Goal: Information Seeking & Learning: Check status

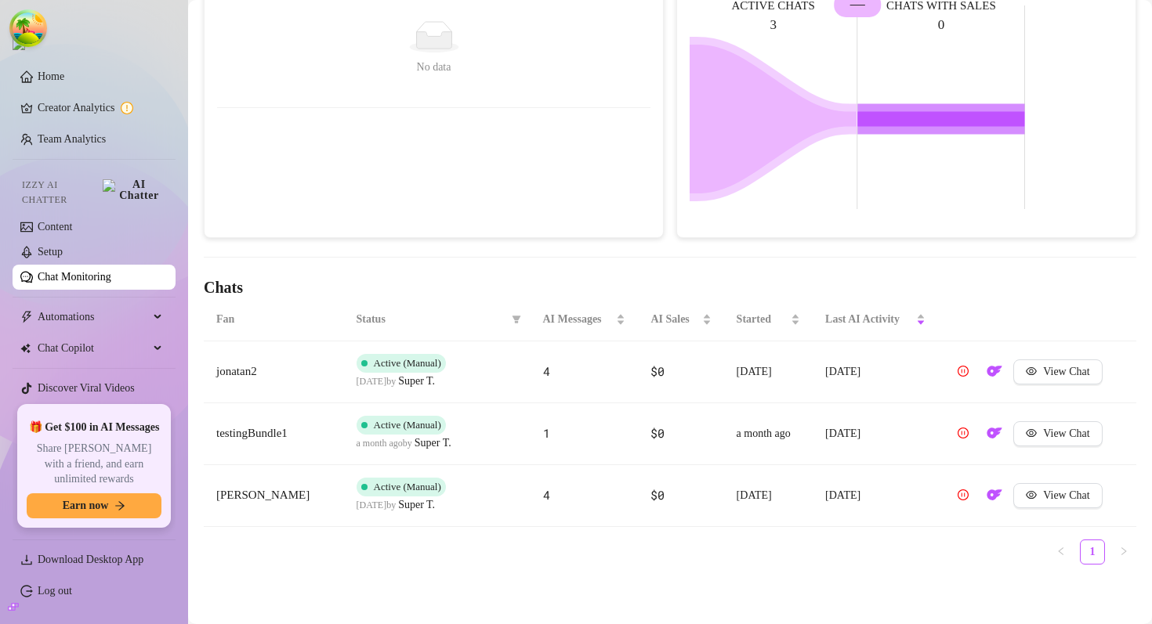
scroll to position [284, 0]
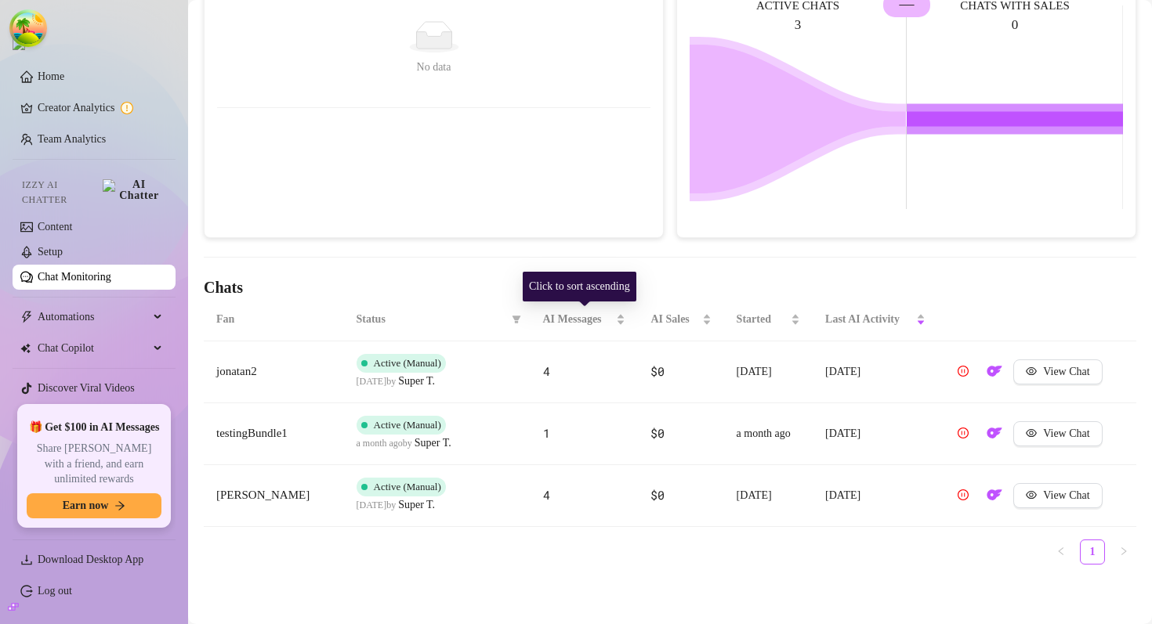
click at [404, 315] on span "Status" at bounding box center [430, 319] width 149 height 17
click at [515, 322] on icon "filter" at bounding box center [516, 320] width 9 height 8
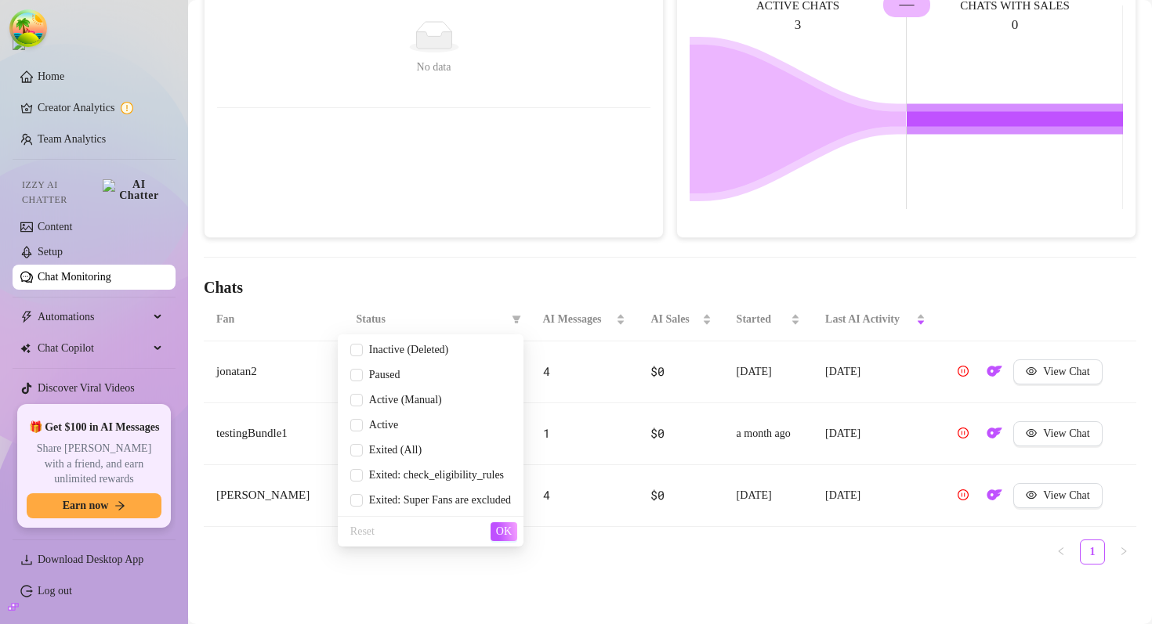
click at [671, 93] on div "Chats handled by [PERSON_NAME] ACTIVE CHATS 3 CHATS WITH SALES 0 —" at bounding box center [906, 91] width 472 height 293
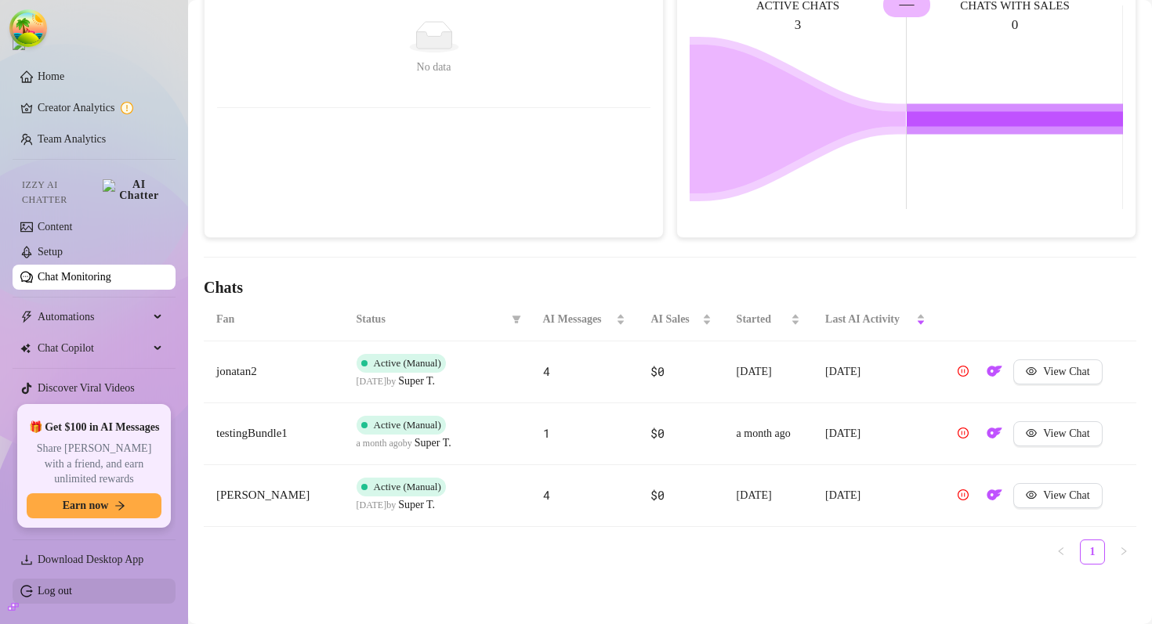
click at [58, 595] on link "Log out" at bounding box center [55, 591] width 34 height 12
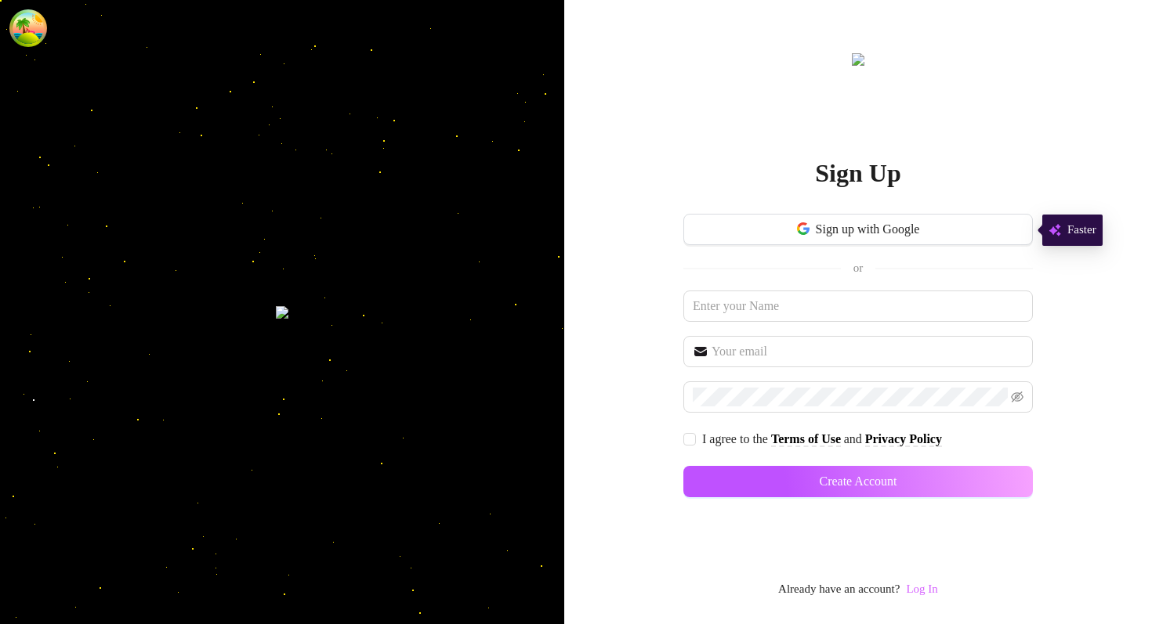
click at [834, 592] on link "Log In" at bounding box center [921, 589] width 31 height 13
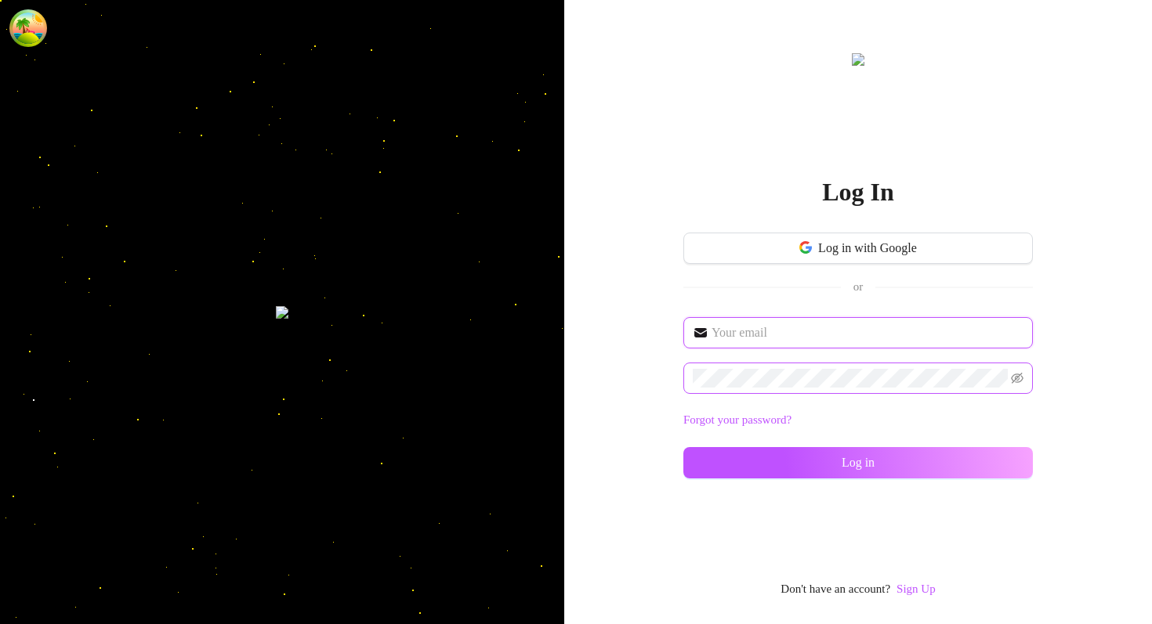
type input "[EMAIL_ADDRESS][DOMAIN_NAME]"
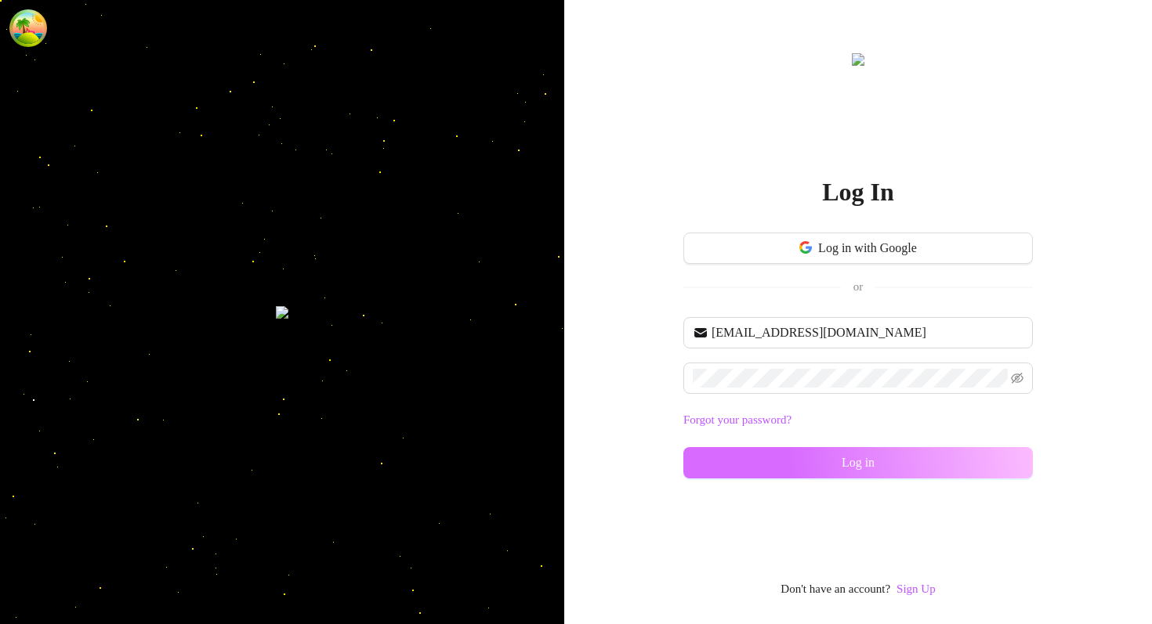
click at [823, 464] on button "Log in" at bounding box center [857, 462] width 349 height 31
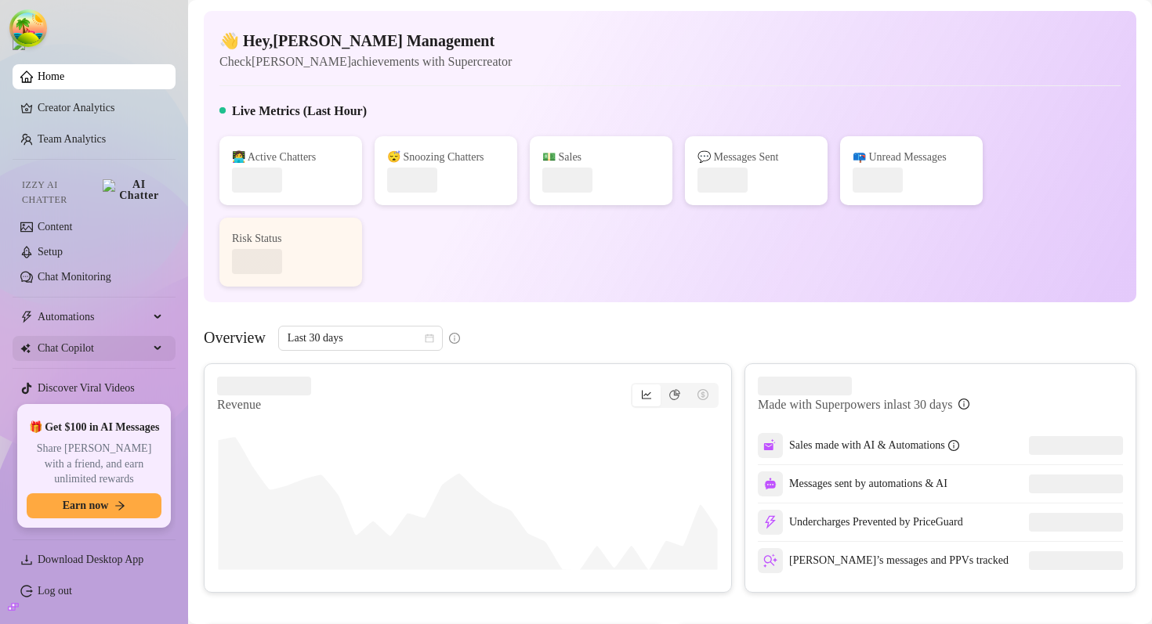
click at [109, 336] on span "Chat Copilot" at bounding box center [93, 348] width 111 height 25
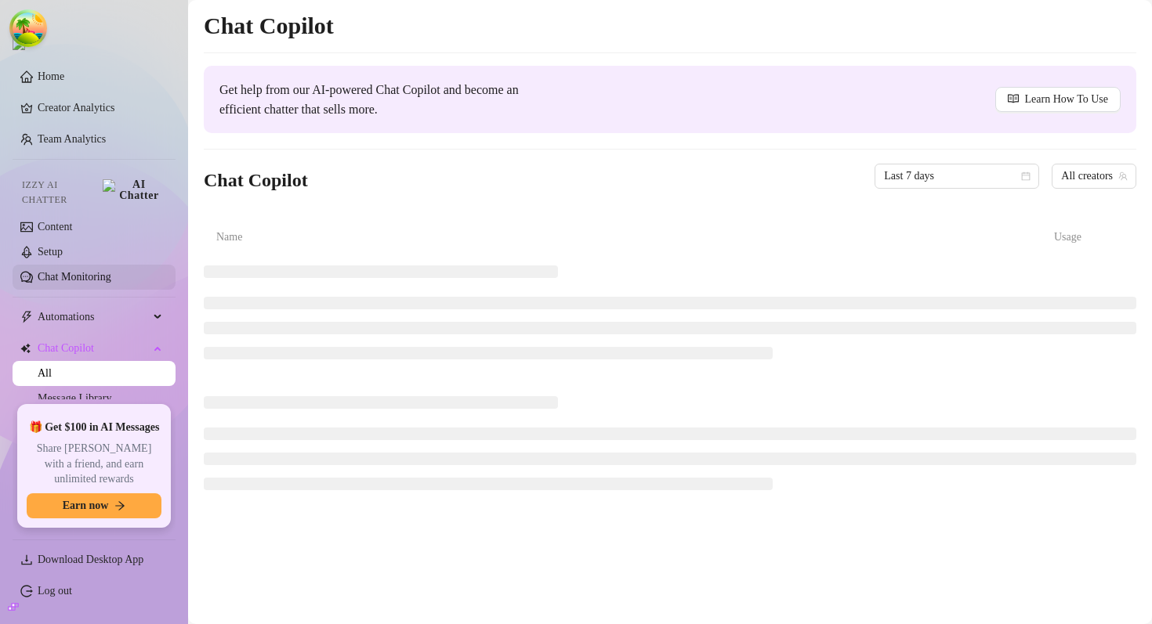
click at [111, 273] on link "Chat Monitoring" at bounding box center [75, 277] width 74 height 12
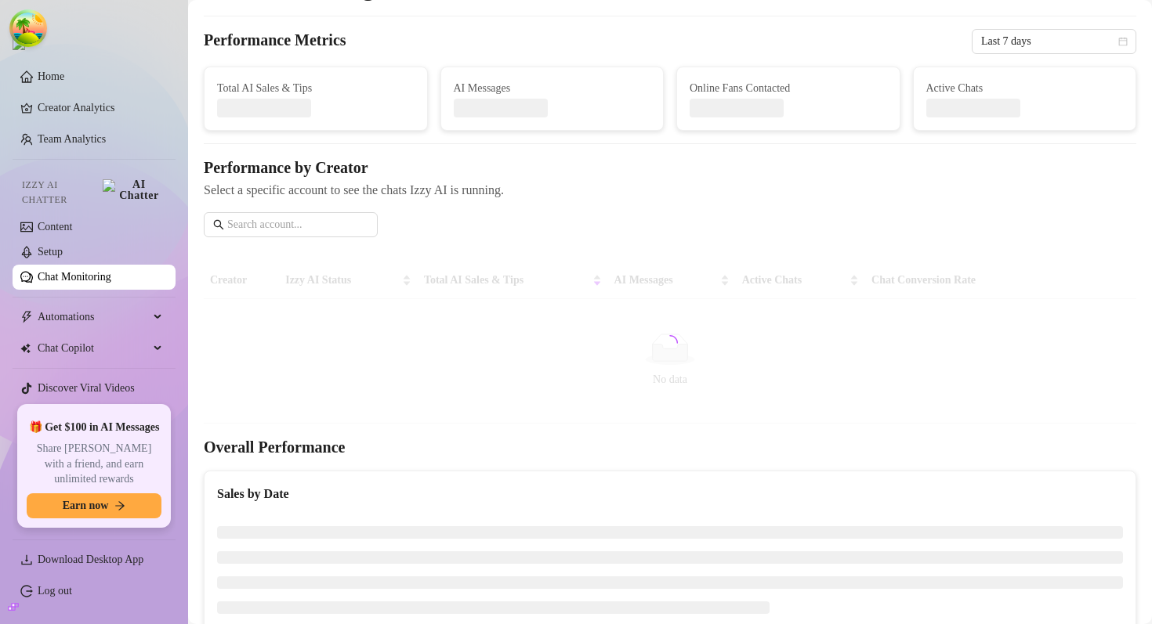
scroll to position [39, 0]
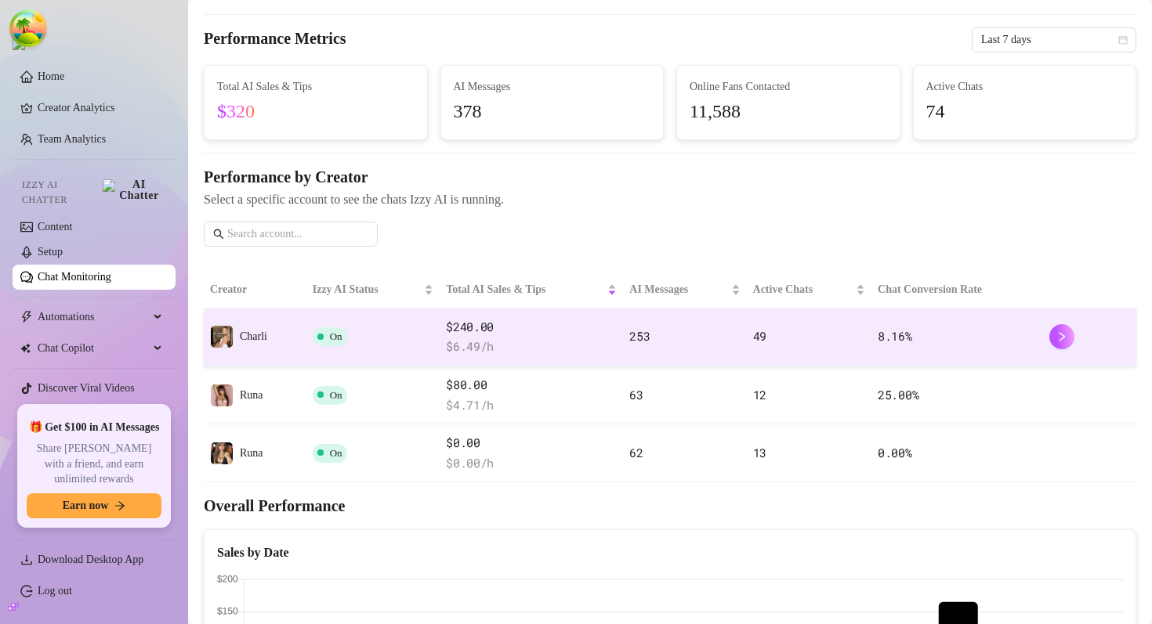
click at [376, 335] on td "On" at bounding box center [372, 338] width 133 height 58
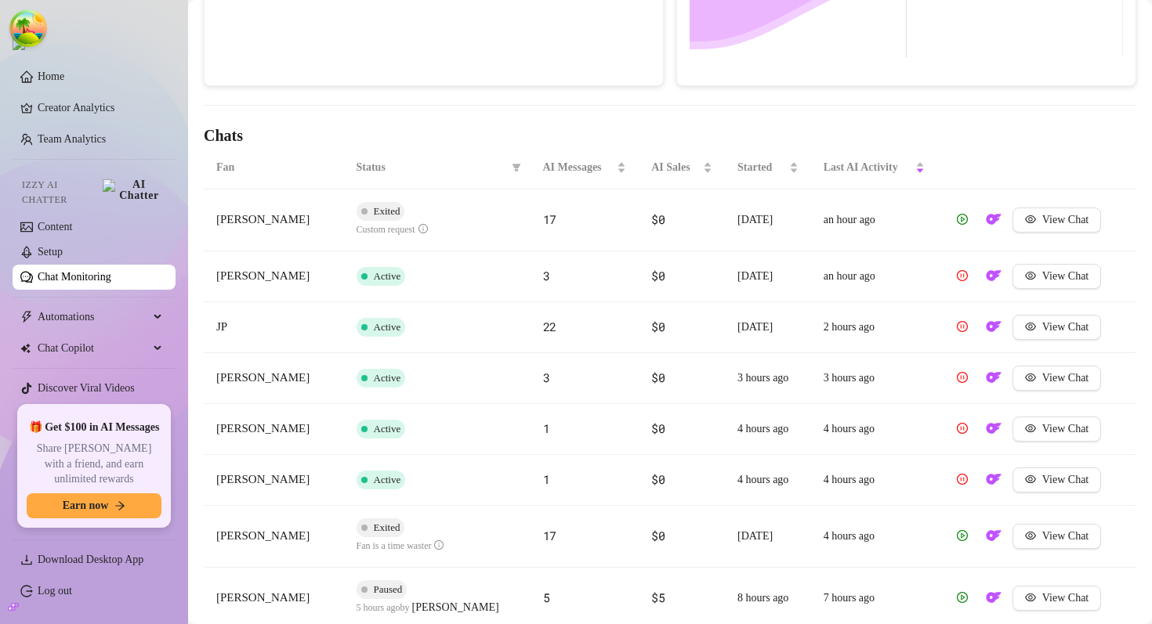
scroll to position [347, 0]
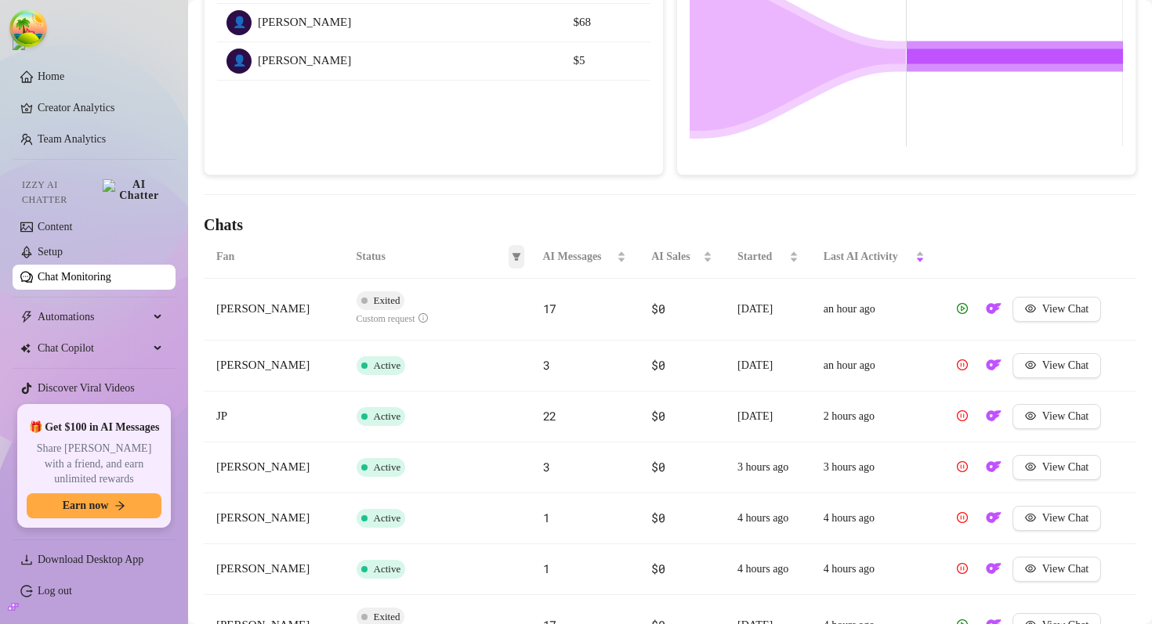
click at [512, 257] on icon "filter" at bounding box center [516, 256] width 9 height 9
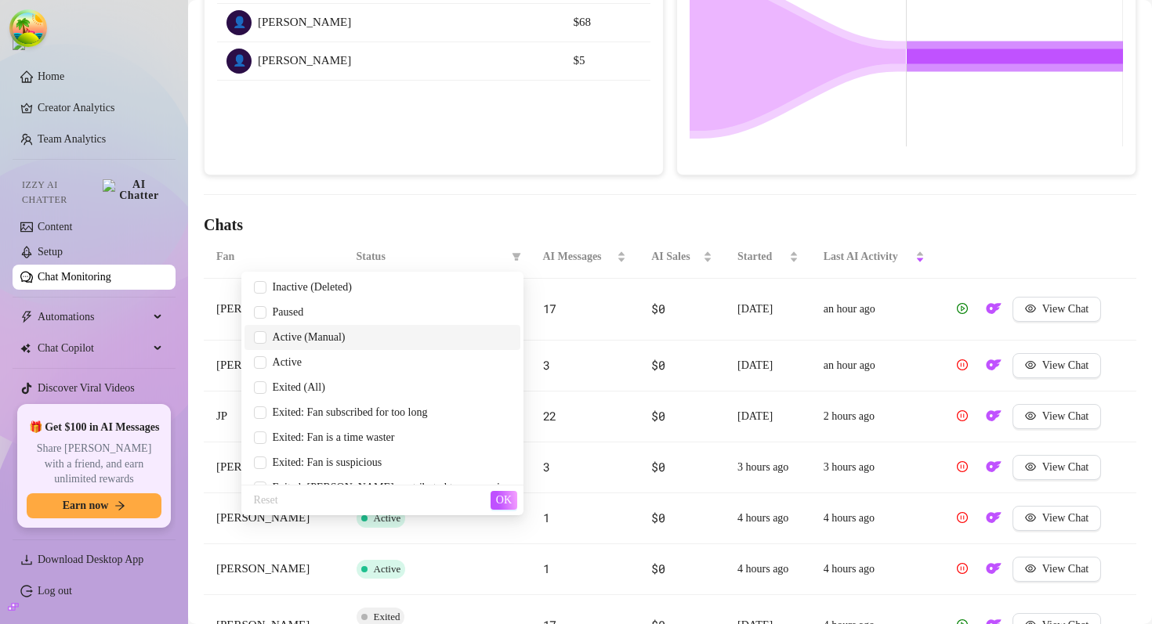
click at [346, 336] on span "Active (Manual)" at bounding box center [305, 337] width 79 height 12
checkbox input "true"
click at [508, 505] on span "OK" at bounding box center [504, 500] width 16 height 13
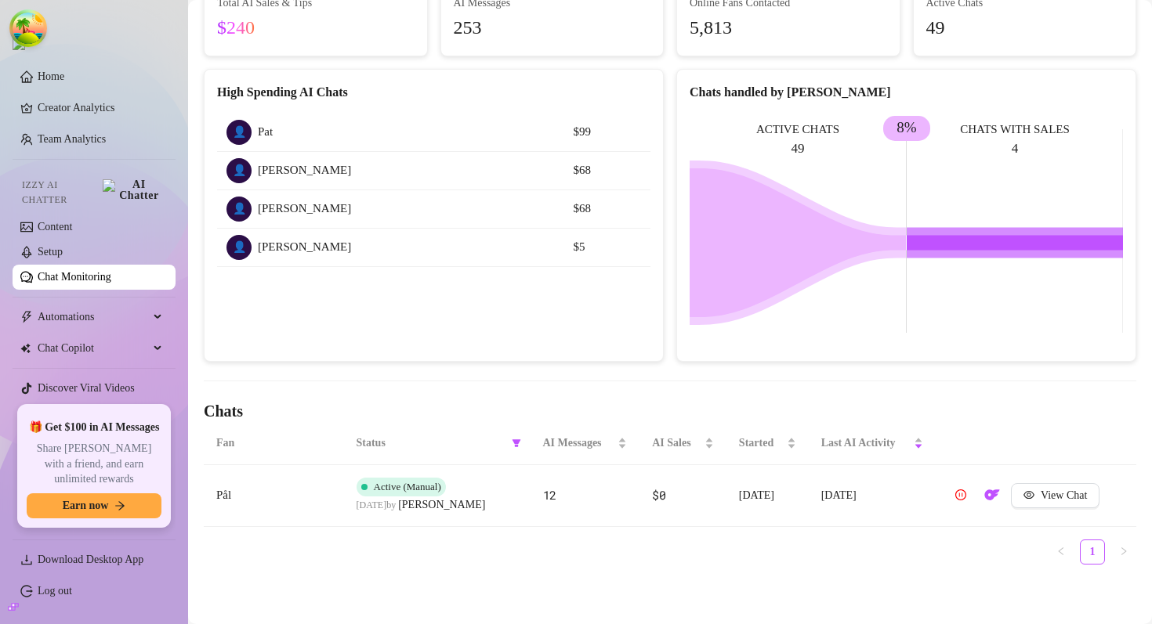
scroll to position [161, 0]
click at [515, 440] on icon "filter" at bounding box center [516, 444] width 9 height 8
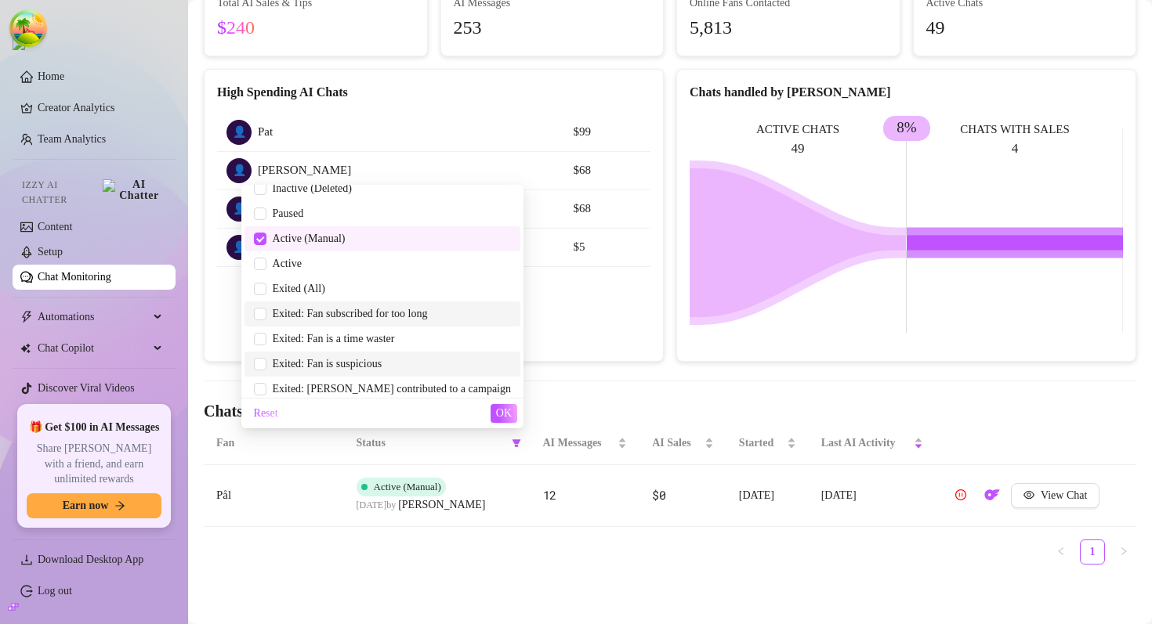
scroll to position [8, 0]
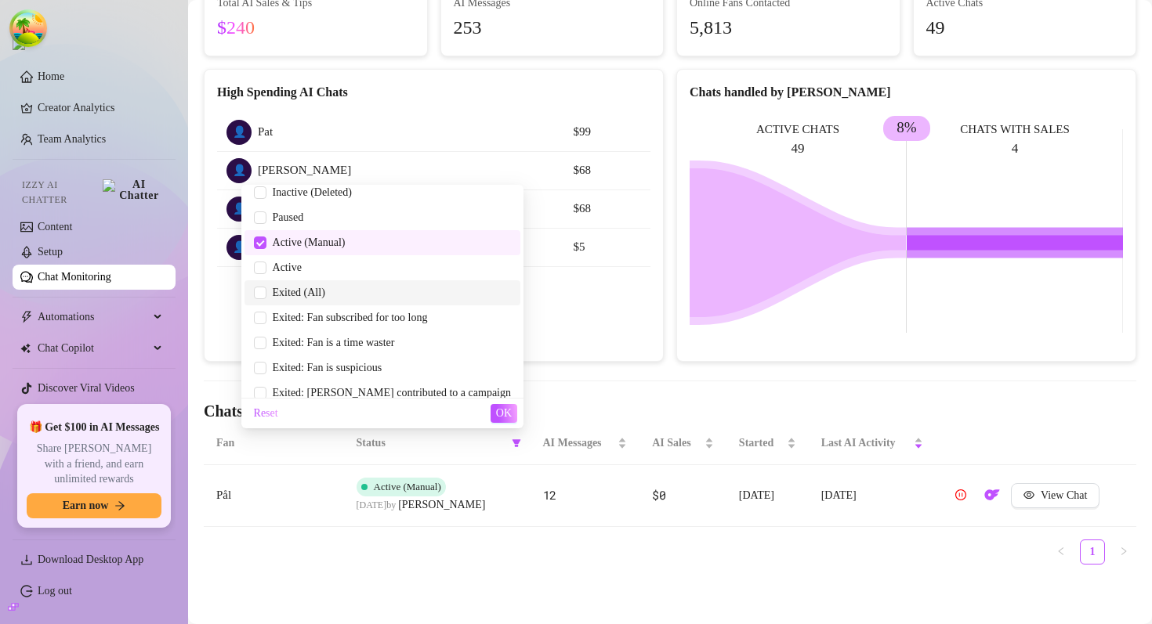
click at [325, 297] on span "Exited (All)" at bounding box center [295, 293] width 59 height 12
checkbox input "true"
click at [508, 410] on span "OK" at bounding box center [504, 413] width 16 height 13
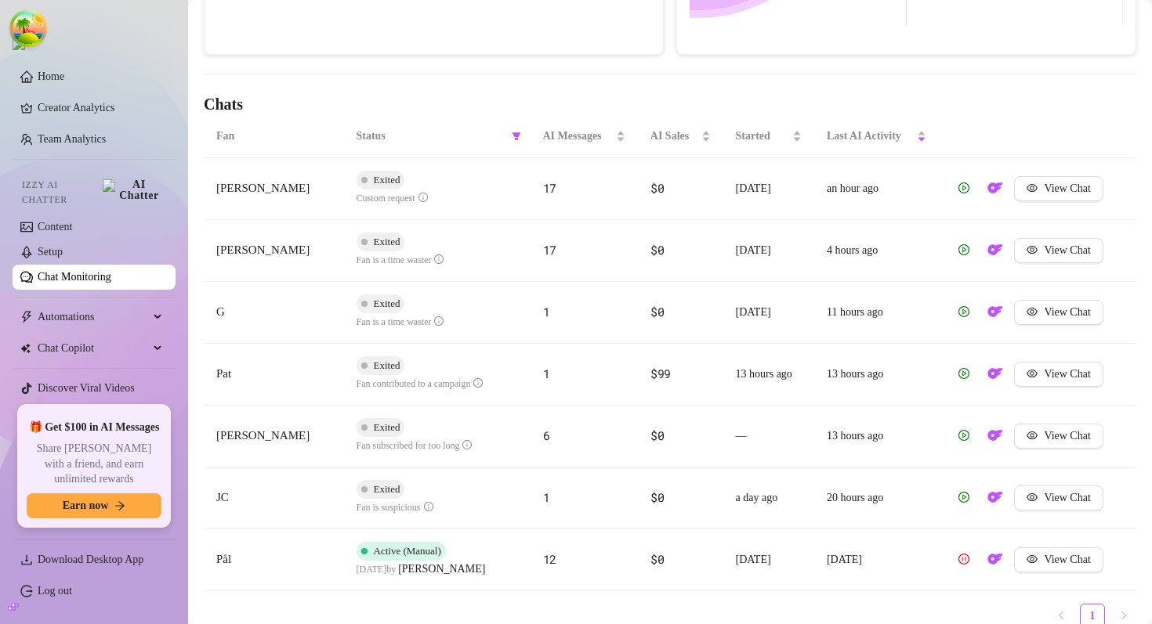
scroll to position [467, 0]
click at [517, 136] on icon "filter" at bounding box center [516, 137] width 9 height 8
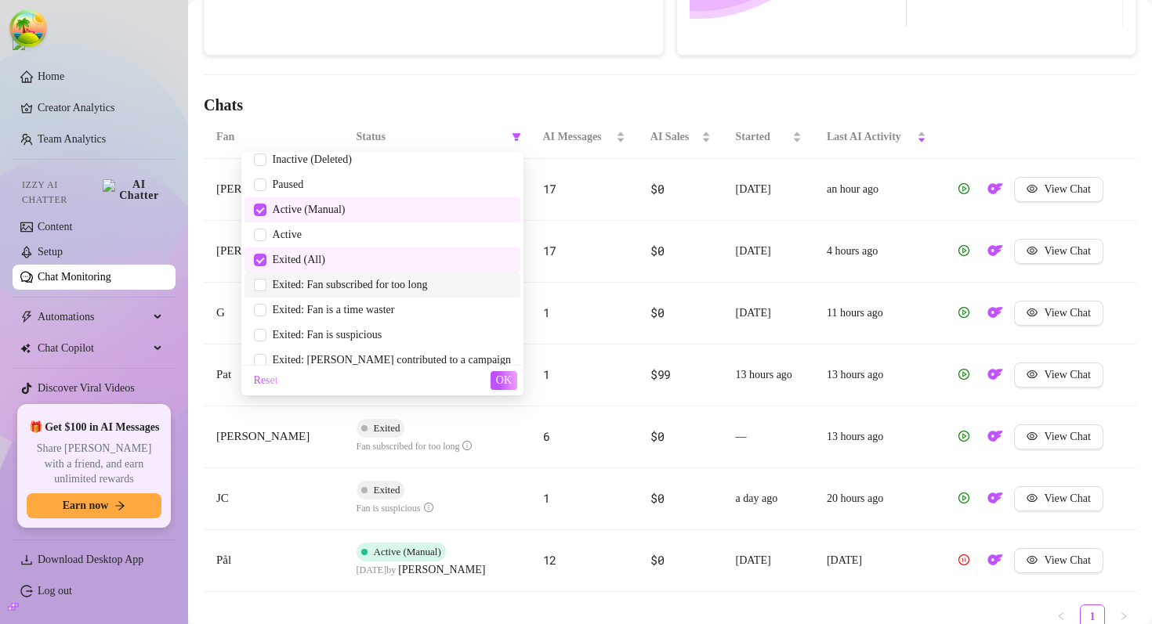
click at [399, 291] on span "Exited: Fan subscribed for too long" at bounding box center [382, 285] width 257 height 17
click at [502, 382] on span "OK" at bounding box center [504, 381] width 16 height 13
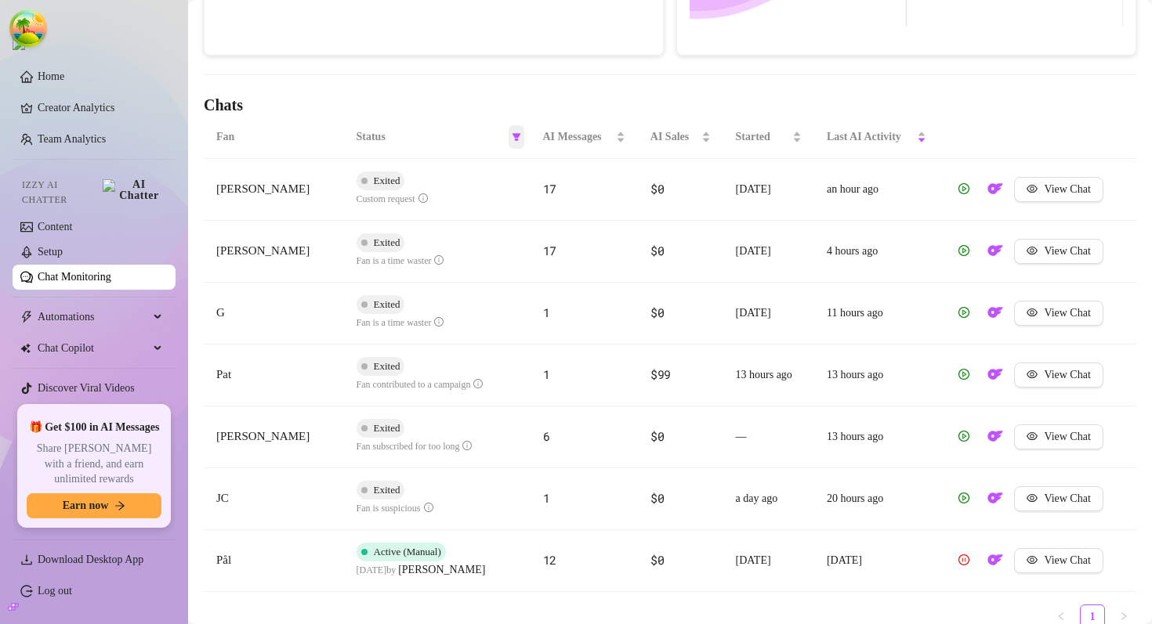
click at [518, 136] on icon "filter" at bounding box center [516, 137] width 9 height 8
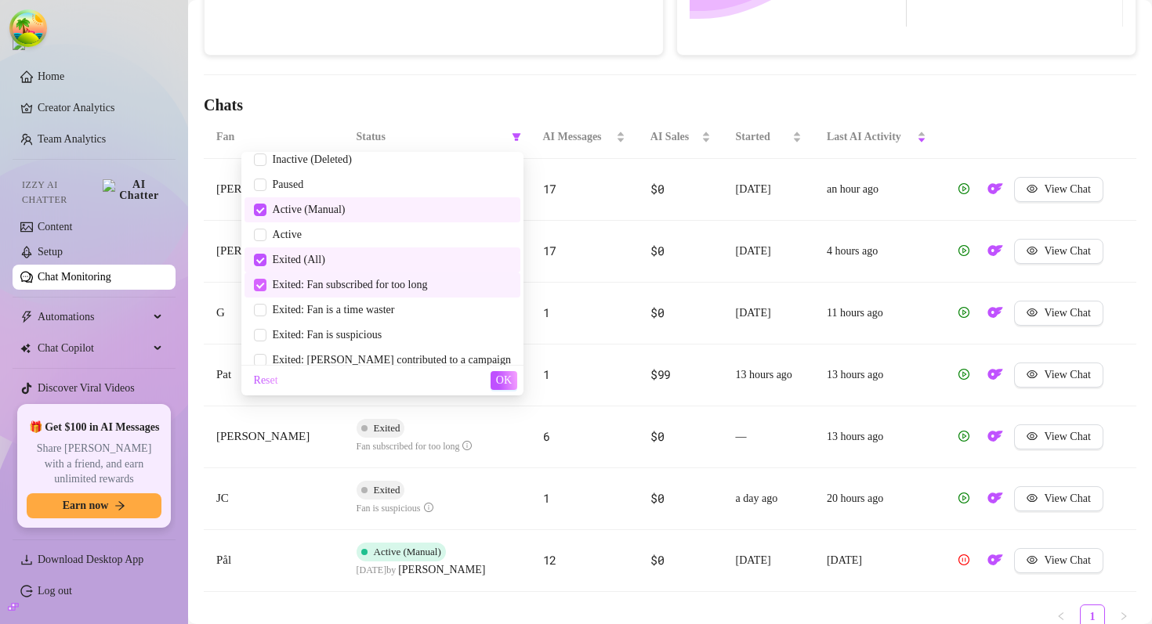
click at [266, 286] on input "checkbox" at bounding box center [260, 285] width 13 height 13
checkbox input "false"
click at [266, 258] on input "checkbox" at bounding box center [260, 260] width 13 height 13
checkbox input "false"
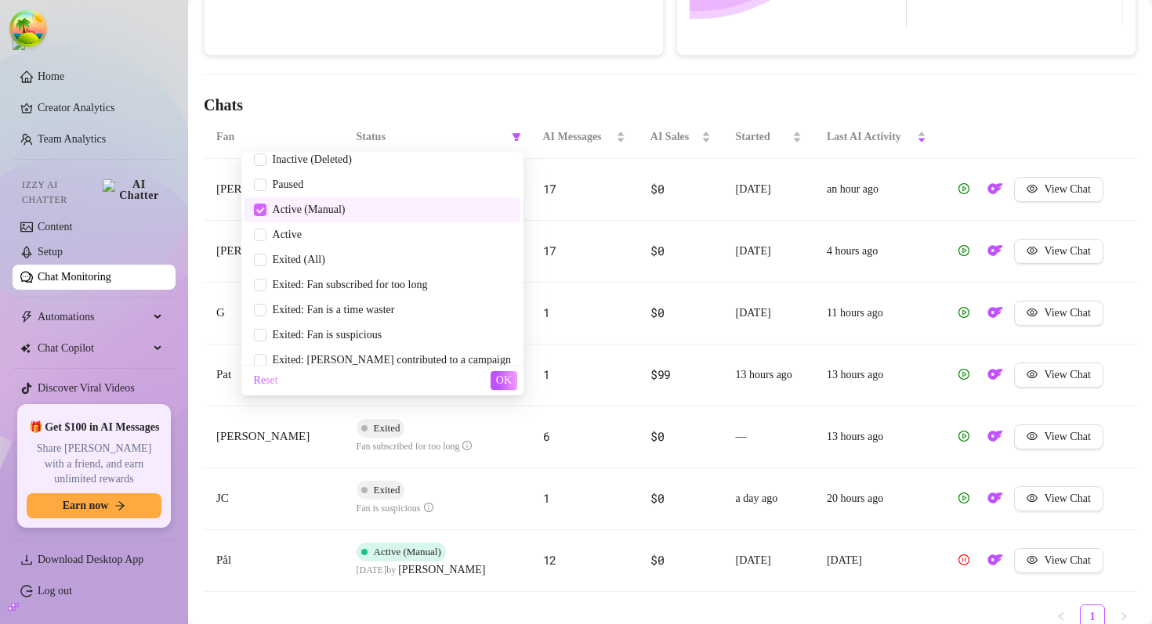
click at [266, 212] on input "checkbox" at bounding box center [260, 210] width 13 height 13
click at [511, 384] on span "OK" at bounding box center [504, 381] width 16 height 13
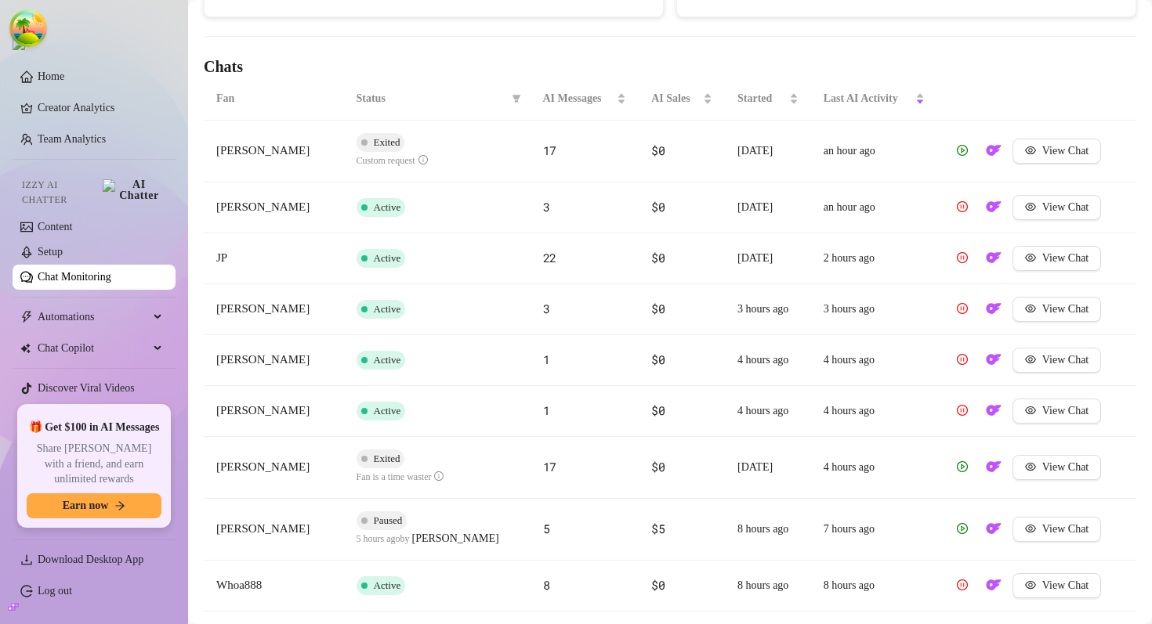
scroll to position [420, 0]
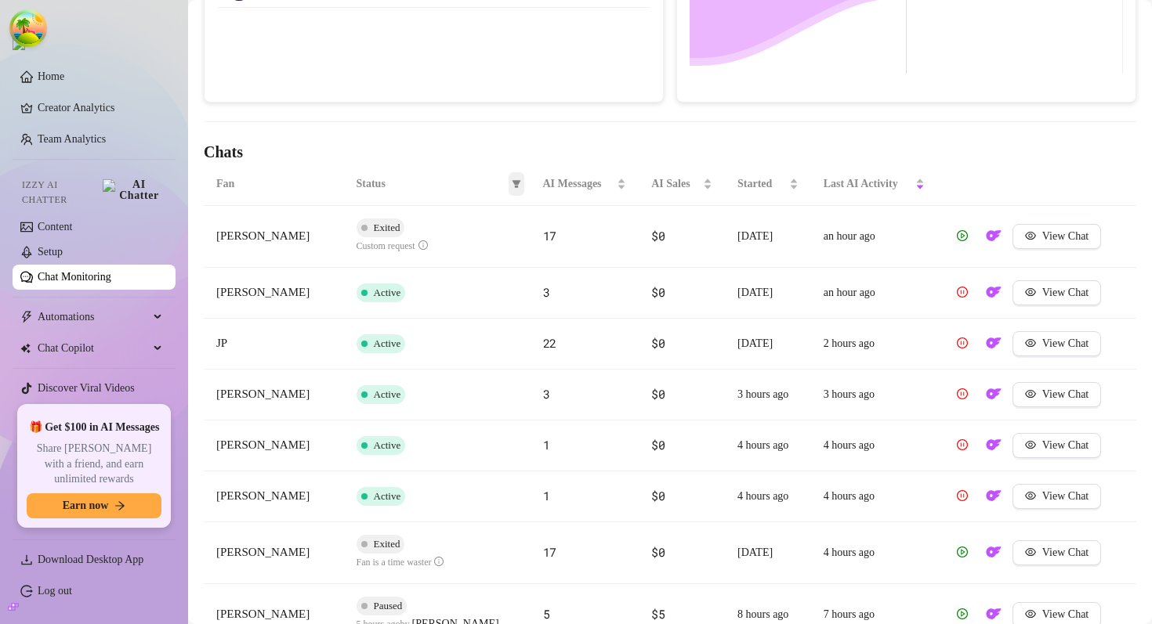
click at [511, 175] on span at bounding box center [516, 184] width 16 height 24
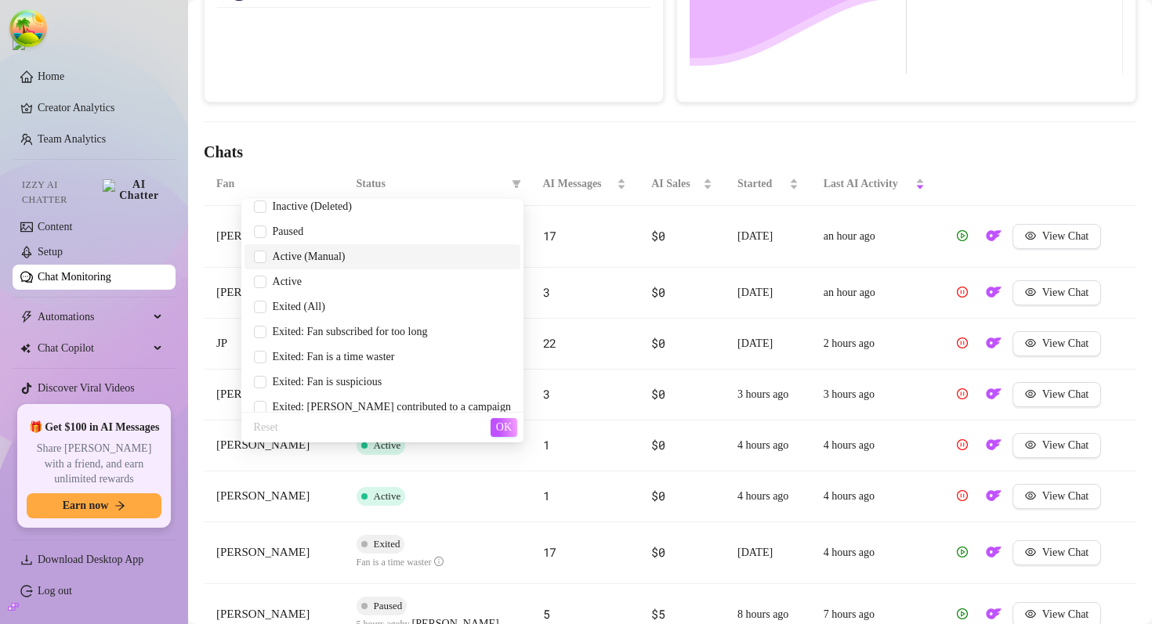
scroll to position [0, 0]
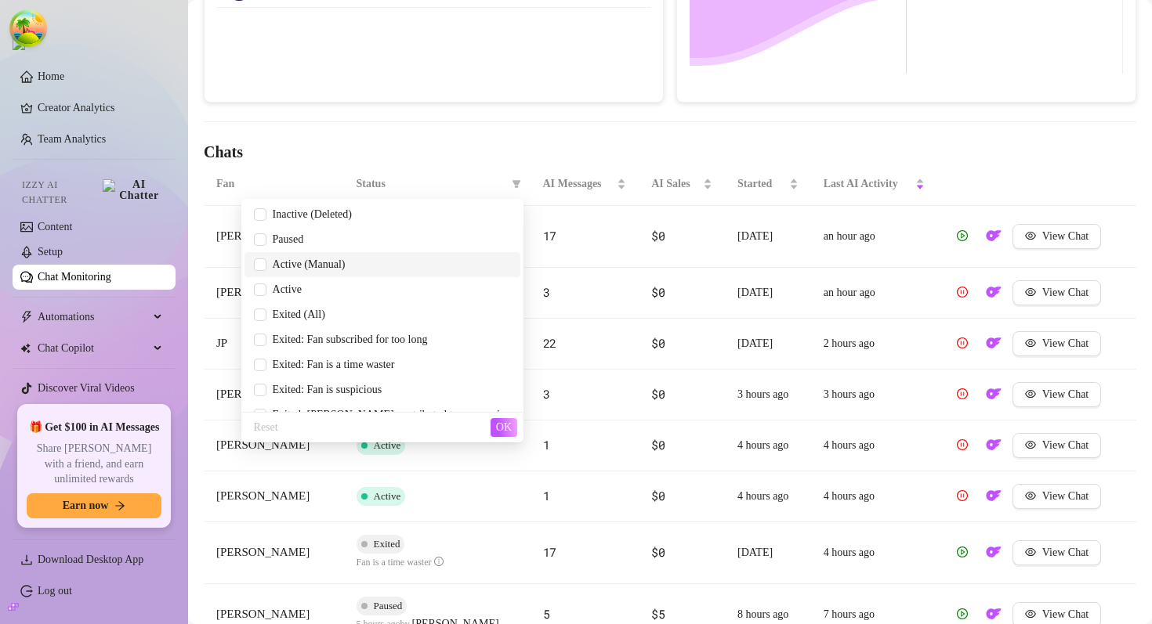
click at [346, 266] on span "Active (Manual)" at bounding box center [305, 265] width 79 height 12
checkbox input "true"
click at [389, 286] on span "Active" at bounding box center [382, 289] width 257 height 17
checkbox input "true"
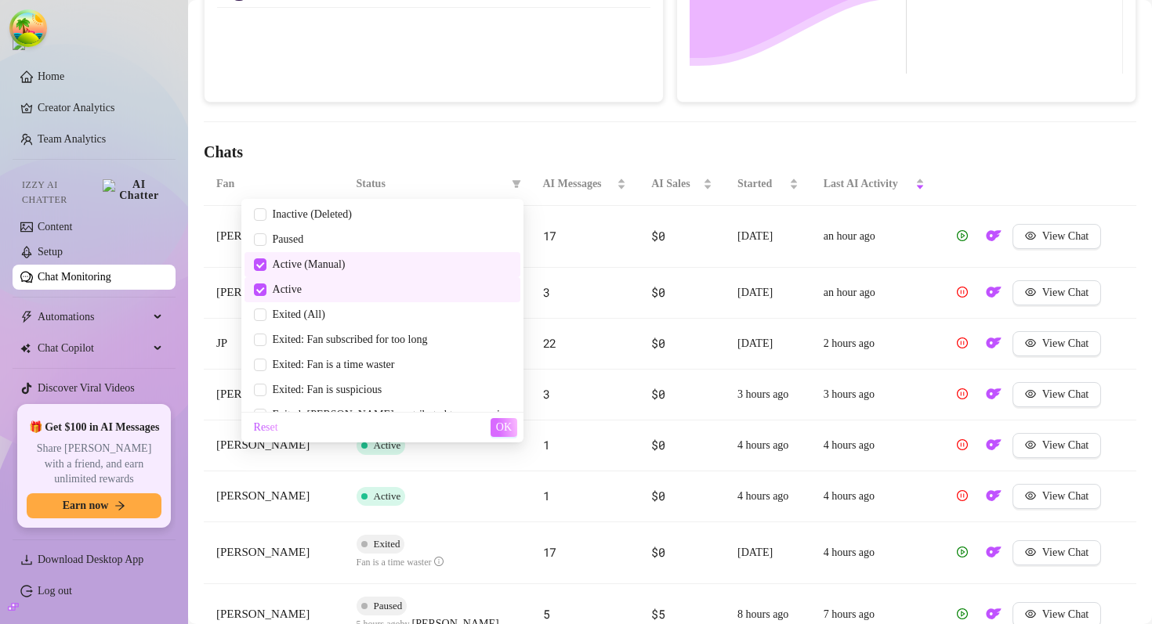
click at [502, 432] on span "OK" at bounding box center [504, 428] width 16 height 13
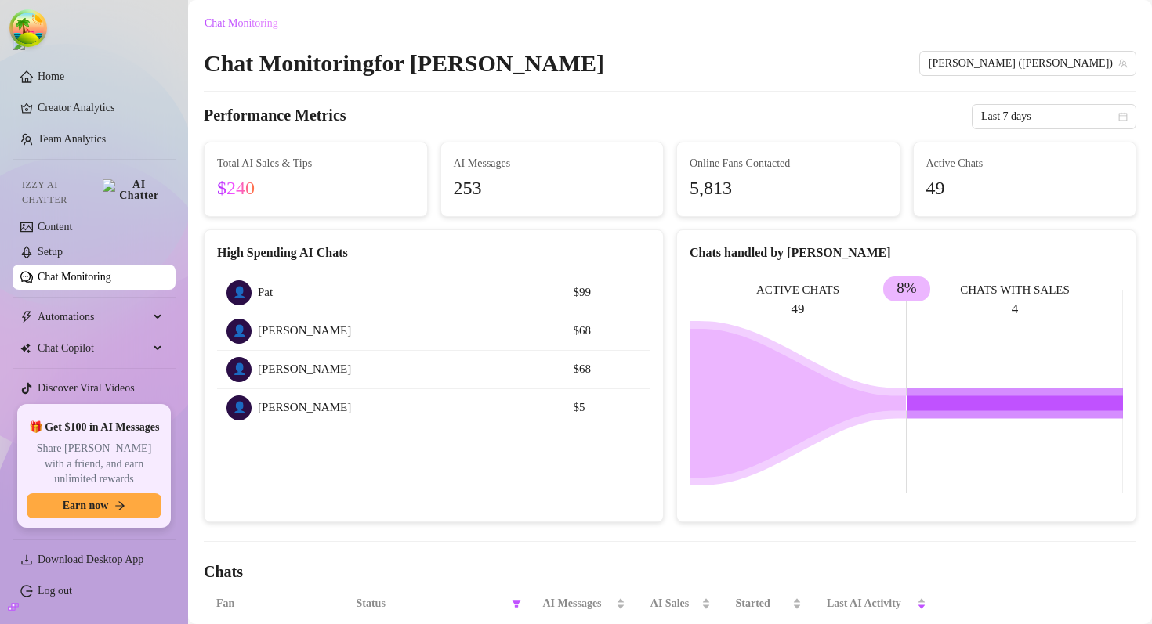
scroll to position [487, 0]
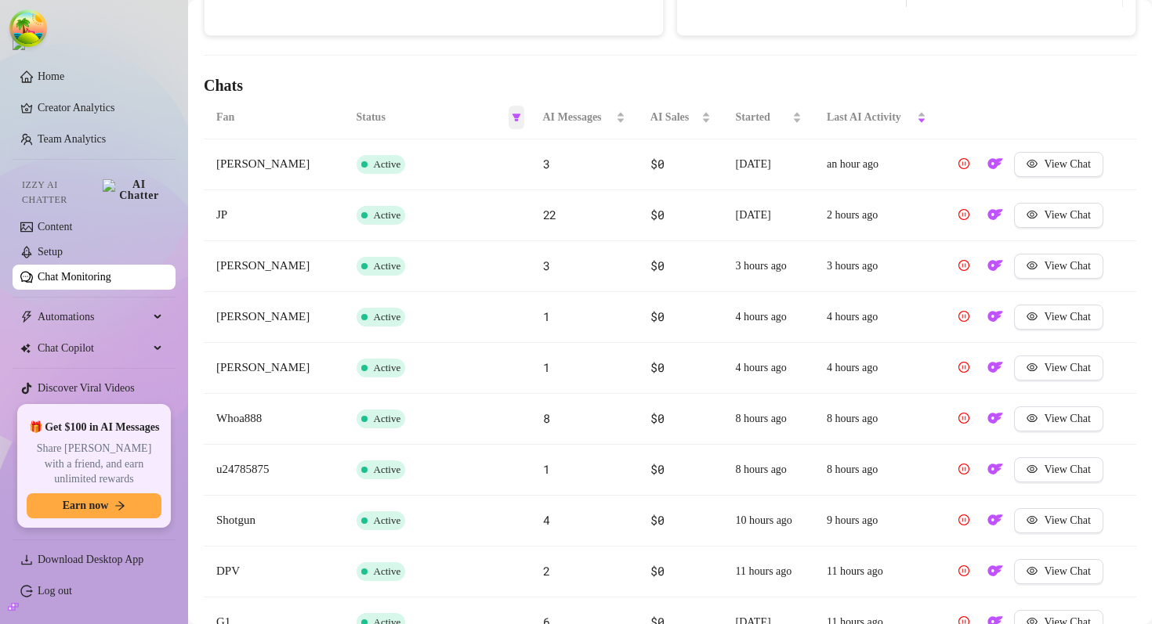
click at [515, 124] on span at bounding box center [516, 118] width 16 height 24
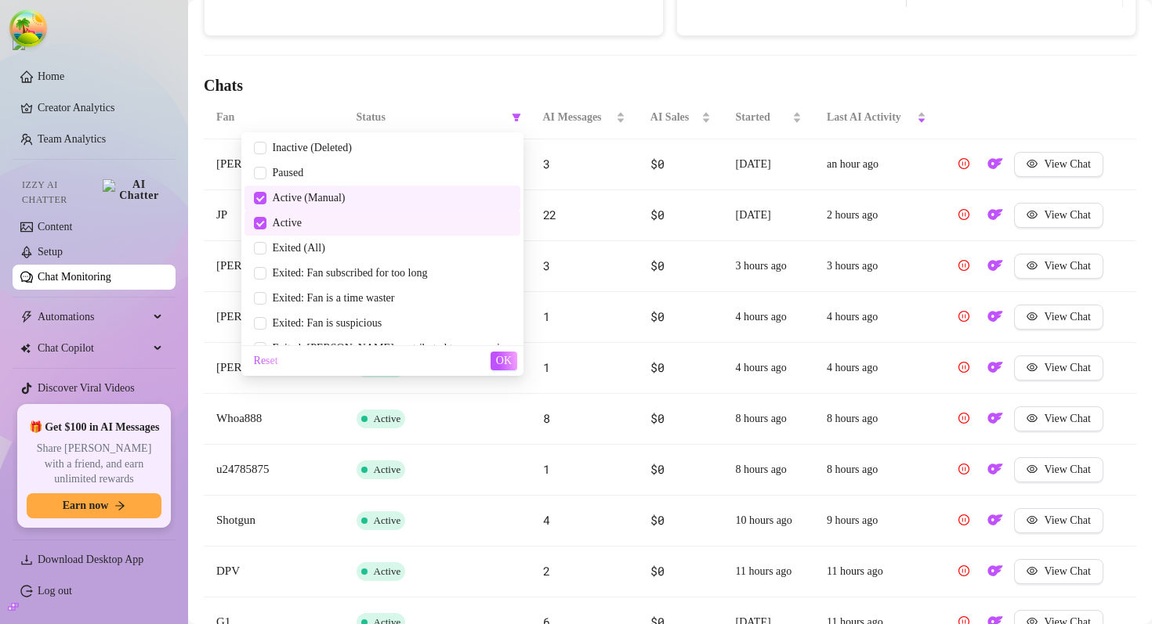
click at [346, 197] on span "Active (Manual)" at bounding box center [305, 198] width 79 height 12
checkbox input "false"
click at [366, 212] on li "Active" at bounding box center [382, 223] width 276 height 25
checkbox input "false"
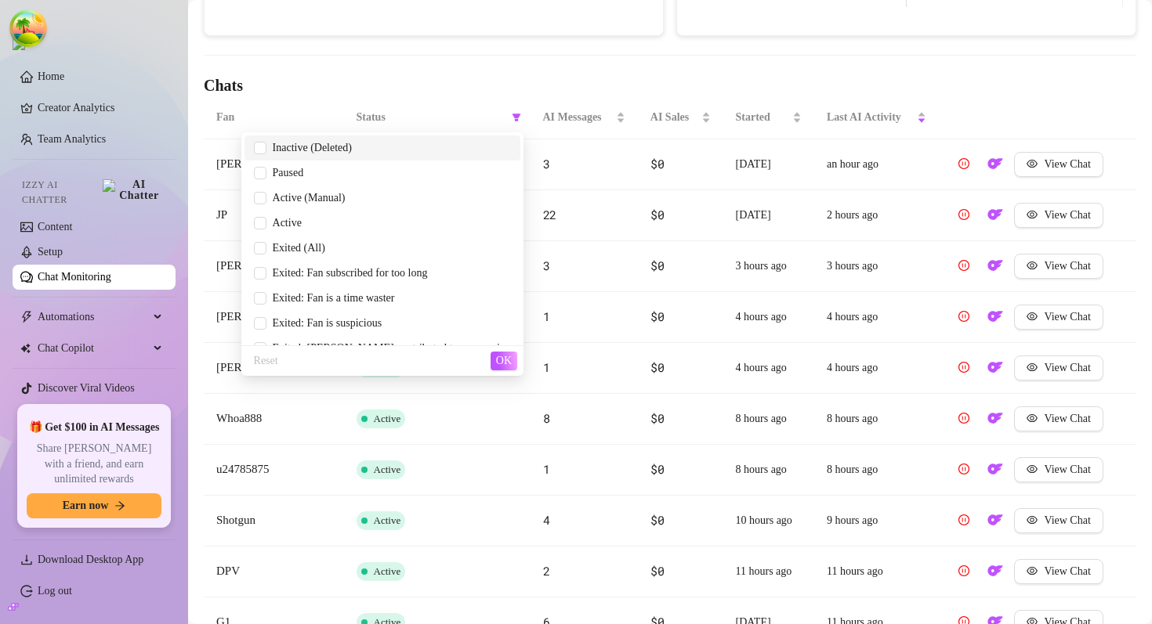
click at [352, 144] on span "Inactive (Deleted)" at bounding box center [308, 148] width 85 height 12
checkbox input "true"
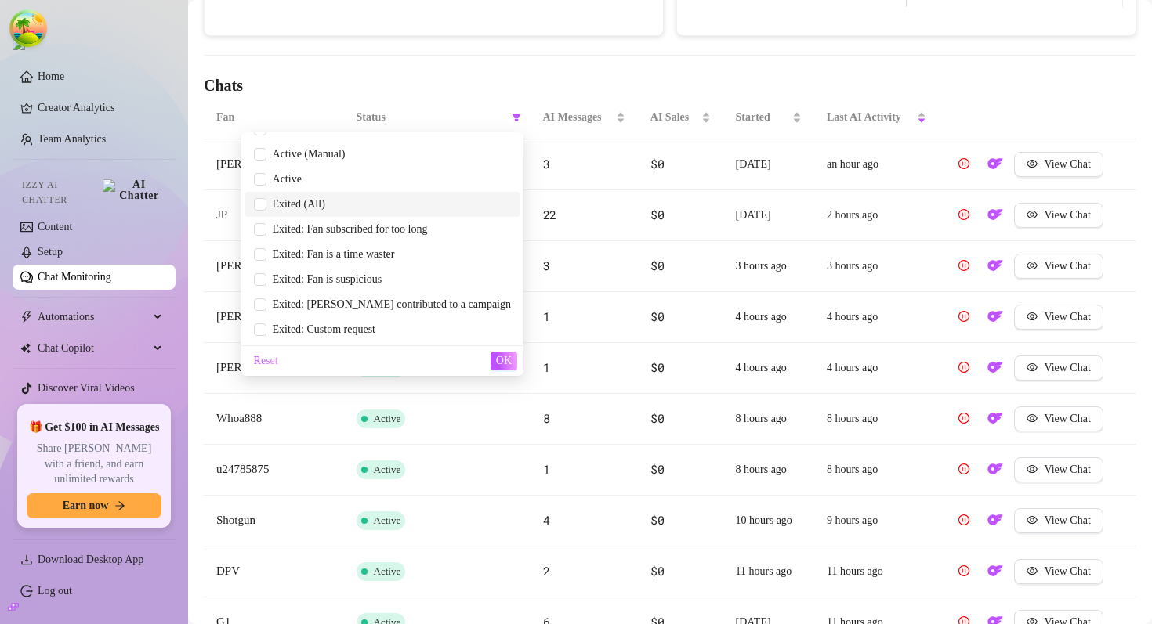
click at [406, 197] on span "Exited (All)" at bounding box center [382, 204] width 257 height 17
click at [501, 360] on span "OK" at bounding box center [504, 361] width 16 height 13
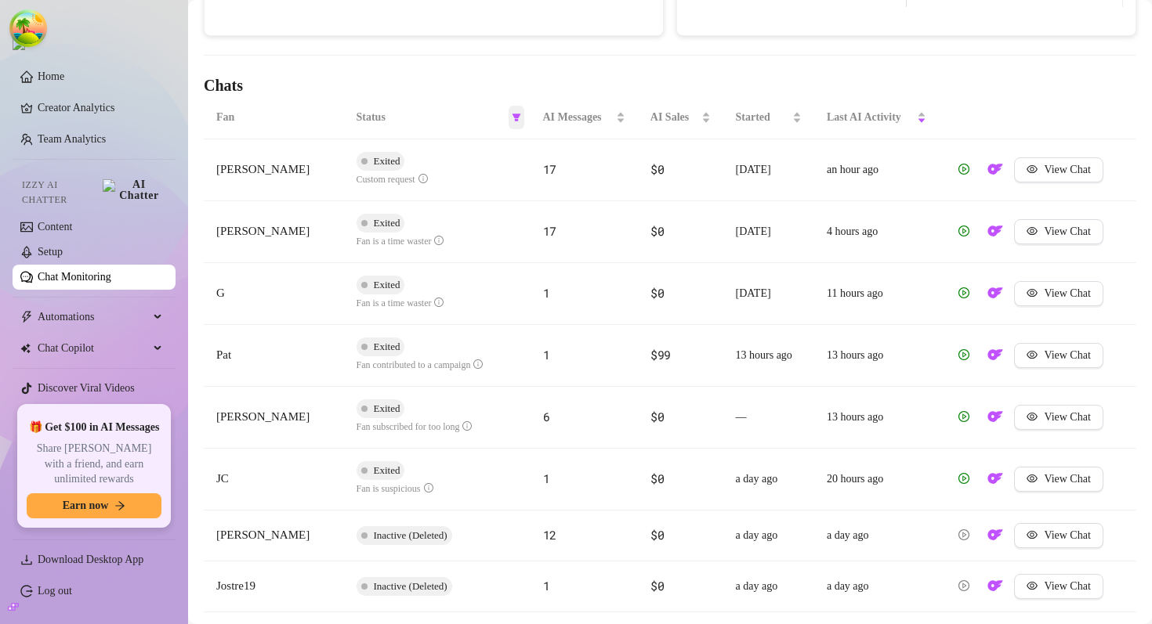
click at [510, 118] on span at bounding box center [516, 118] width 16 height 24
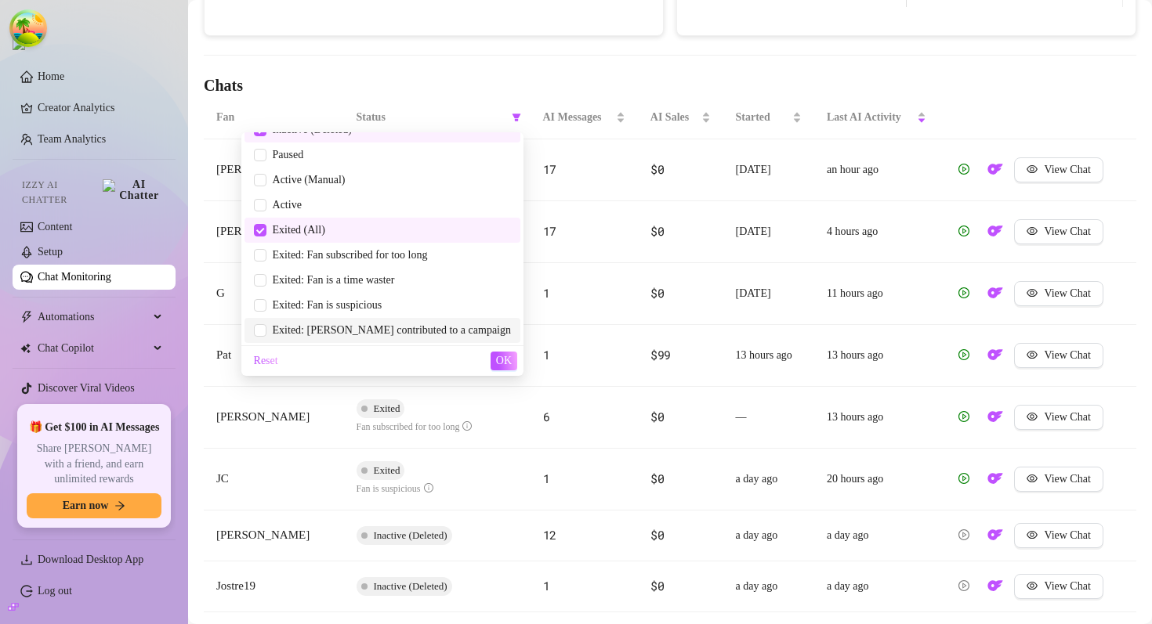
scroll to position [0, 0]
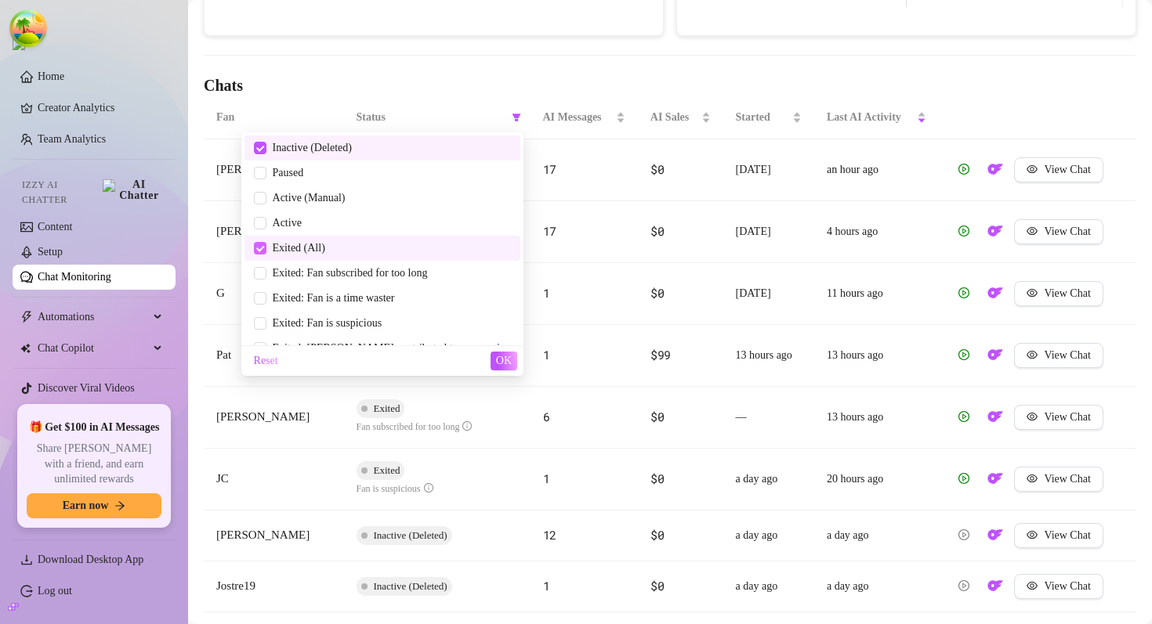
click at [266, 249] on input "checkbox" at bounding box center [260, 248] width 13 height 13
checkbox input "false"
click at [501, 364] on span "OK" at bounding box center [504, 361] width 16 height 13
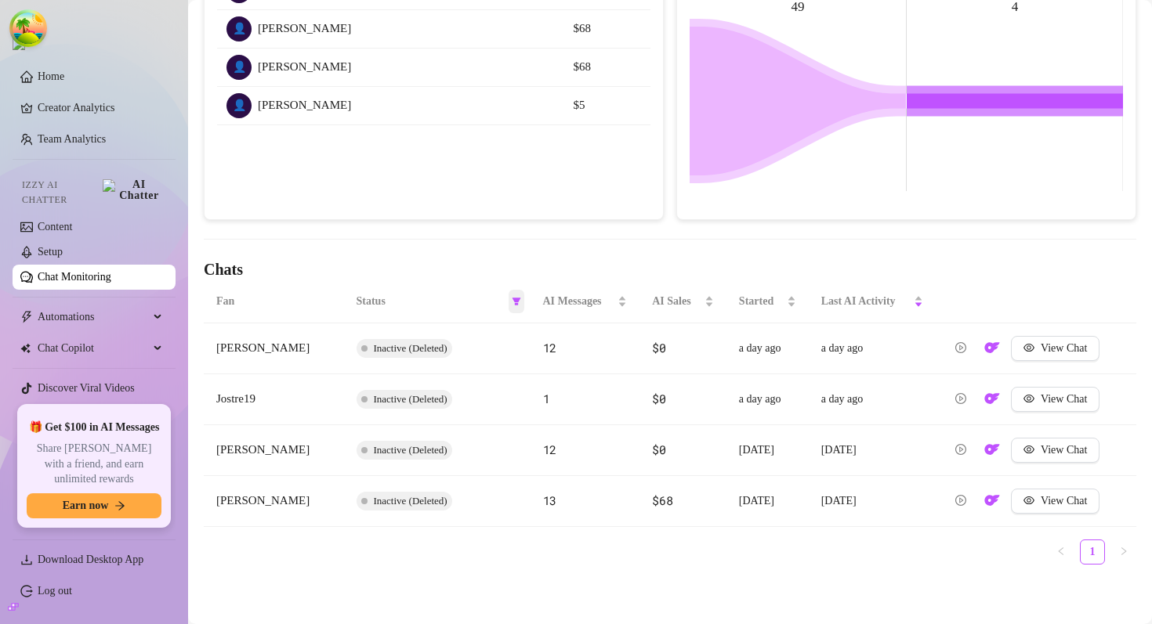
click at [518, 303] on icon "filter" at bounding box center [516, 301] width 9 height 9
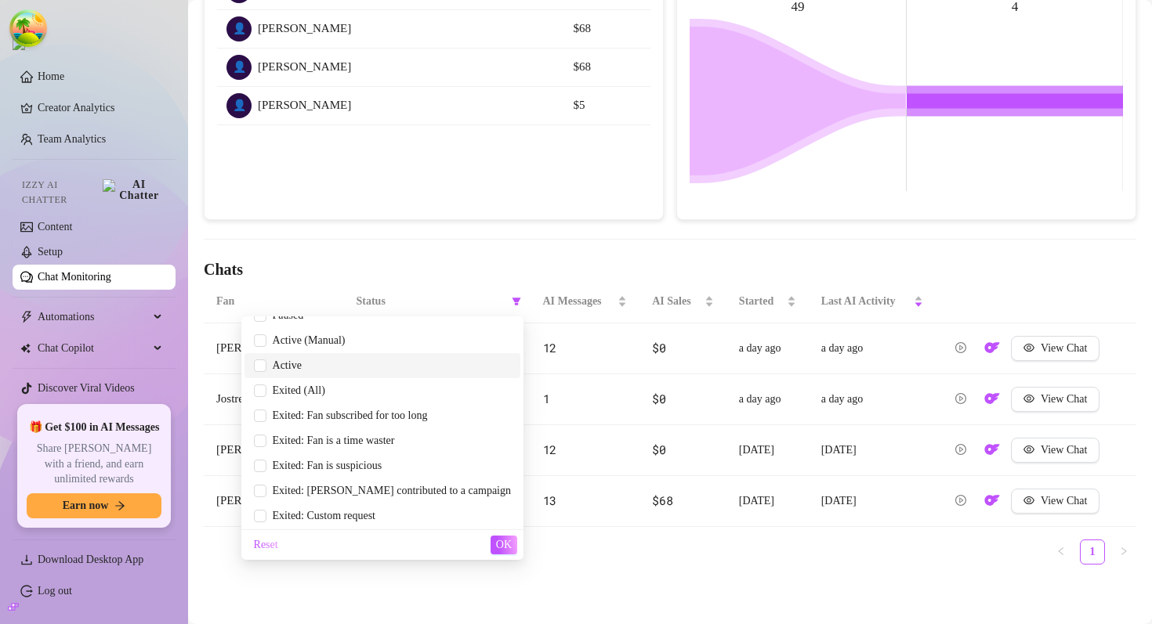
scroll to position [44, 0]
click at [447, 483] on span "Exited: [PERSON_NAME] contributed to a campaign" at bounding box center [388, 489] width 244 height 12
checkbox input "true"
click at [508, 548] on span "OK" at bounding box center [504, 545] width 16 height 13
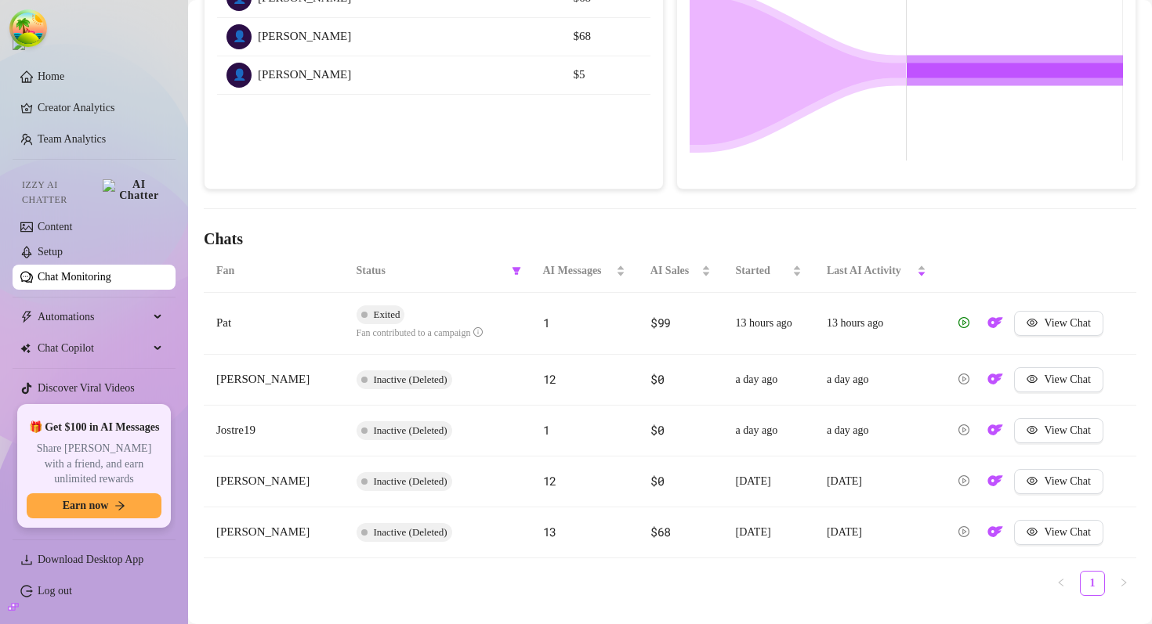
scroll to position [364, 0]
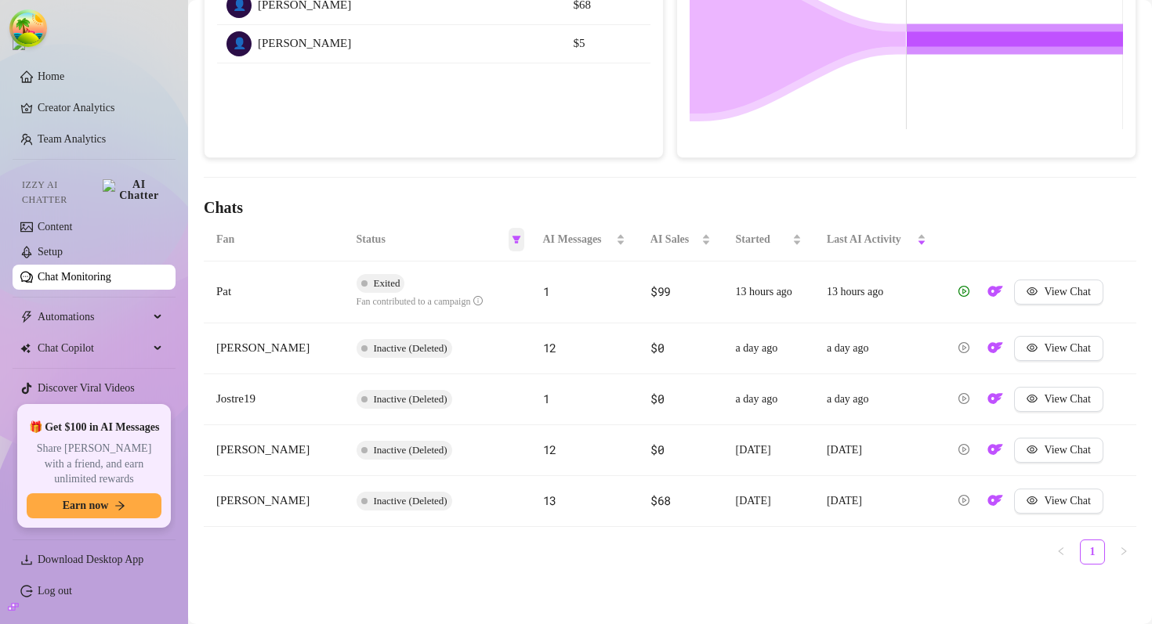
click at [518, 237] on icon "filter" at bounding box center [516, 240] width 9 height 8
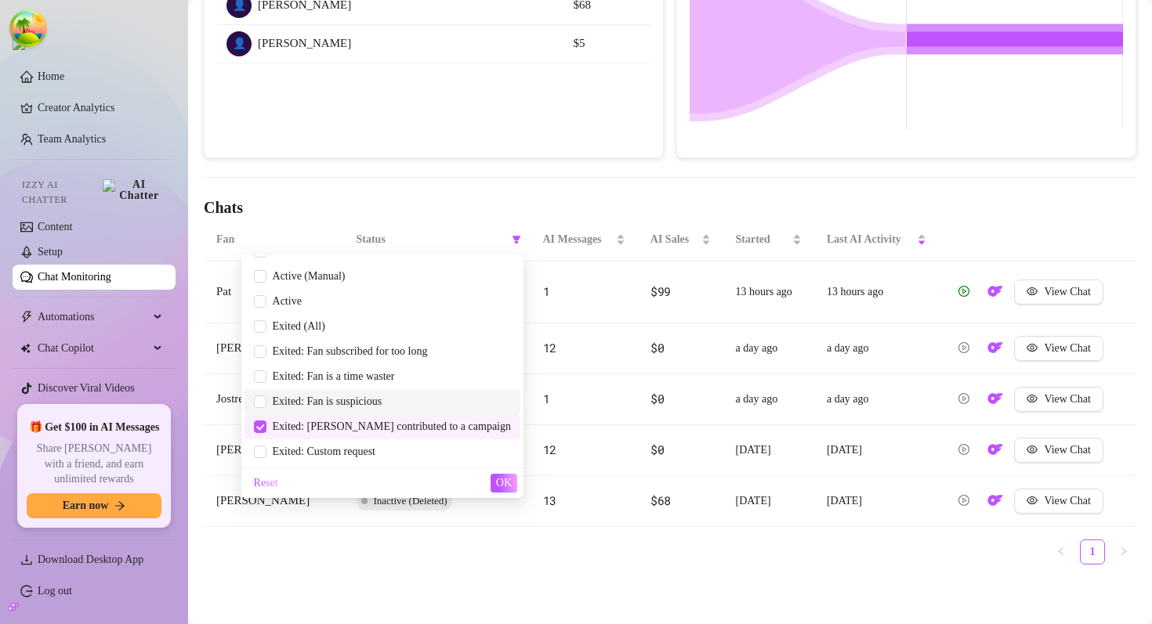
click at [408, 408] on span "Exited: Fan is suspicious" at bounding box center [382, 401] width 257 height 17
checkbox input "true"
click at [407, 434] on span "Exited: [PERSON_NAME] contributed to a campaign" at bounding box center [382, 426] width 257 height 17
checkbox input "false"
click at [501, 482] on span "OK" at bounding box center [504, 483] width 16 height 13
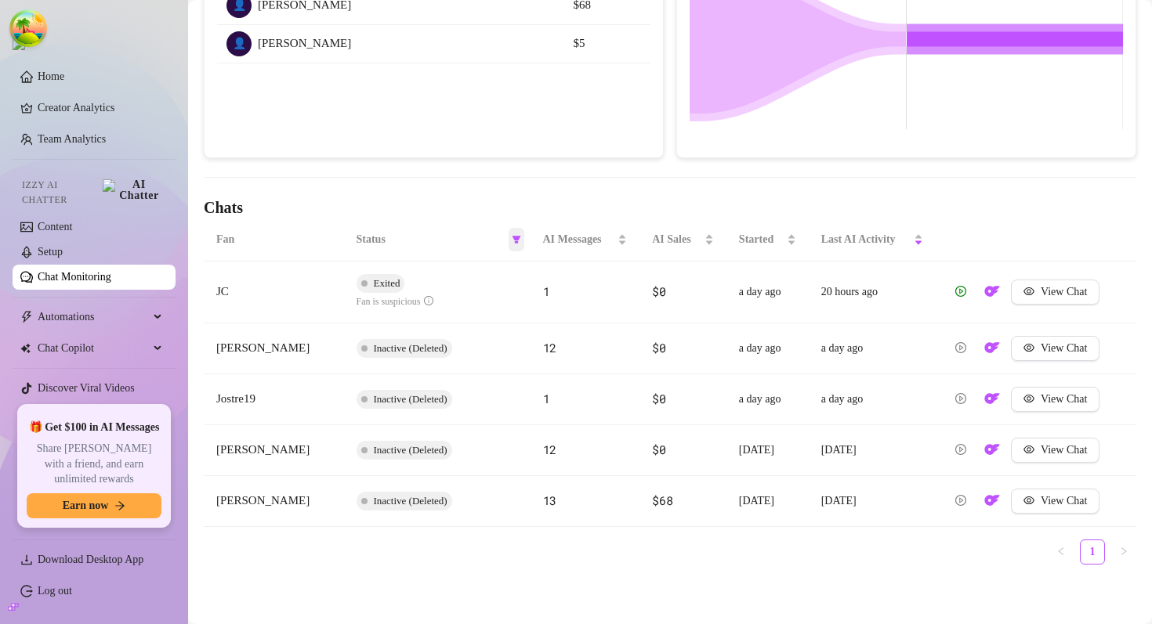
click at [516, 237] on icon "filter" at bounding box center [516, 240] width 9 height 8
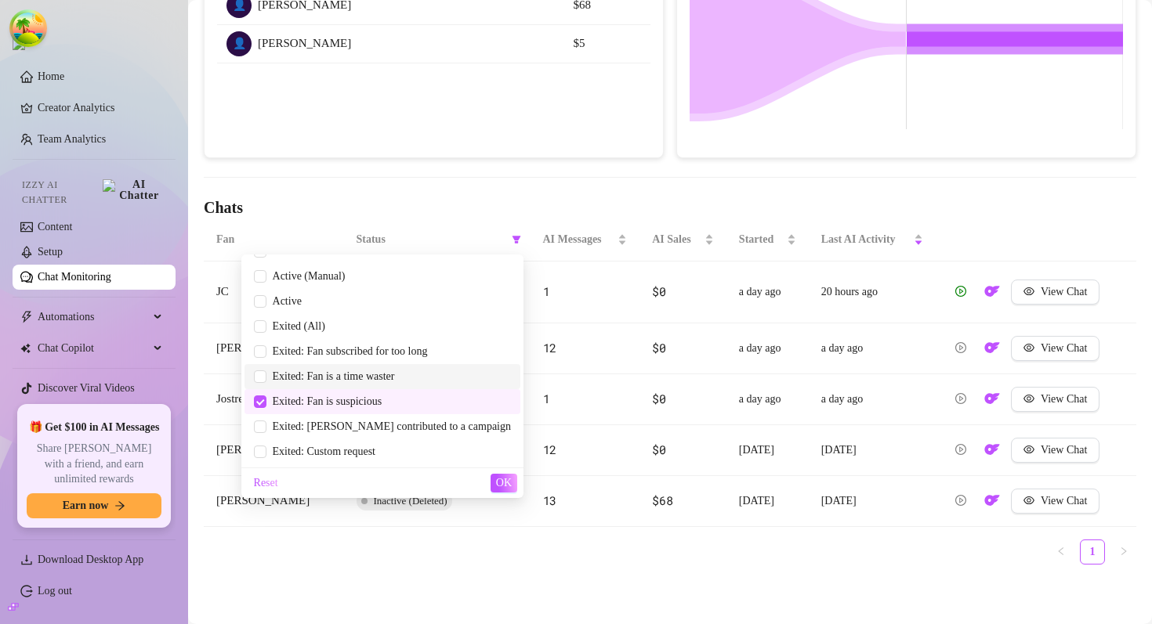
click at [395, 376] on span "Exited: Fan is a time waster" at bounding box center [330, 377] width 128 height 12
checkbox input "true"
click at [382, 406] on span "Exited: Fan is suspicious" at bounding box center [324, 402] width 116 height 12
click at [506, 478] on span "OK" at bounding box center [504, 483] width 16 height 13
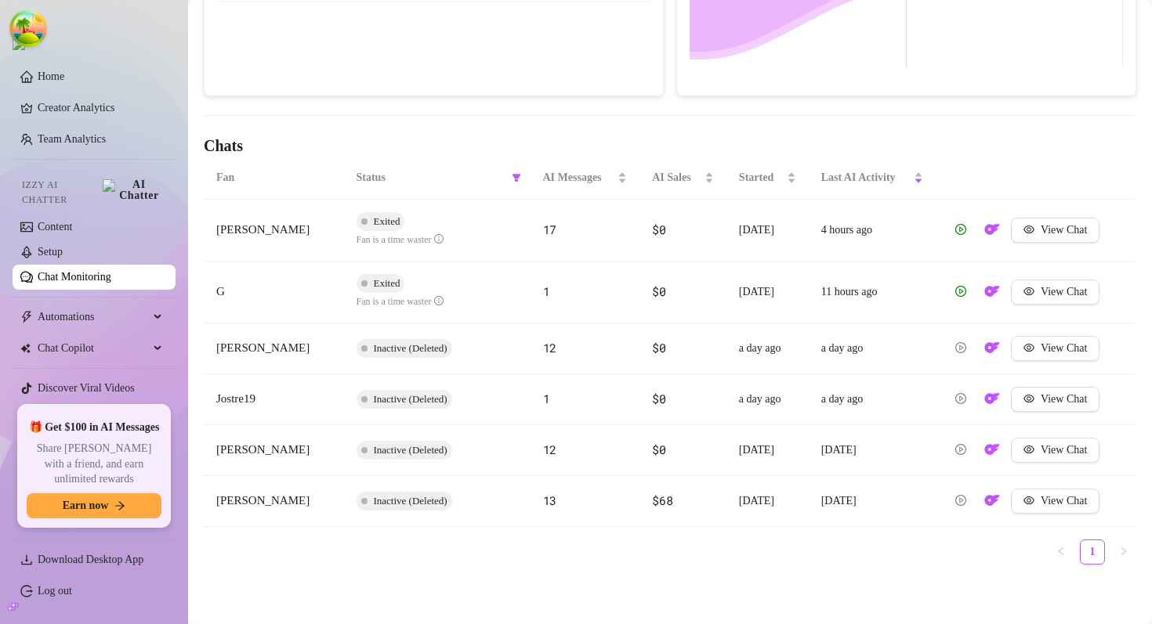
scroll to position [359, 0]
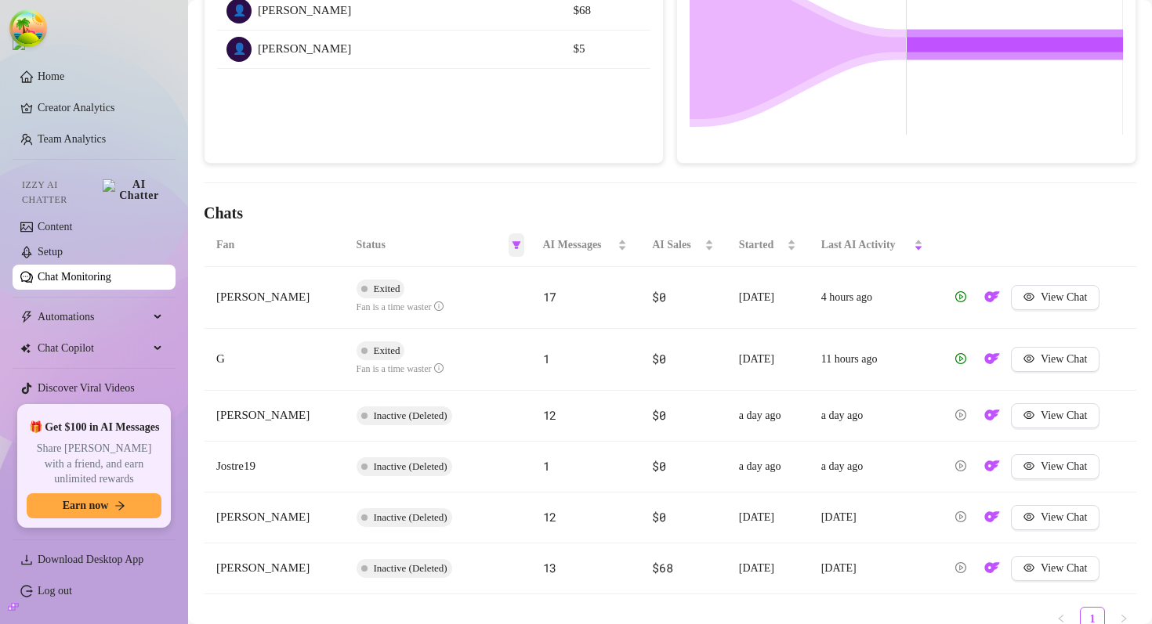
click at [521, 248] on span at bounding box center [516, 245] width 16 height 24
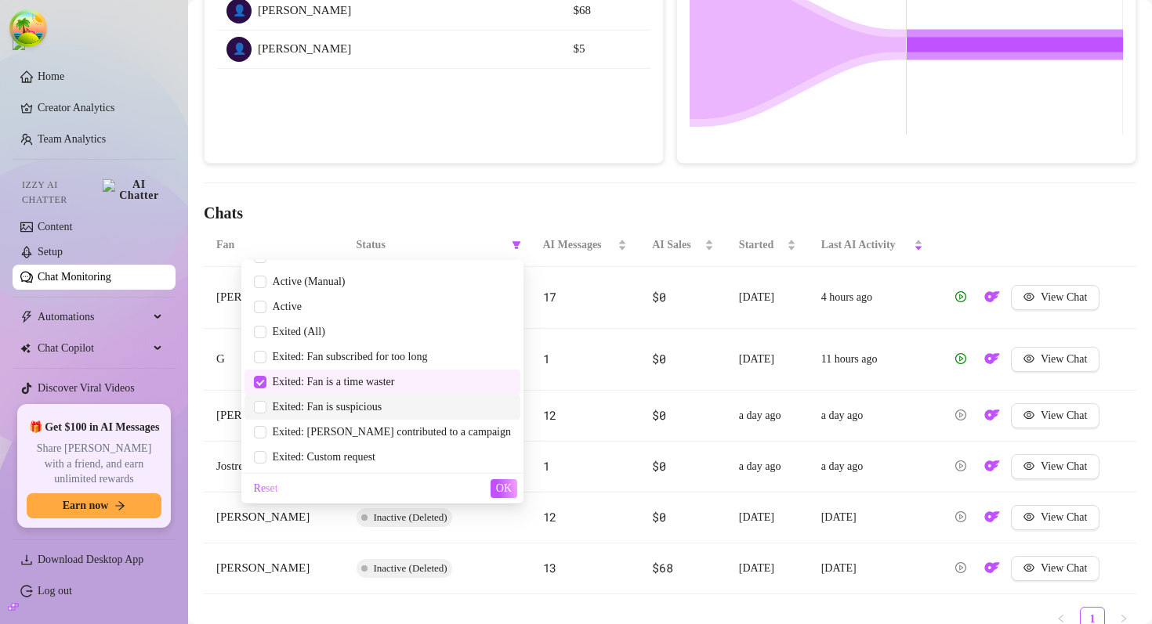
click at [415, 400] on span "Exited: Fan is suspicious" at bounding box center [382, 407] width 257 height 17
checkbox input "true"
click at [415, 388] on span "Exited: Fan is a time waster" at bounding box center [382, 382] width 257 height 17
checkbox input "false"
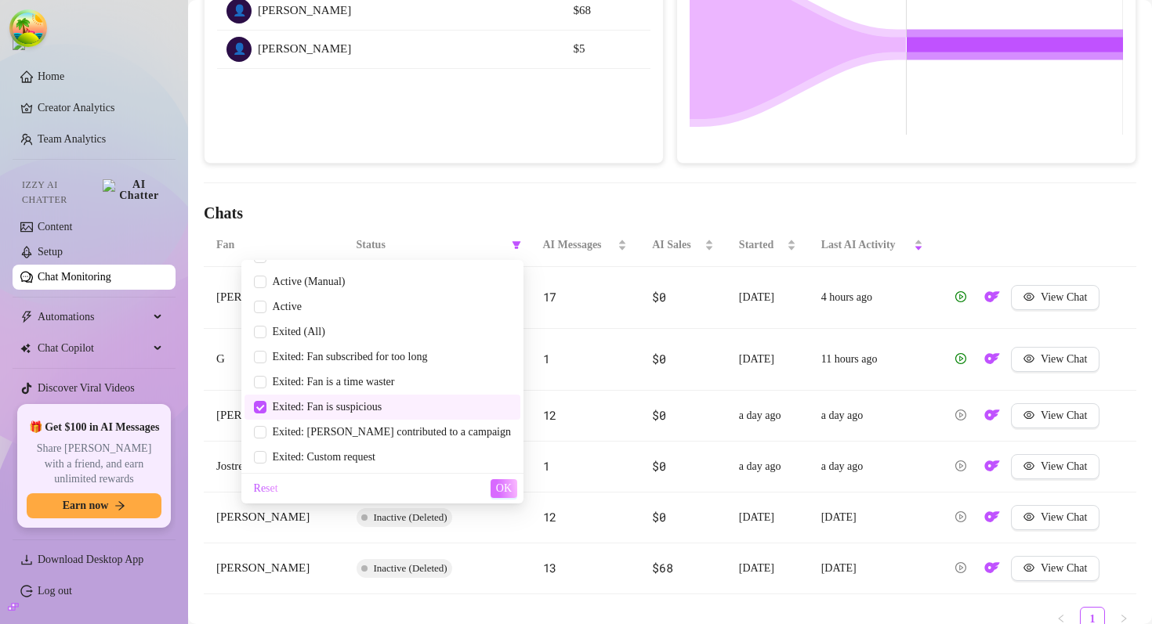
click at [497, 490] on span "OK" at bounding box center [504, 489] width 16 height 13
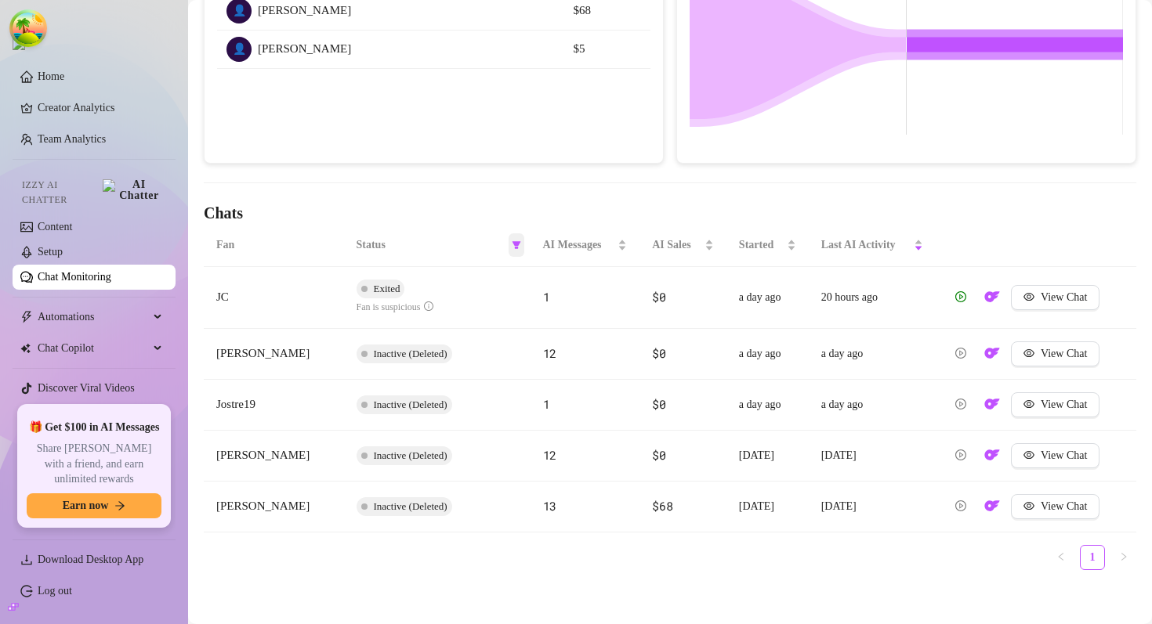
click at [515, 242] on icon "filter" at bounding box center [516, 245] width 9 height 8
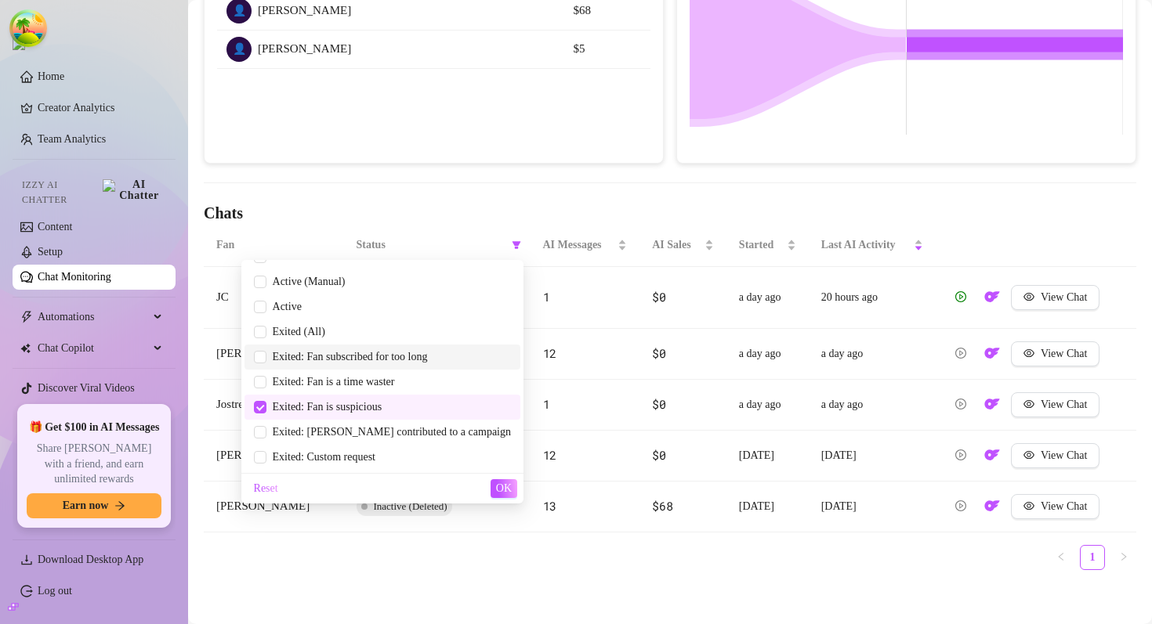
click at [393, 356] on span "Exited: Fan subscribed for too long" at bounding box center [346, 357] width 161 height 12
checkbox input "true"
click at [393, 380] on span "Exited: Fan is a time waster" at bounding box center [330, 382] width 128 height 12
checkbox input "true"
click at [382, 409] on span "Exited: Fan is suspicious" at bounding box center [324, 407] width 116 height 12
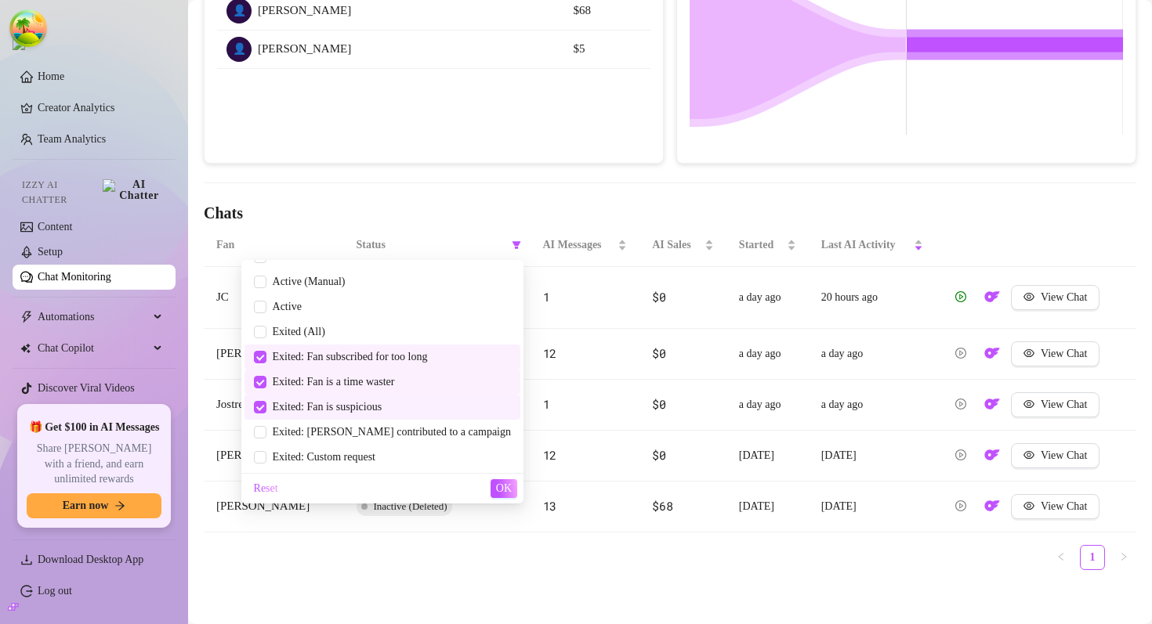
checkbox input "false"
click at [395, 387] on span "Exited: Fan is a time waster" at bounding box center [330, 382] width 128 height 12
checkbox input "false"
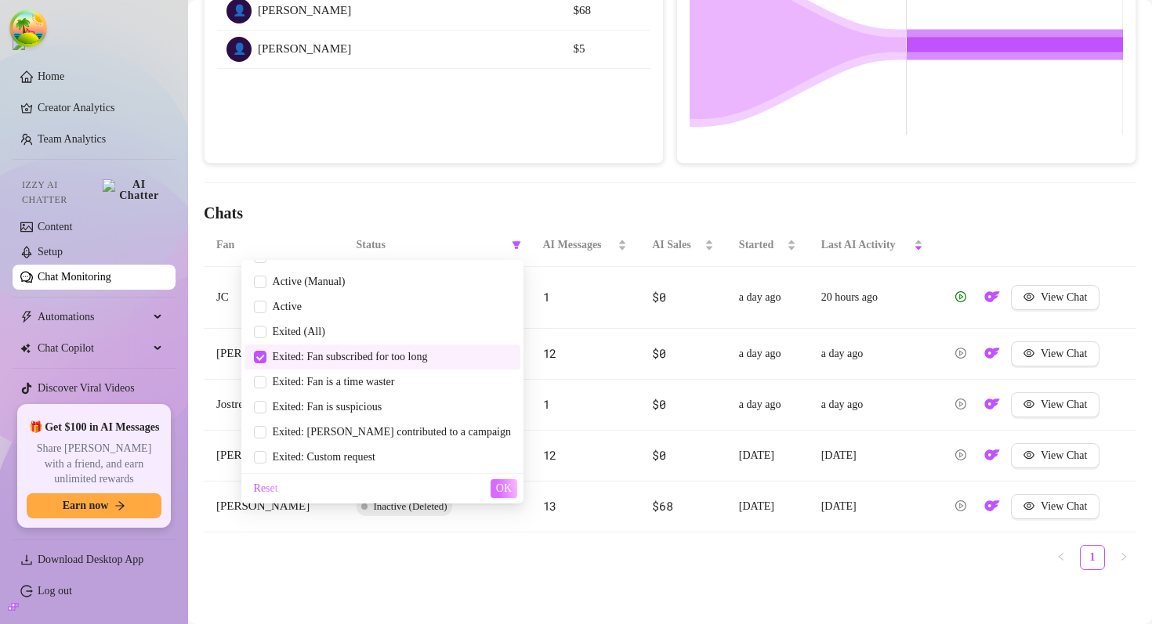
click at [505, 484] on span "OK" at bounding box center [504, 489] width 16 height 13
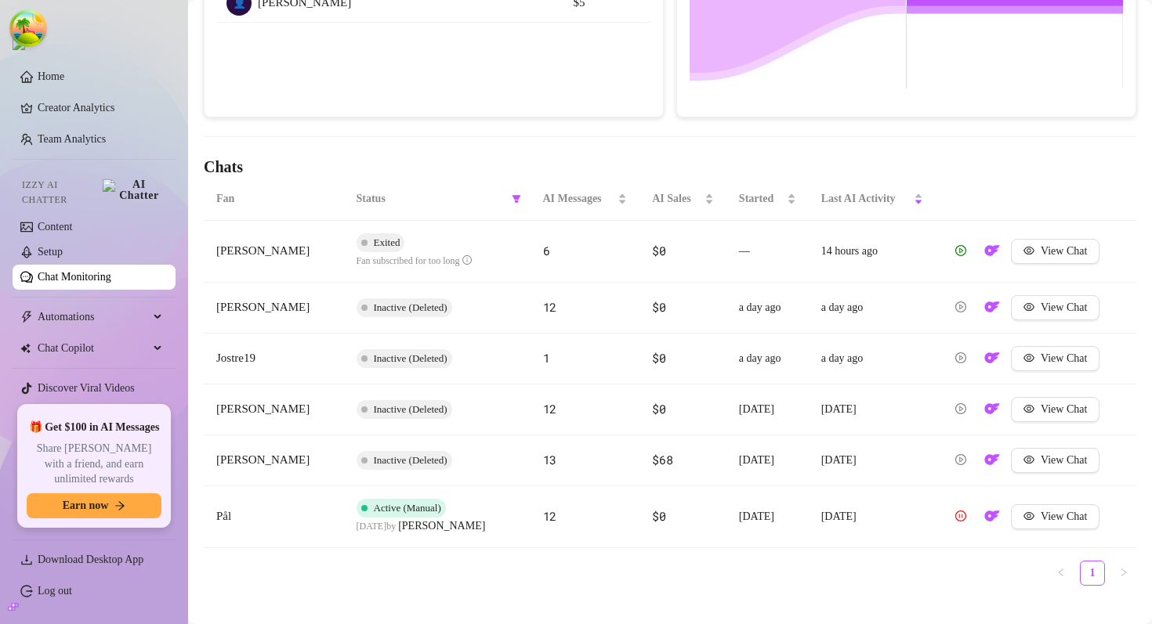
scroll to position [403, 0]
click at [519, 202] on icon "filter" at bounding box center [516, 200] width 9 height 9
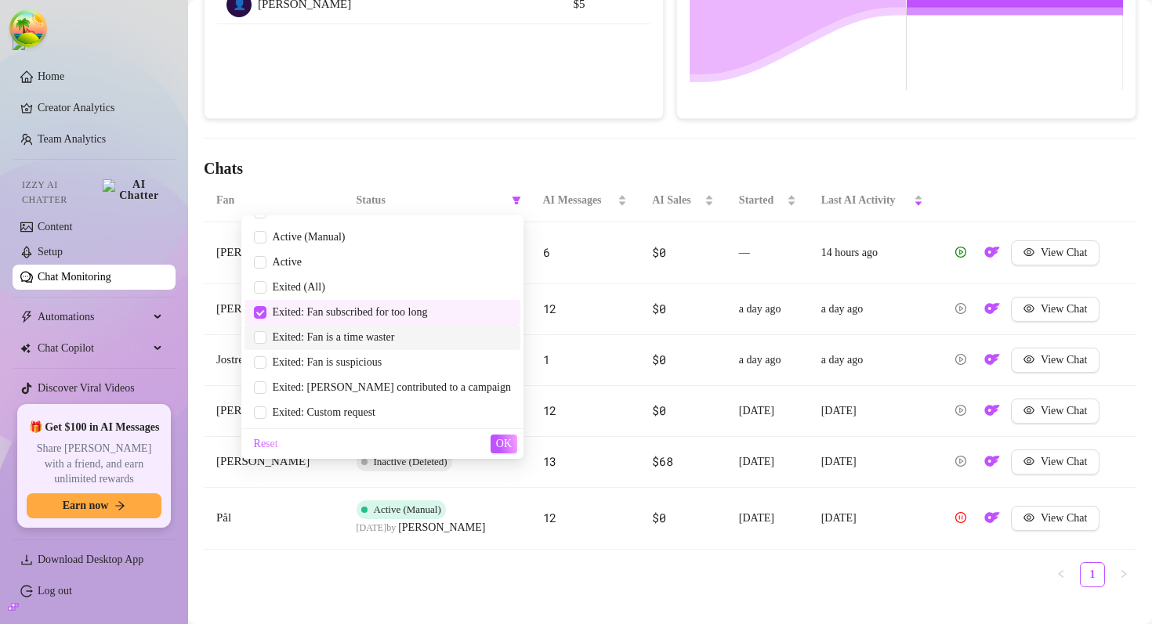
scroll to position [0, 0]
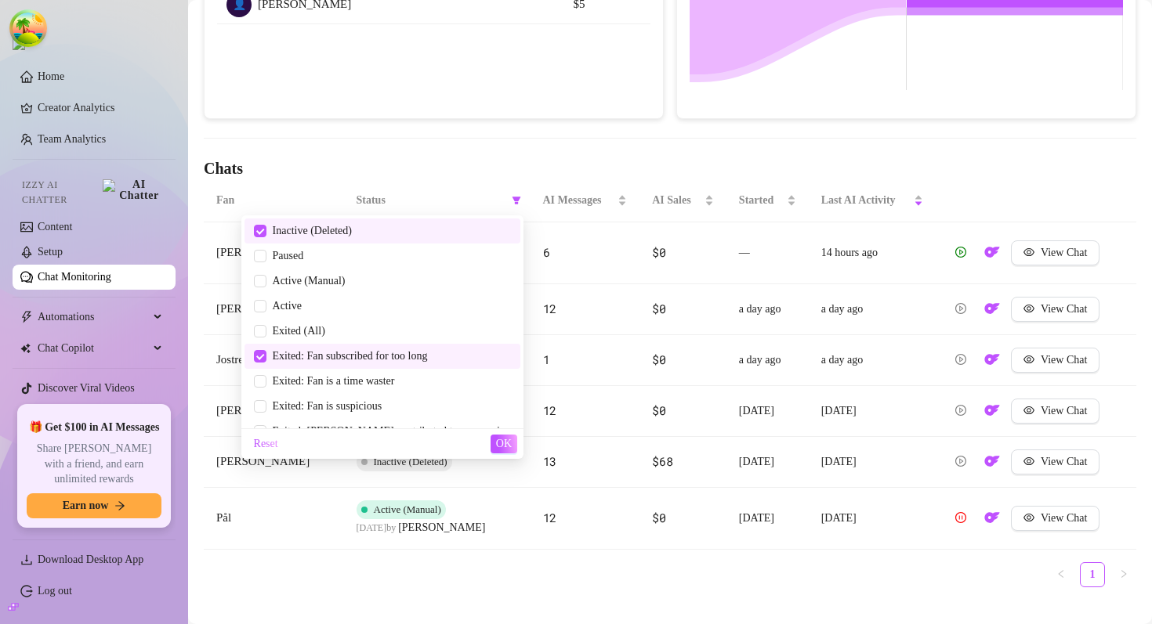
click at [352, 229] on span "Inactive (Deleted)" at bounding box center [308, 231] width 85 height 12
checkbox input "false"
click at [506, 442] on span "OK" at bounding box center [504, 444] width 16 height 13
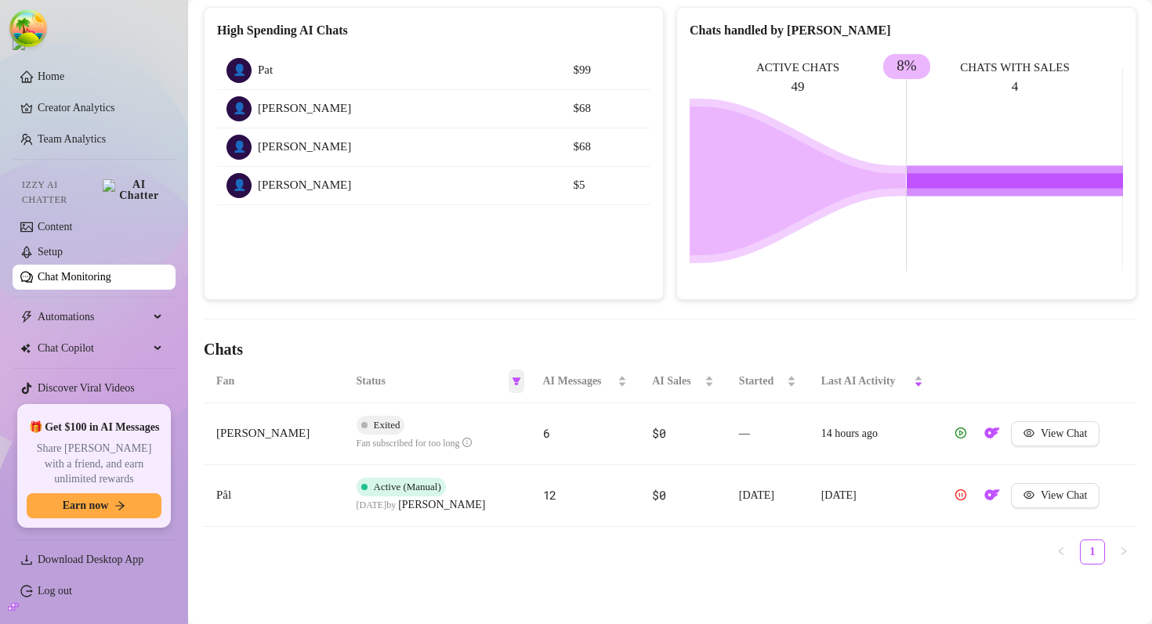
click at [514, 375] on span at bounding box center [516, 382] width 16 height 24
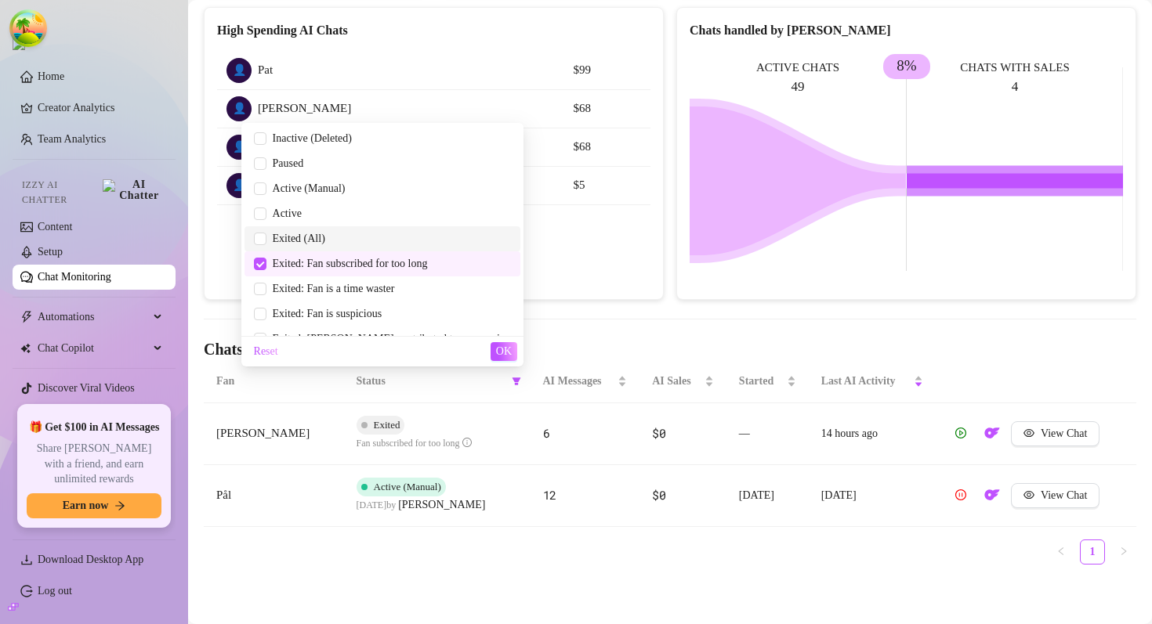
click at [383, 231] on span "Exited (All)" at bounding box center [382, 238] width 257 height 17
checkbox input "true"
click at [373, 270] on span "Exited: Fan subscribed for too long" at bounding box center [346, 264] width 161 height 12
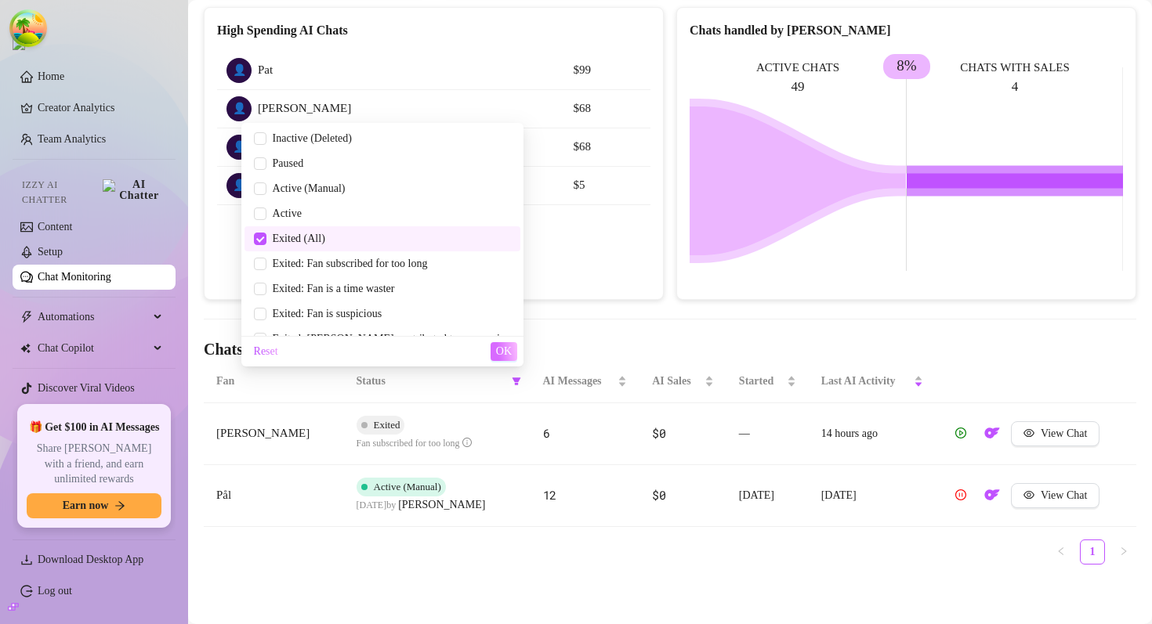
click at [512, 353] on button "OK" at bounding box center [503, 351] width 27 height 19
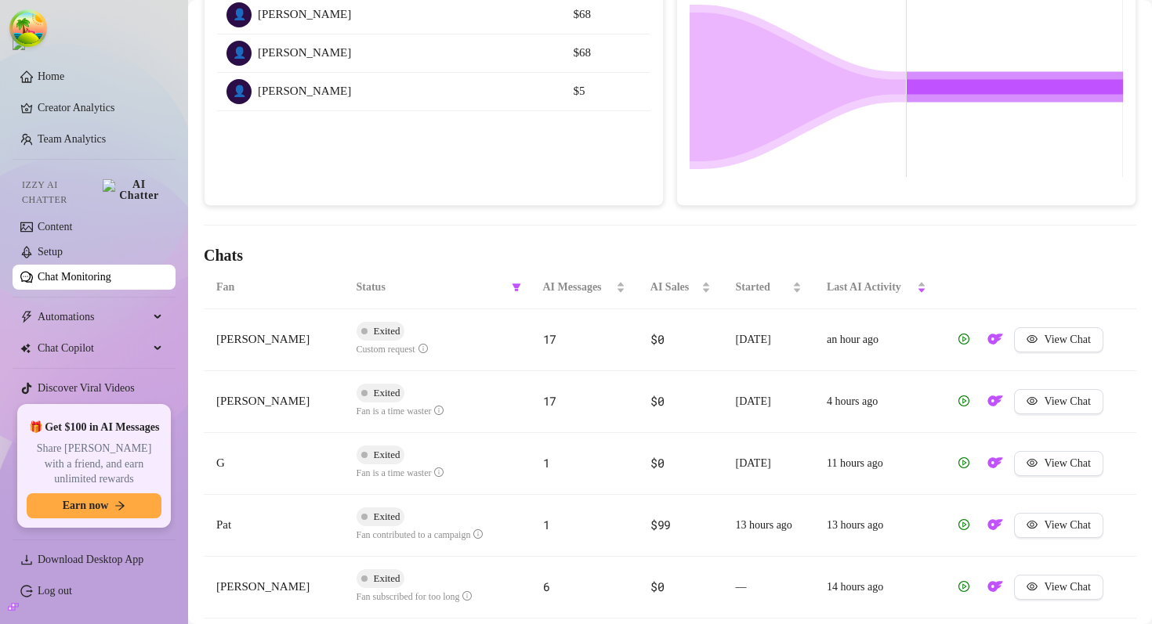
scroll to position [312, 0]
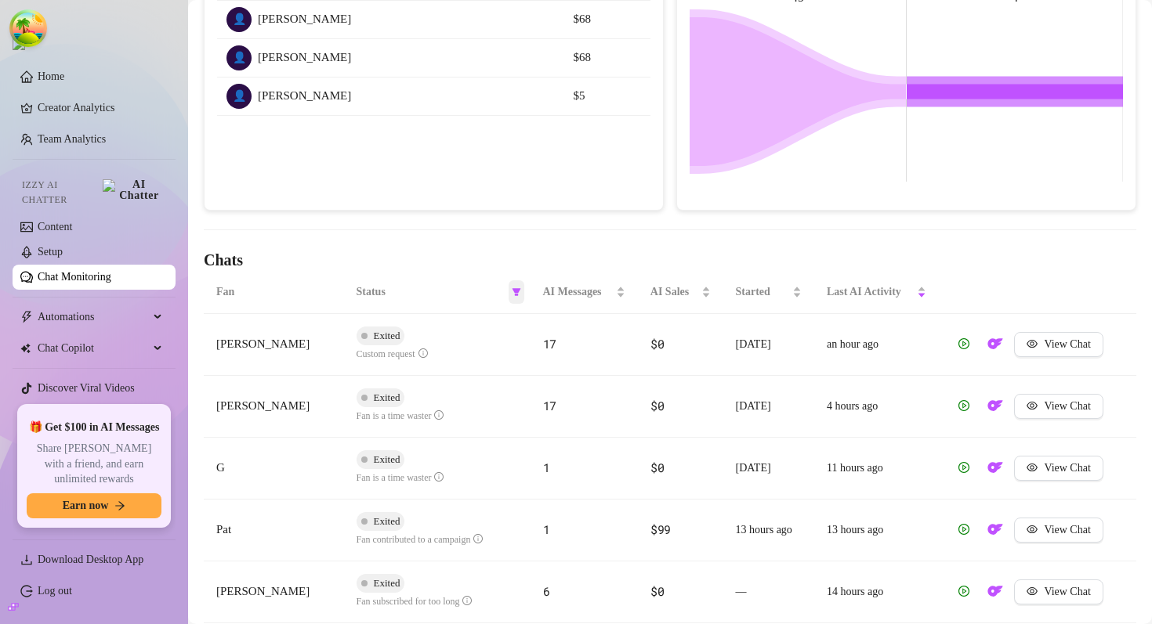
click at [512, 291] on icon "filter" at bounding box center [516, 292] width 9 height 9
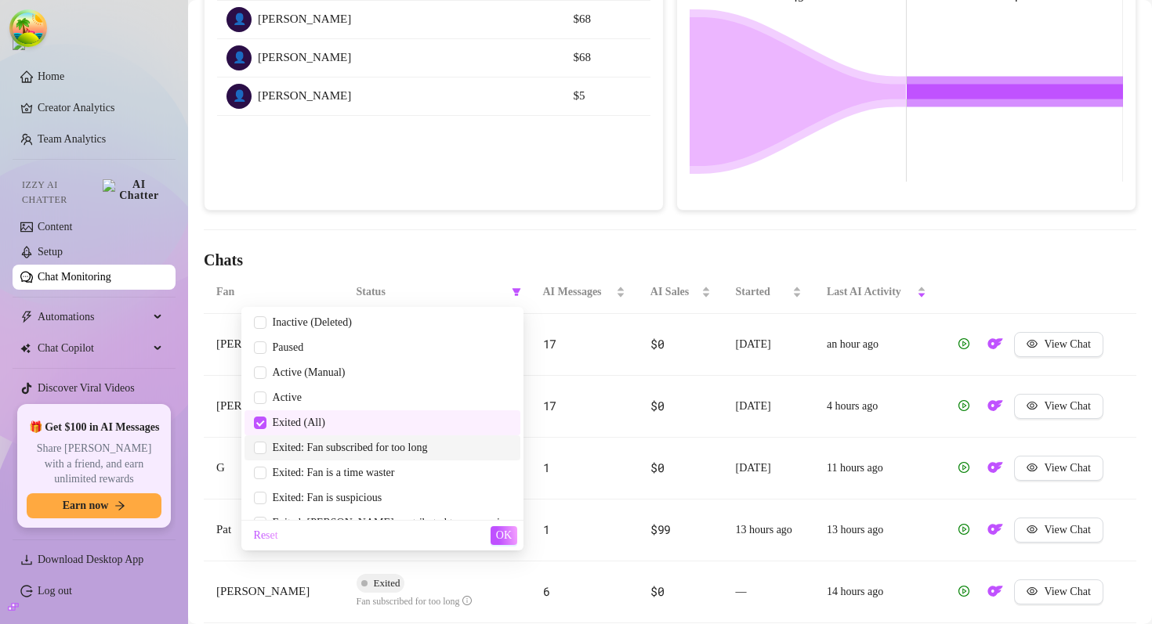
click at [383, 443] on span "Exited: Fan subscribed for too long" at bounding box center [346, 448] width 161 height 12
checkbox input "true"
click at [383, 429] on span "Exited (All)" at bounding box center [382, 422] width 257 height 17
checkbox input "false"
click at [499, 530] on span "OK" at bounding box center [504, 536] width 16 height 13
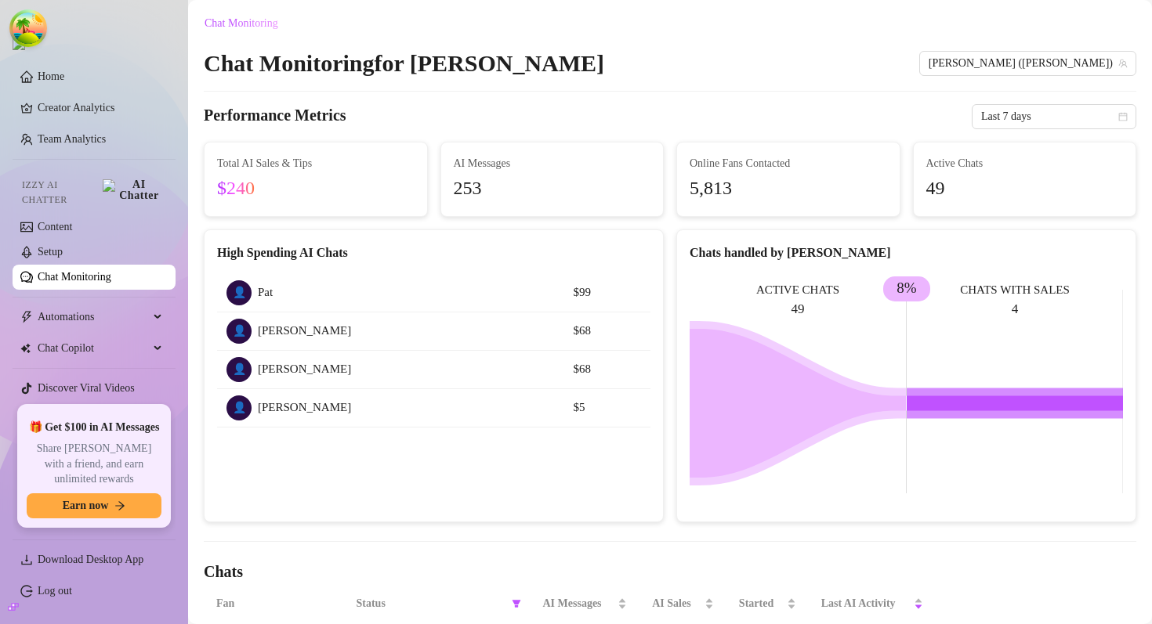
scroll to position [223, 0]
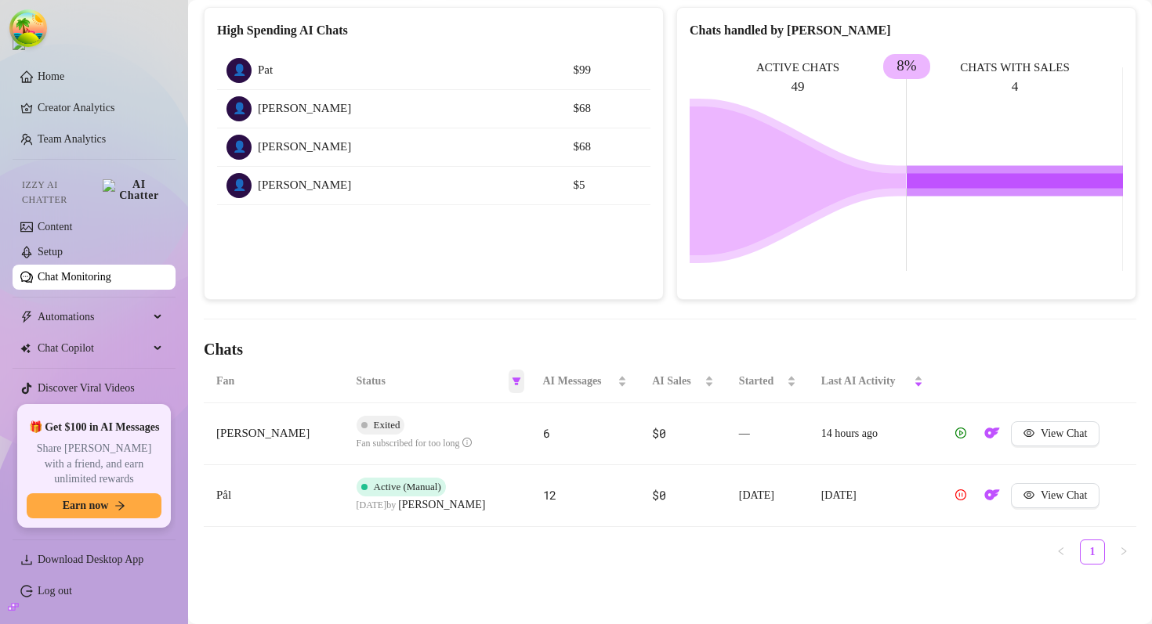
click at [516, 385] on icon "filter" at bounding box center [516, 381] width 9 height 9
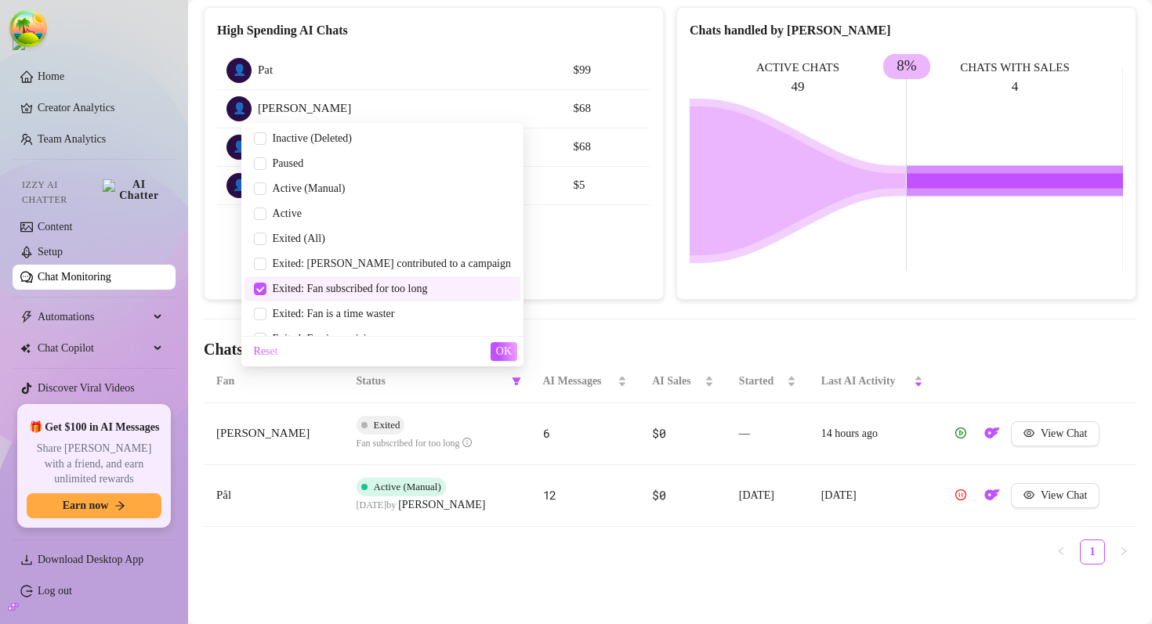
scroll to position [44, 0]
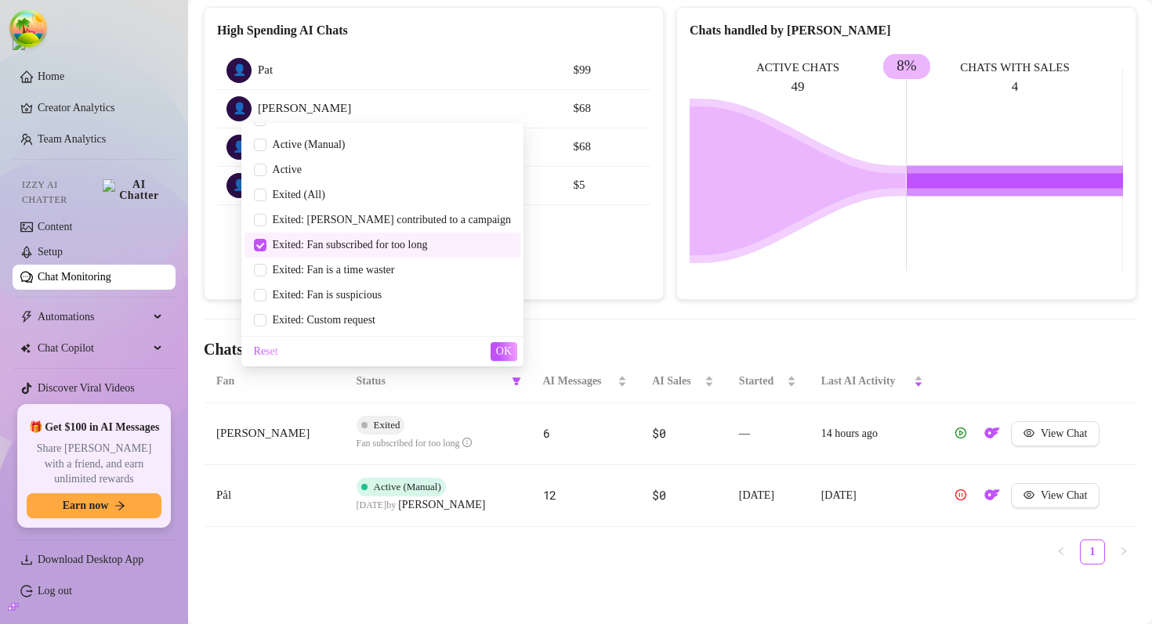
click at [473, 536] on div "Fan Status AI Messages AI Sales Started Last AI Activity [PERSON_NAME] Exited F…" at bounding box center [670, 462] width 932 height 204
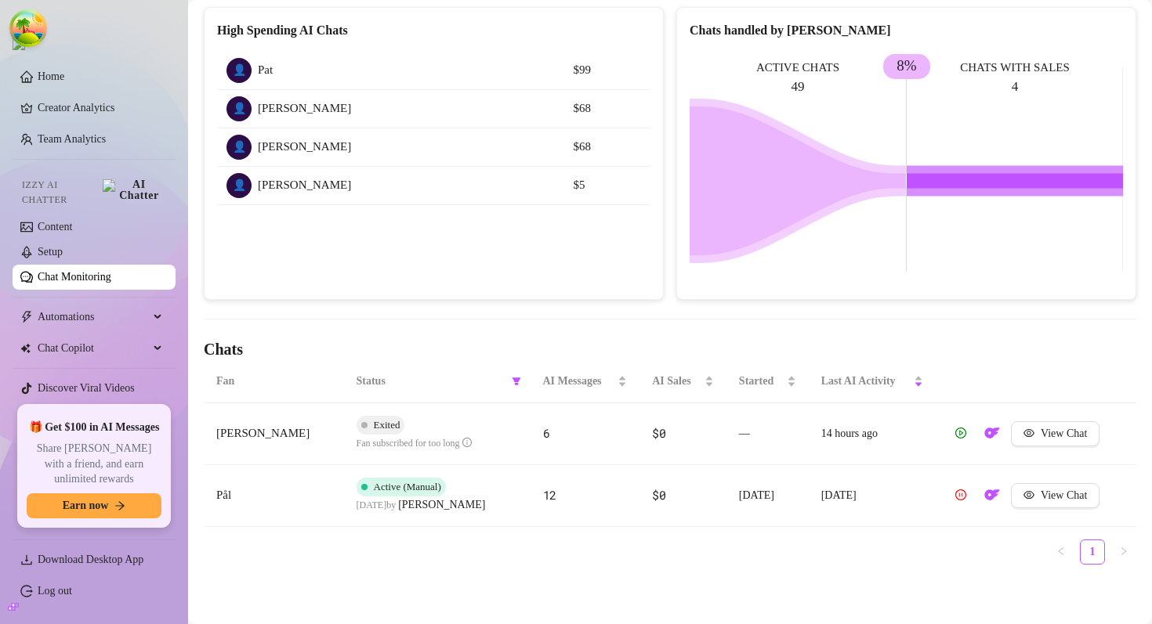
click at [391, 484] on span "Active (Manual)" at bounding box center [407, 487] width 67 height 12
drag, startPoint x: 391, startPoint y: 484, endPoint x: 454, endPoint y: 485, distance: 63.5
click at [454, 485] on div "Active (Manual)" at bounding box center [420, 487] width 129 height 19
click at [684, 319] on div at bounding box center [670, 319] width 932 height 1
click at [105, 271] on link "Chat Monitoring" at bounding box center [75, 277] width 74 height 12
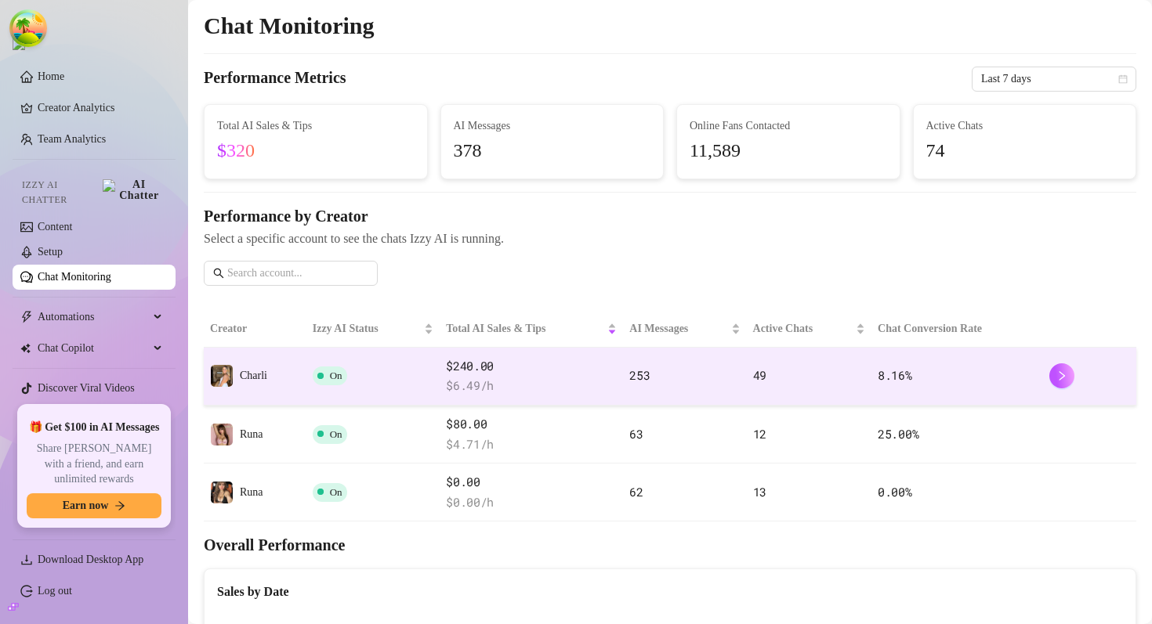
click at [412, 385] on td "On" at bounding box center [372, 377] width 133 height 58
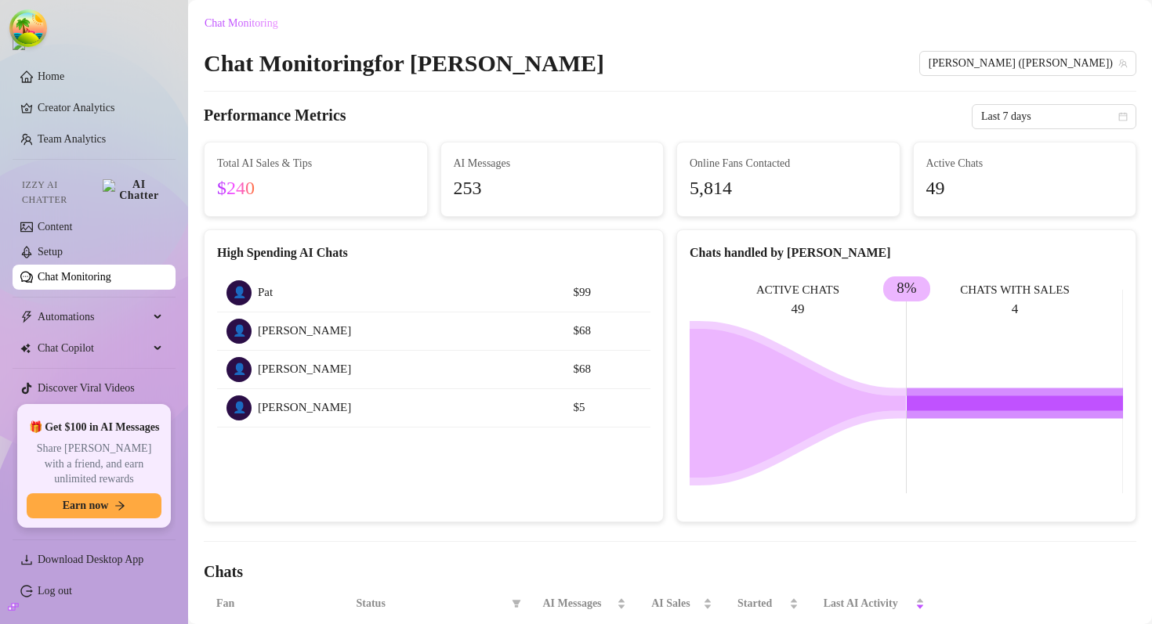
scroll to position [497, 0]
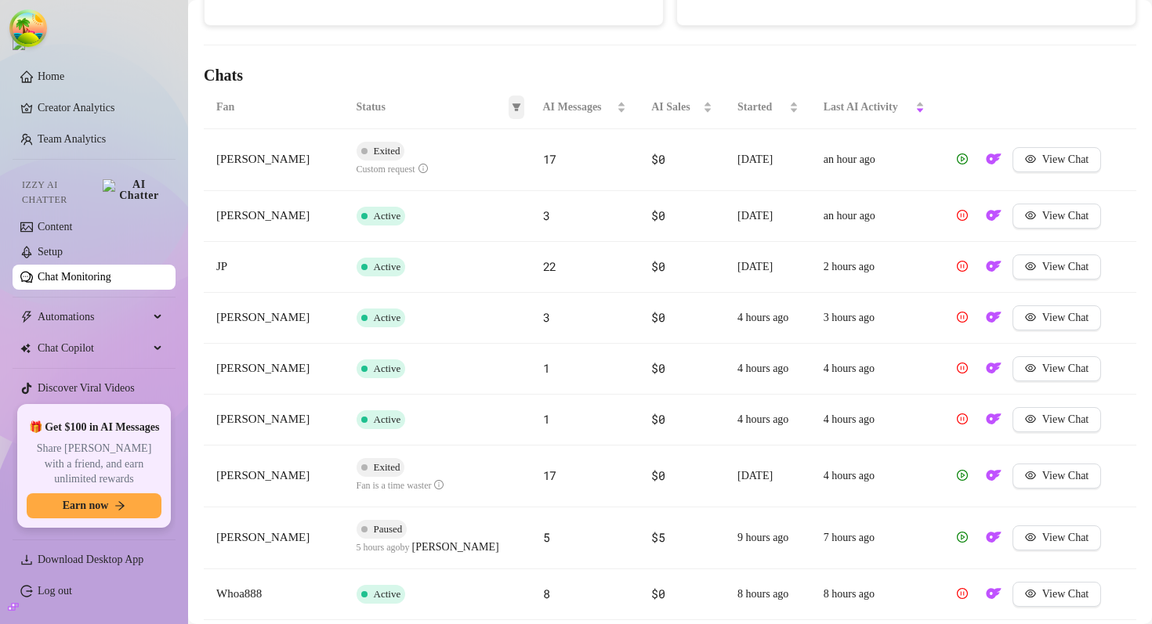
click at [512, 105] on icon "filter" at bounding box center [516, 107] width 9 height 9
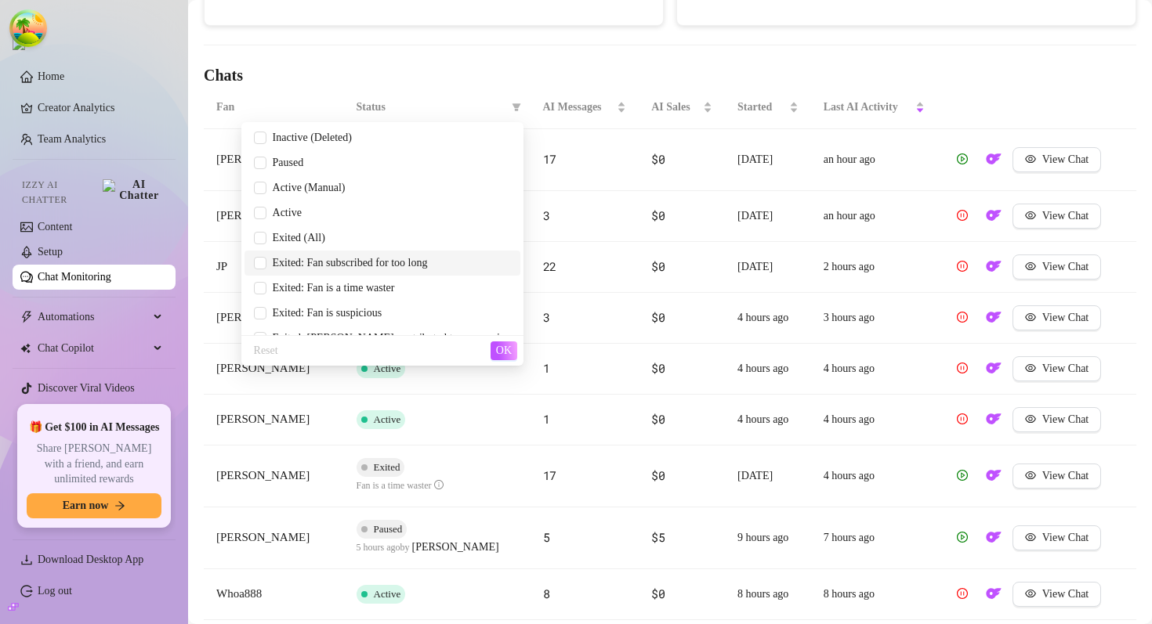
click at [374, 262] on span "Exited: Fan subscribed for too long" at bounding box center [346, 263] width 161 height 12
checkbox input "true"
click at [505, 351] on span "OK" at bounding box center [504, 351] width 16 height 13
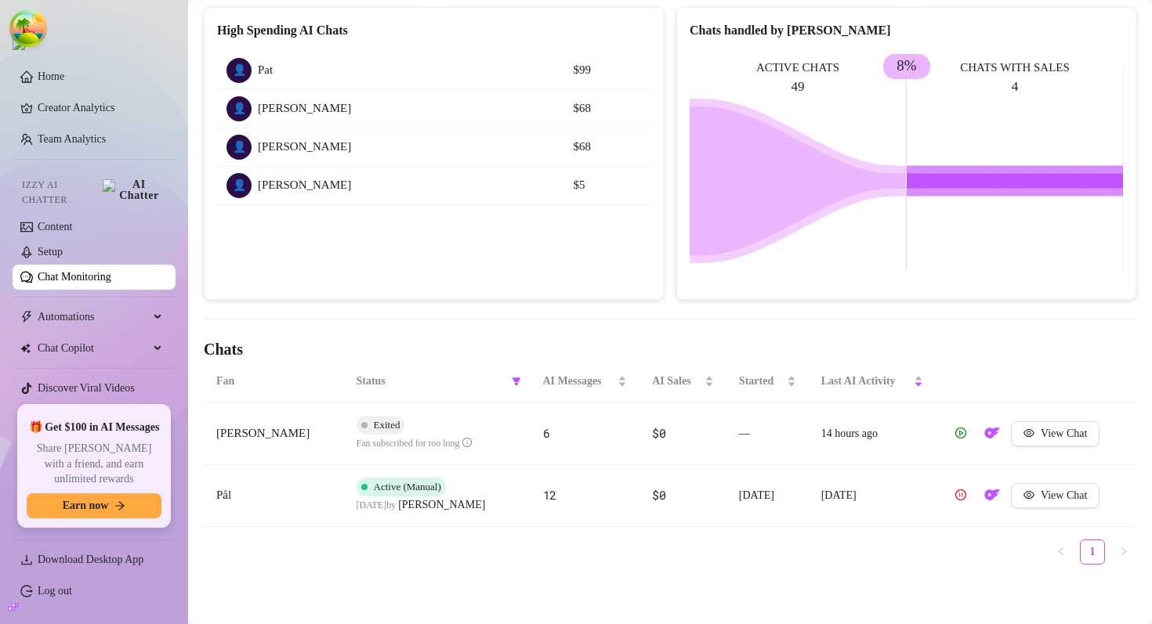
click at [88, 271] on link "Chat Monitoring" at bounding box center [75, 277] width 74 height 12
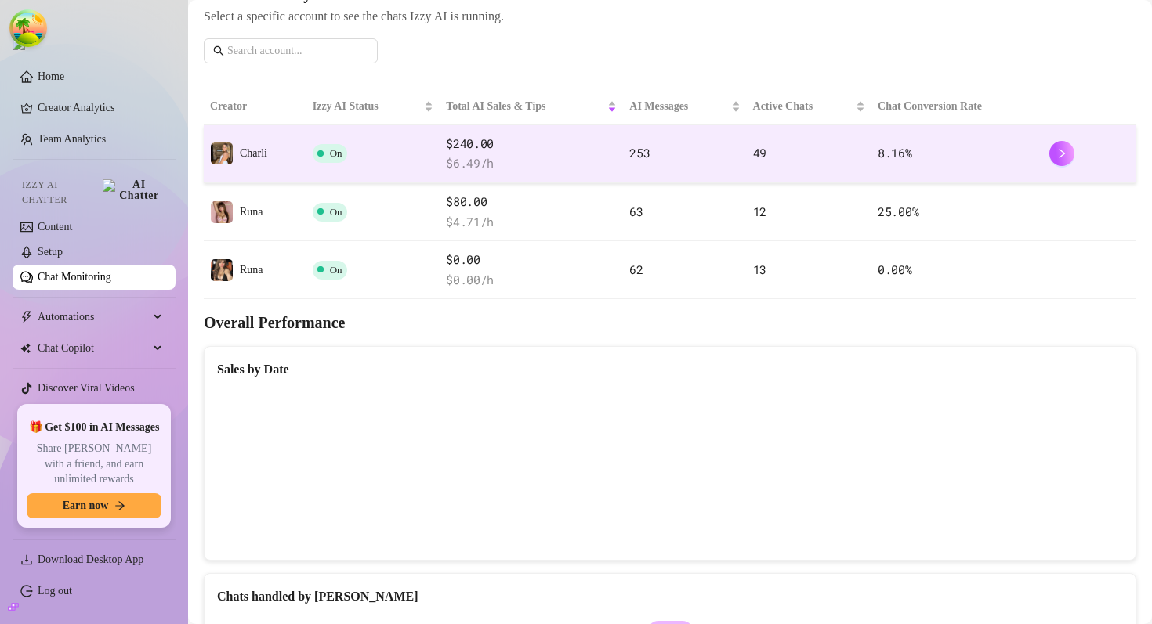
click at [384, 161] on td "On" at bounding box center [372, 154] width 133 height 58
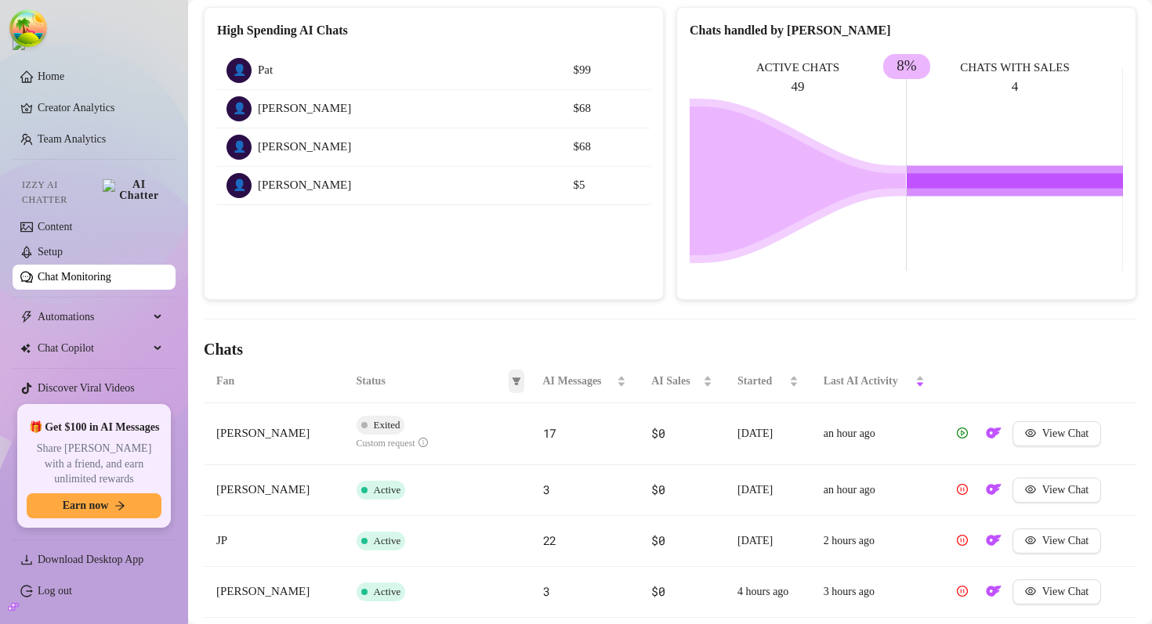
click at [516, 377] on icon "filter" at bounding box center [516, 381] width 9 height 9
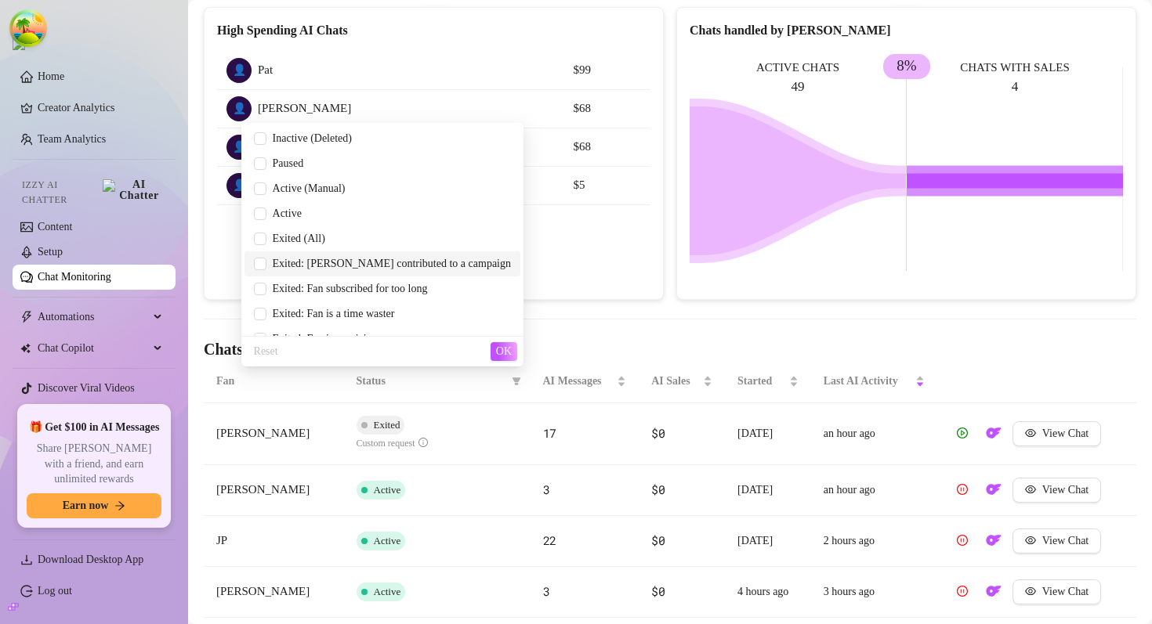
click at [408, 266] on span "Exited: [PERSON_NAME] contributed to a campaign" at bounding box center [388, 264] width 244 height 12
checkbox input "true"
click at [428, 292] on span "Exited: Fan subscribed for too long" at bounding box center [346, 289] width 161 height 12
checkbox input "true"
click at [436, 258] on span "Exited: [PERSON_NAME] contributed to a campaign" at bounding box center [388, 264] width 244 height 12
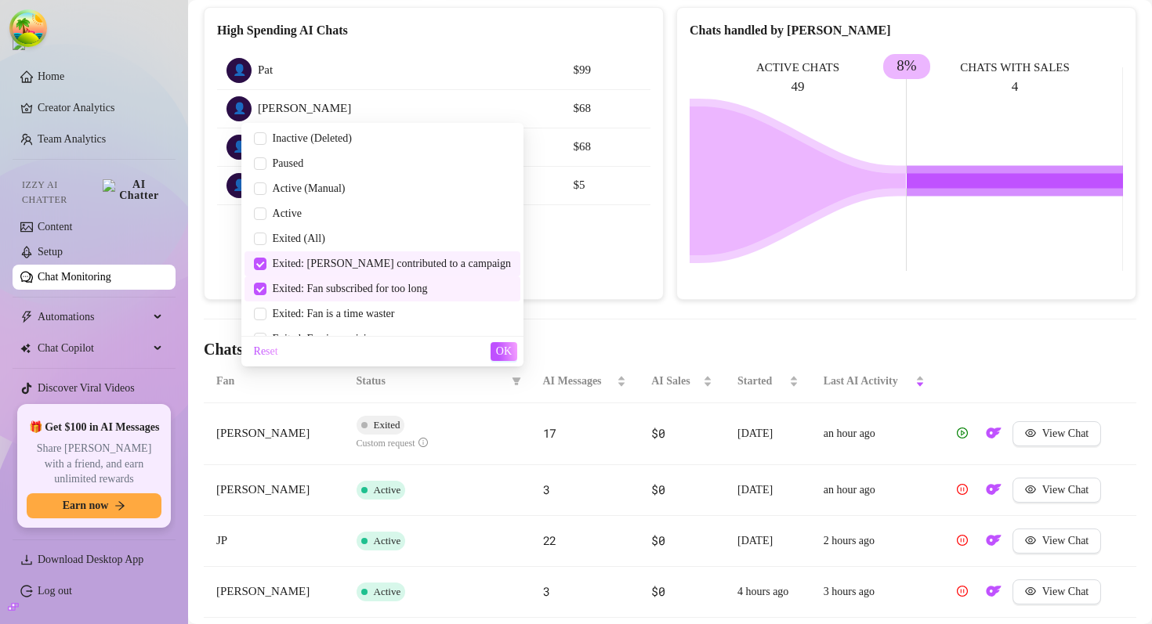
checkbox input "false"
click at [506, 356] on span "OK" at bounding box center [504, 352] width 16 height 13
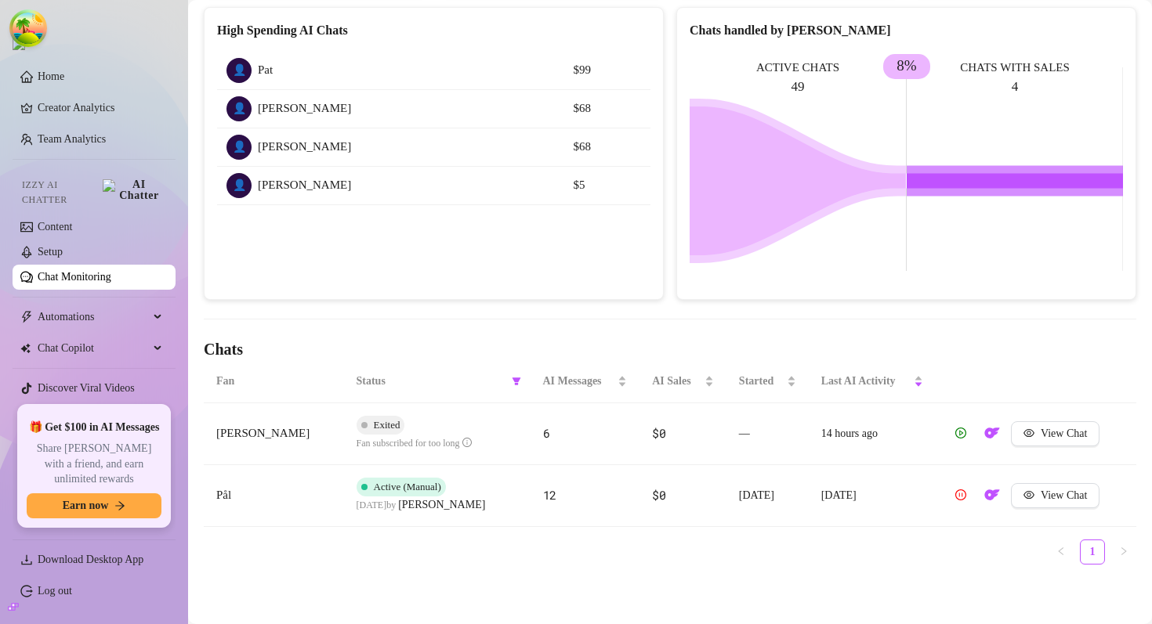
click at [468, 356] on h4 "Chats" at bounding box center [670, 349] width 932 height 22
click at [514, 379] on icon "filter" at bounding box center [516, 382] width 9 height 8
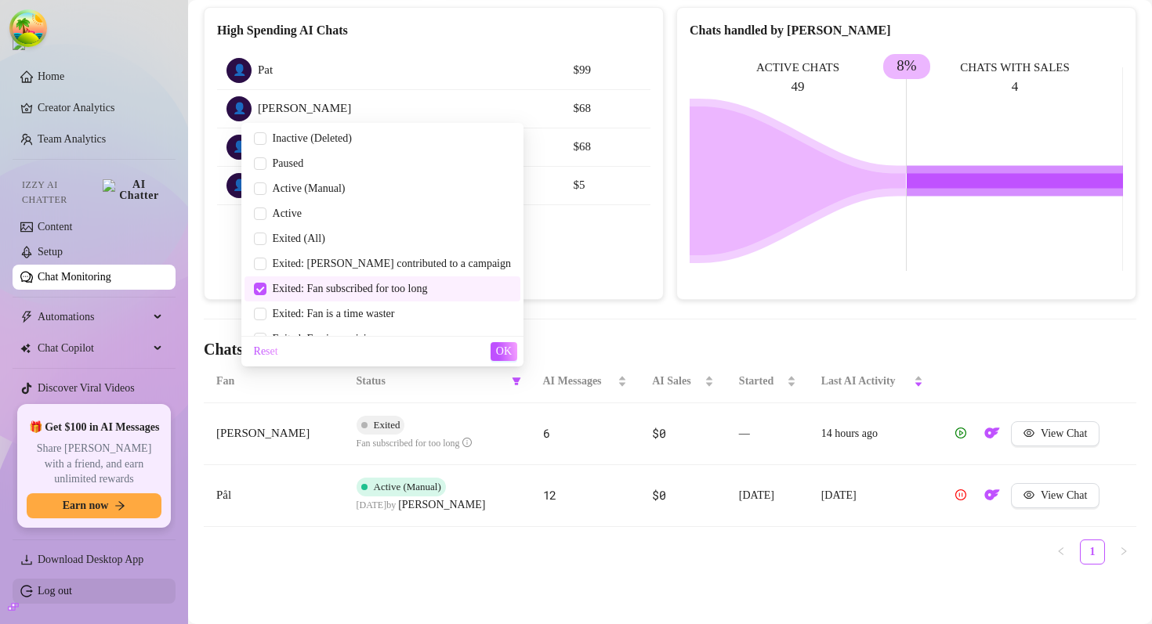
click at [69, 590] on link "Log out" at bounding box center [55, 591] width 34 height 12
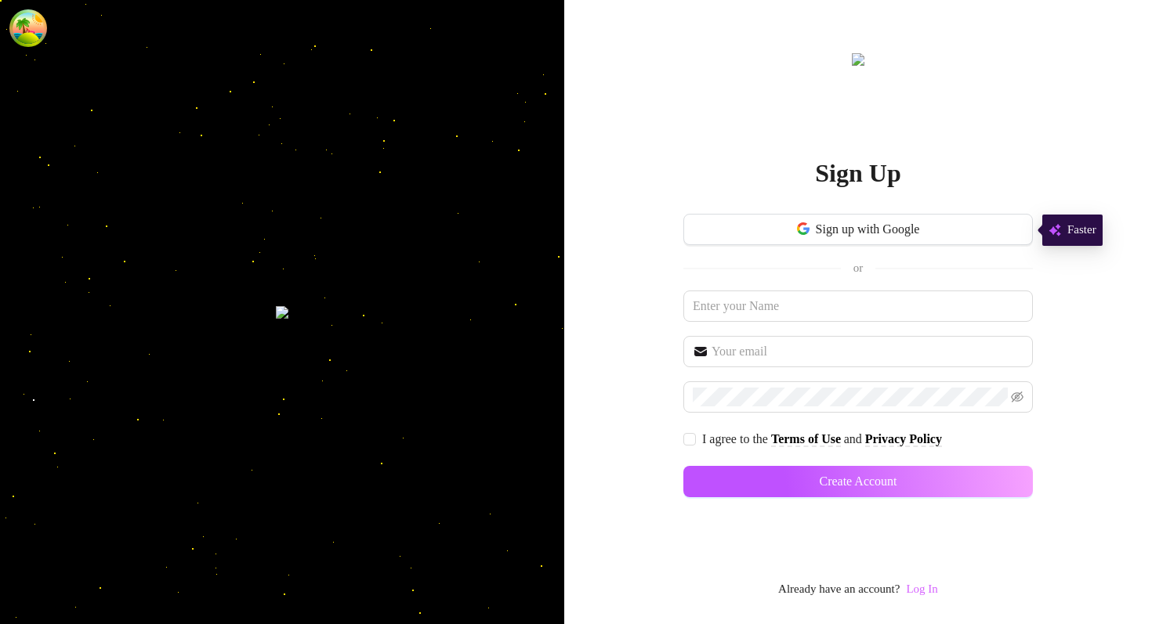
click at [834, 587] on link "Log In" at bounding box center [921, 589] width 31 height 13
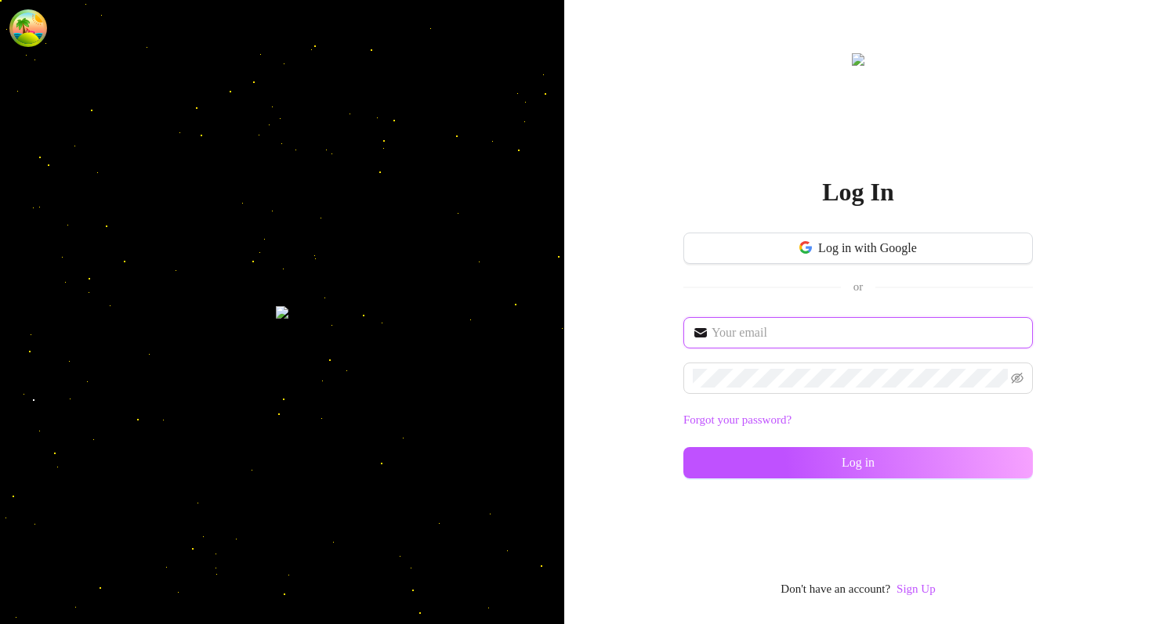
type input "[EMAIL_ADDRESS][DOMAIN_NAME]"
click at [834, 383] on icon "eye-invisible" at bounding box center [1017, 378] width 13 height 13
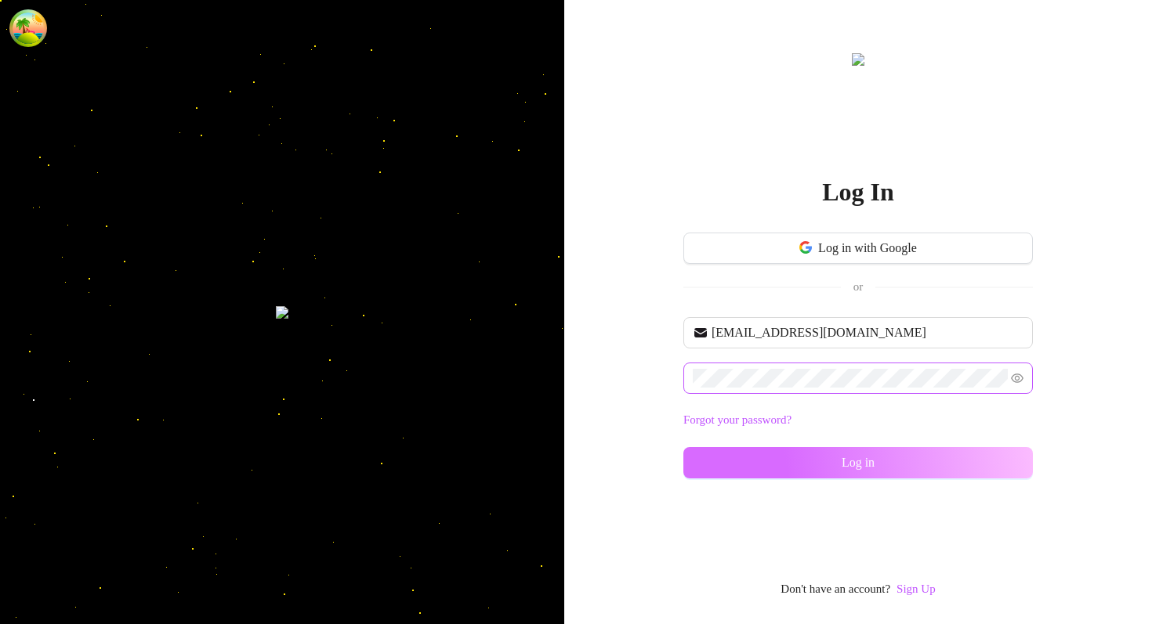
click at [834, 451] on button "Log in" at bounding box center [857, 462] width 349 height 31
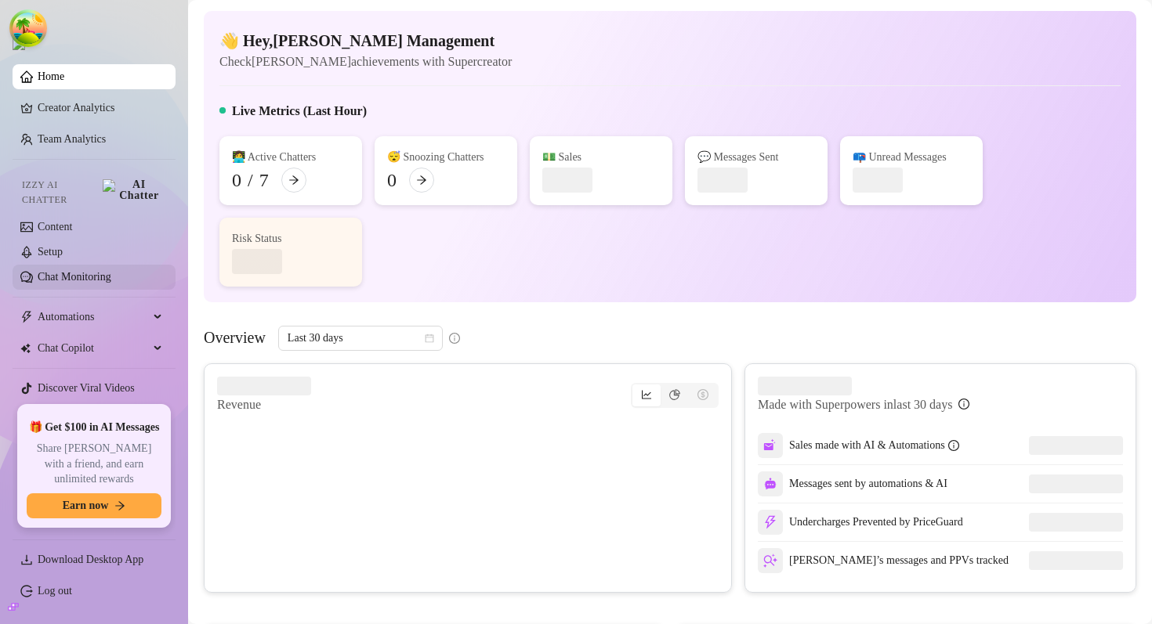
click at [104, 275] on link "Chat Monitoring" at bounding box center [75, 277] width 74 height 12
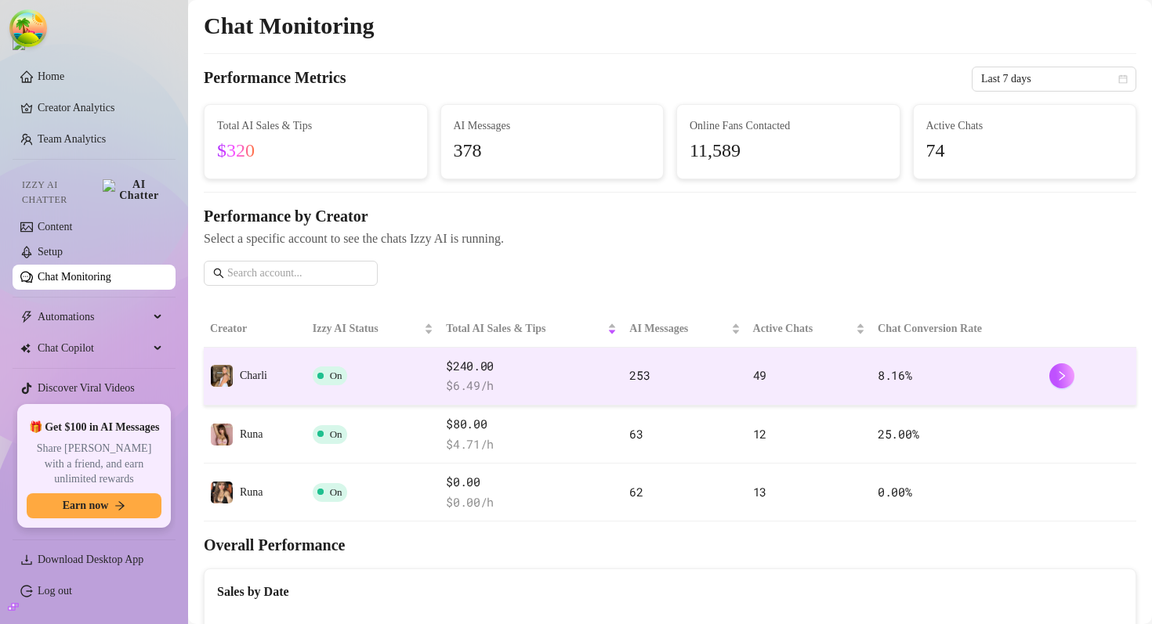
click at [299, 391] on td "Charli" at bounding box center [255, 377] width 103 height 58
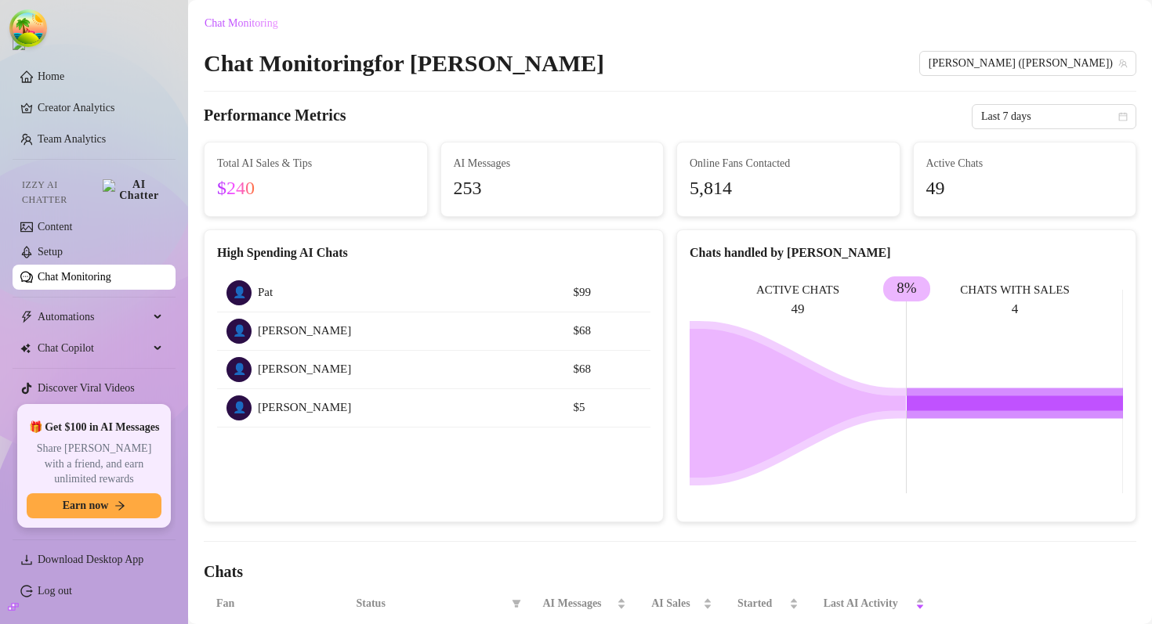
click at [580, 58] on div "Chat Monitoring for [PERSON_NAME] [PERSON_NAME] (charlisayshi)" at bounding box center [670, 64] width 932 height 30
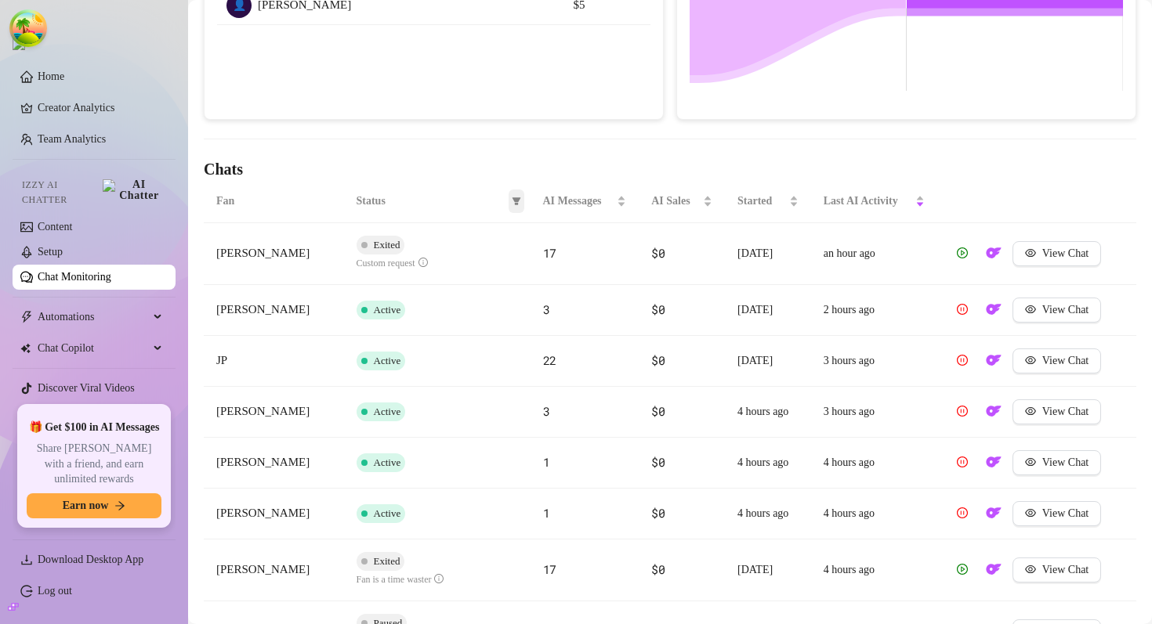
click at [514, 198] on icon "filter" at bounding box center [516, 201] width 9 height 8
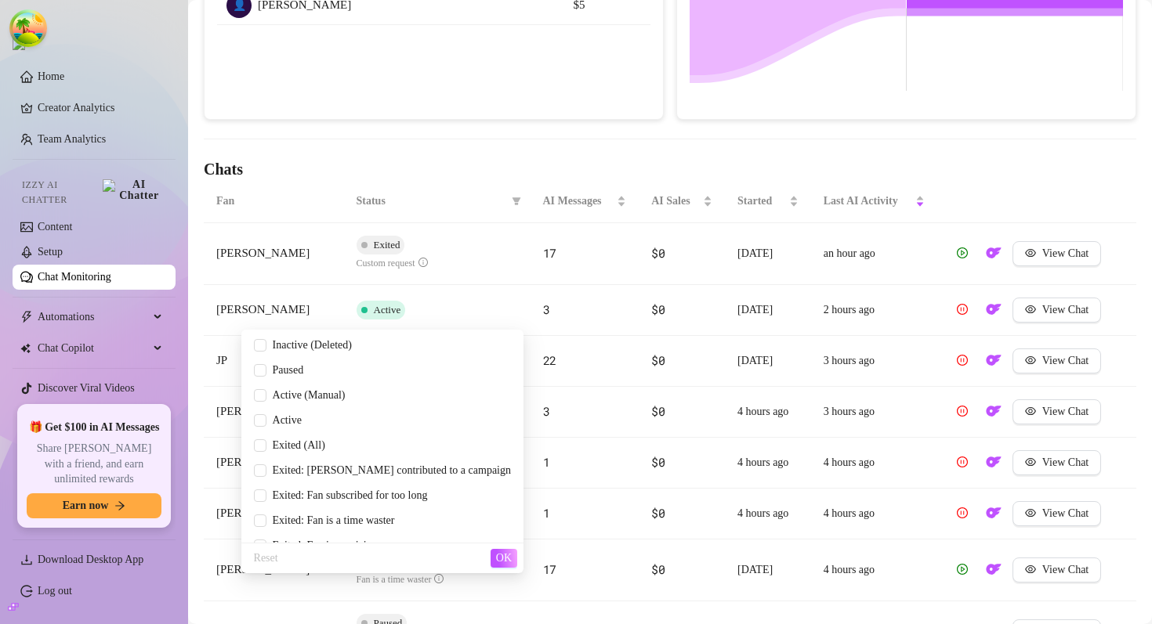
scroll to position [0, 0]
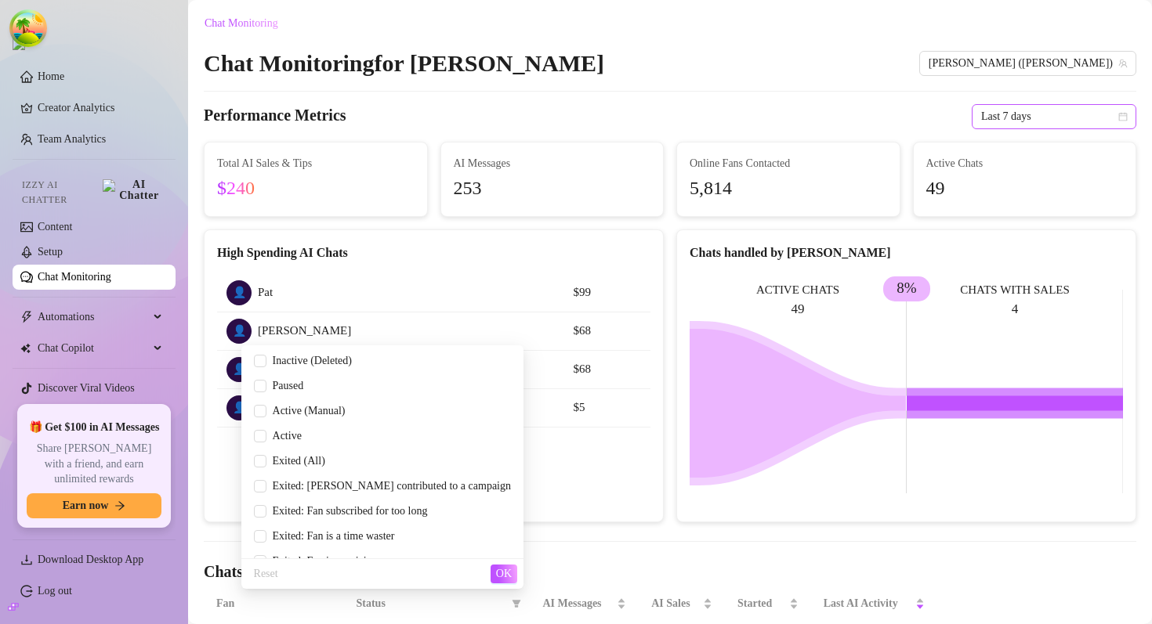
click at [834, 108] on span "Last 7 days" at bounding box center [1054, 117] width 146 height 24
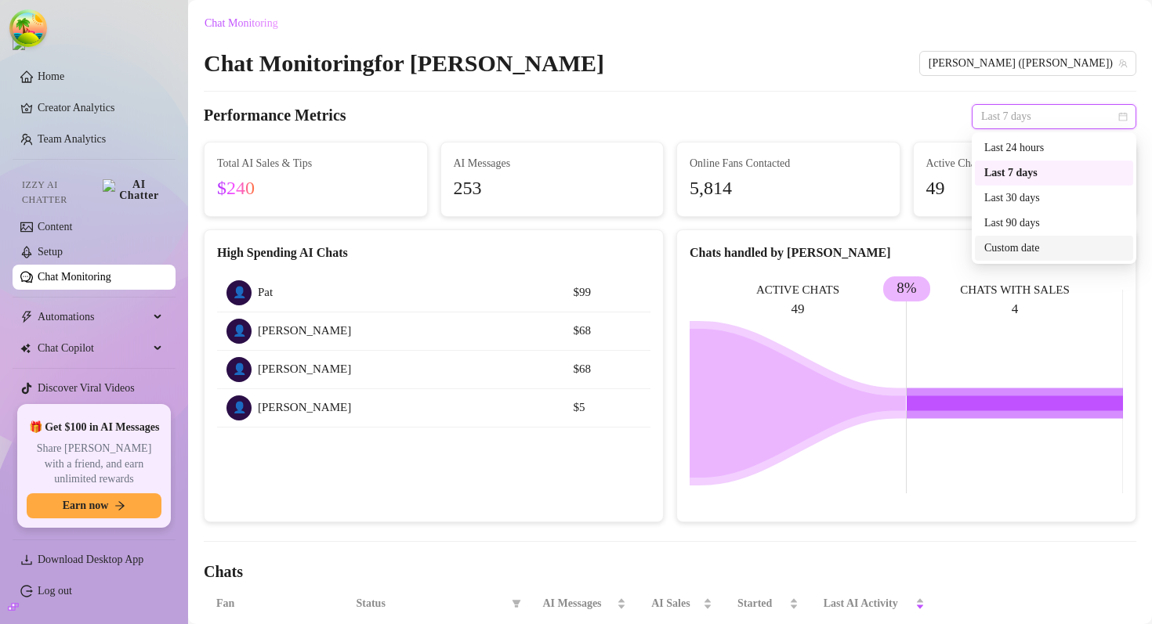
click at [834, 251] on div "Custom date" at bounding box center [1053, 248] width 139 height 17
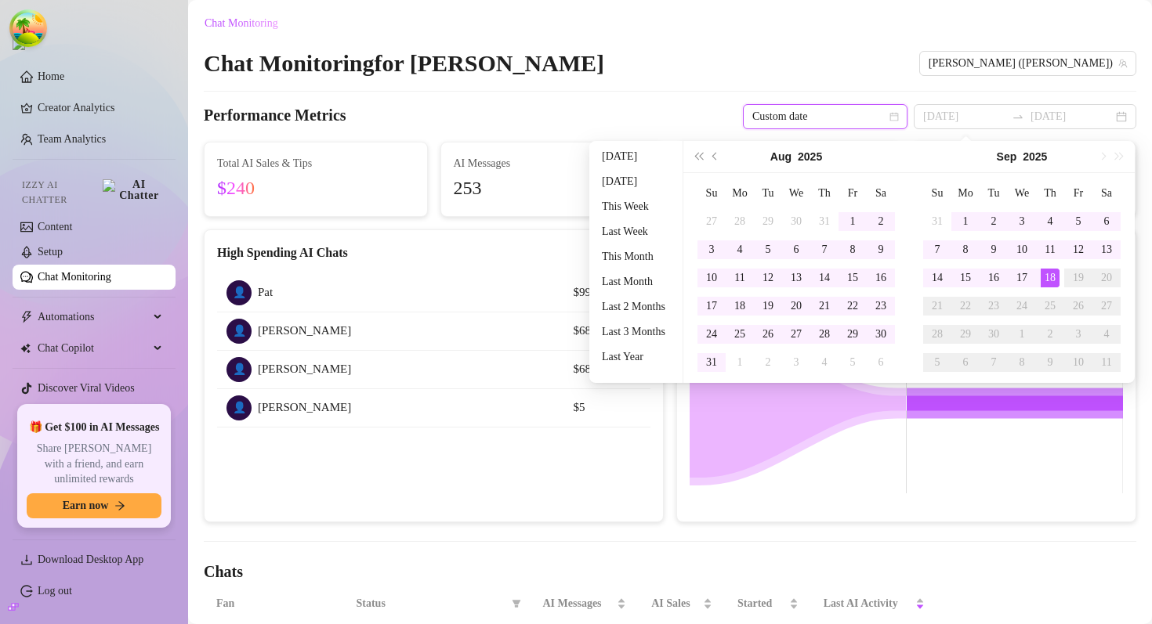
type input "[DATE]"
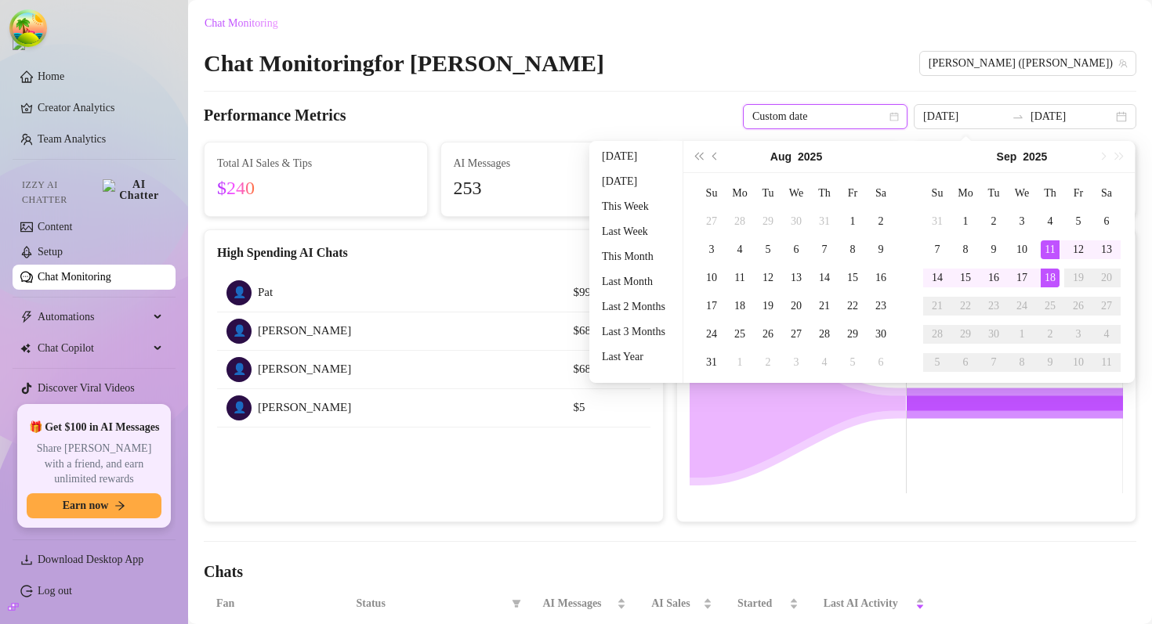
click at [658, 498] on div "High Spending AI Chats 👤 Pat $99 👤 [PERSON_NAME] May $68 👤 [PERSON_NAME] $68 👤 …" at bounding box center [434, 376] width 460 height 293
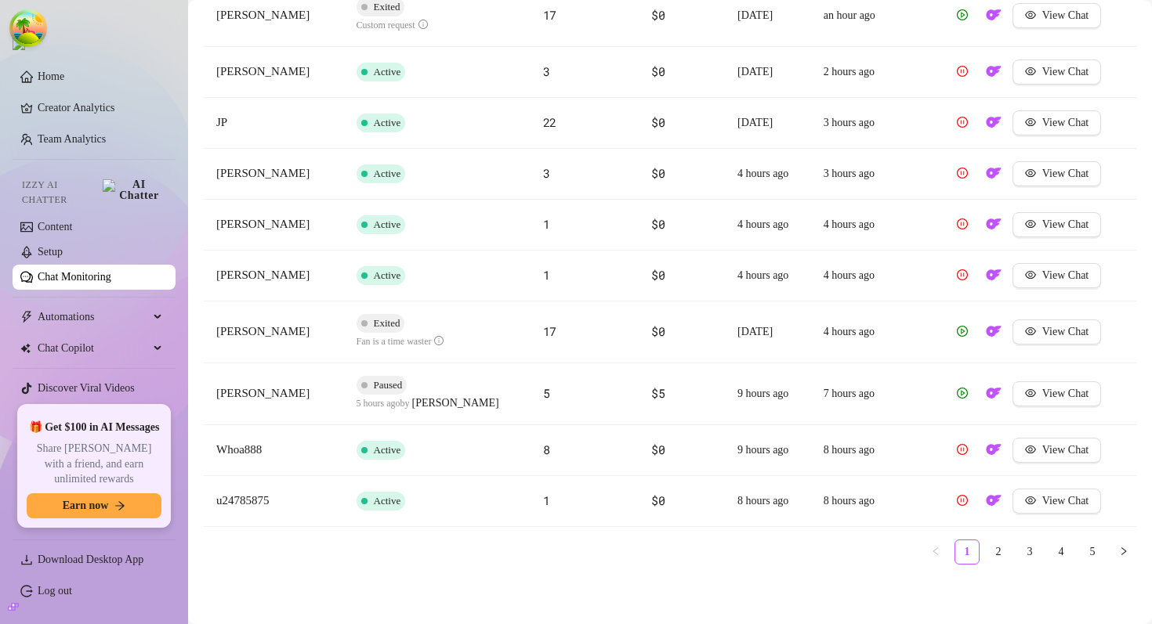
scroll to position [64, 0]
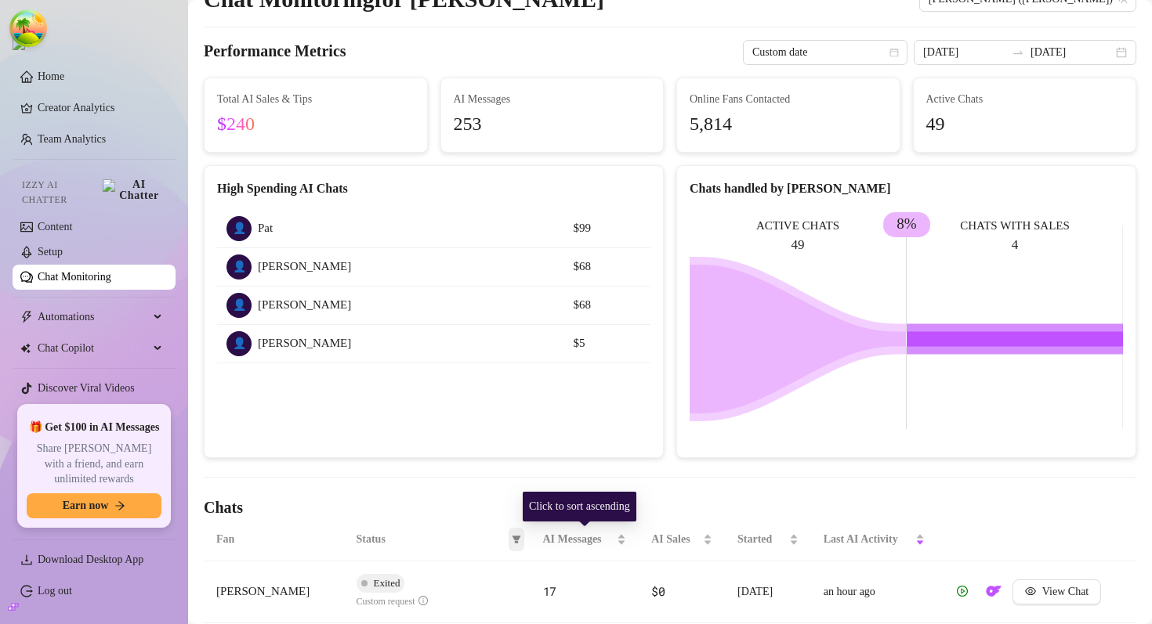
click at [521, 543] on span at bounding box center [516, 540] width 16 height 24
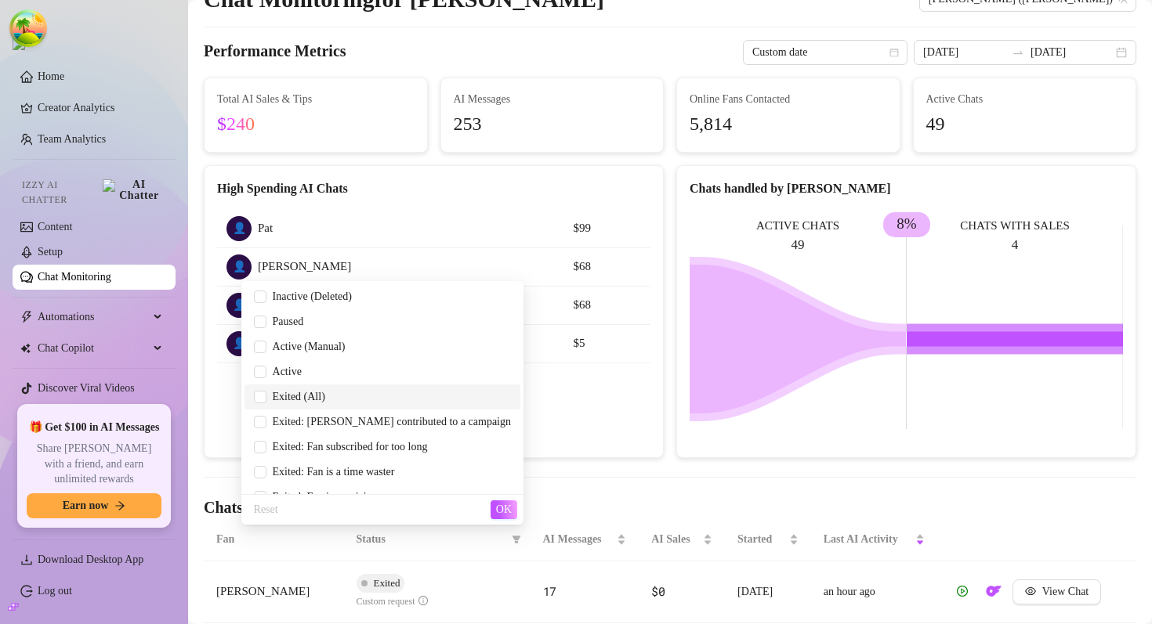
click at [434, 398] on span "Exited (All)" at bounding box center [382, 397] width 257 height 17
checkbox input "true"
click at [498, 510] on span "OK" at bounding box center [504, 510] width 16 height 13
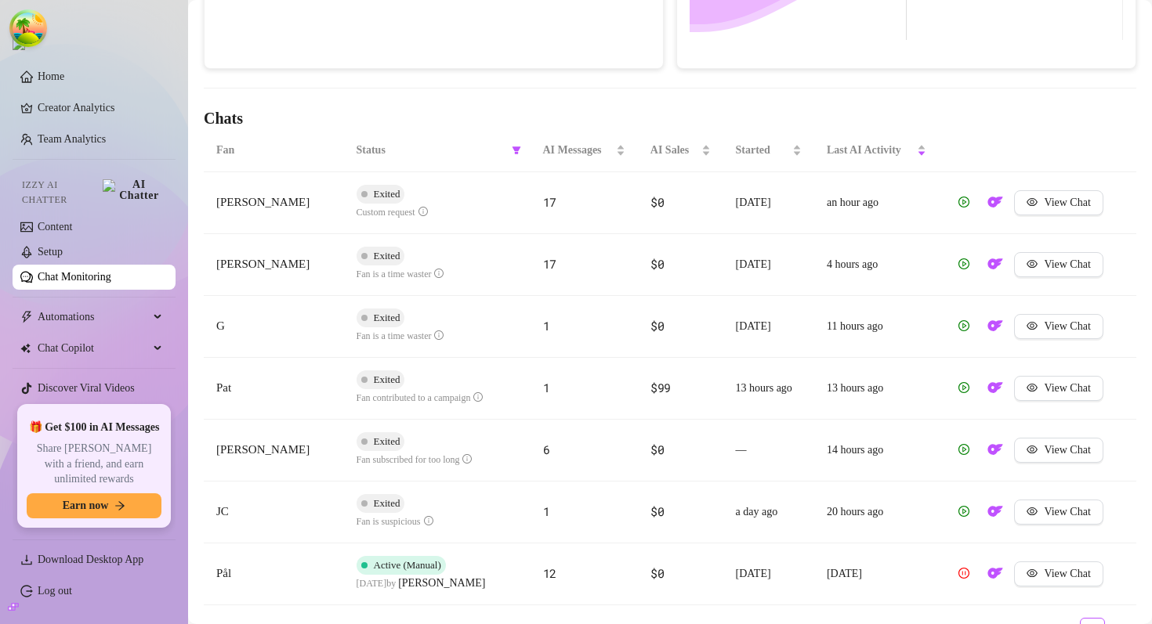
scroll to position [350, 0]
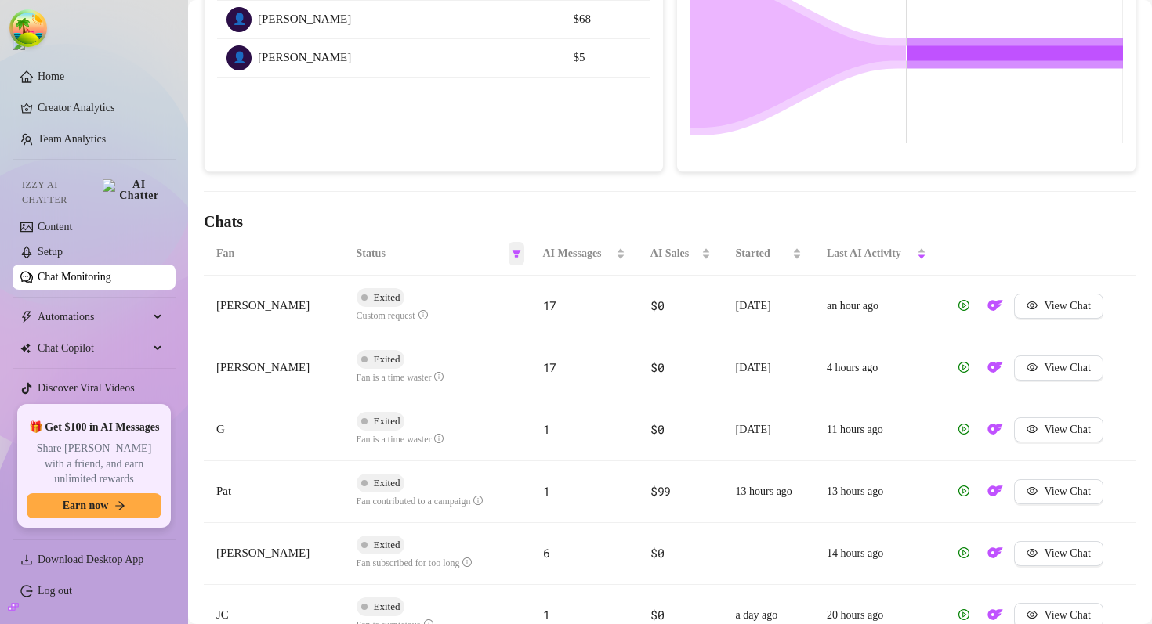
click at [516, 258] on icon "filter" at bounding box center [516, 253] width 9 height 9
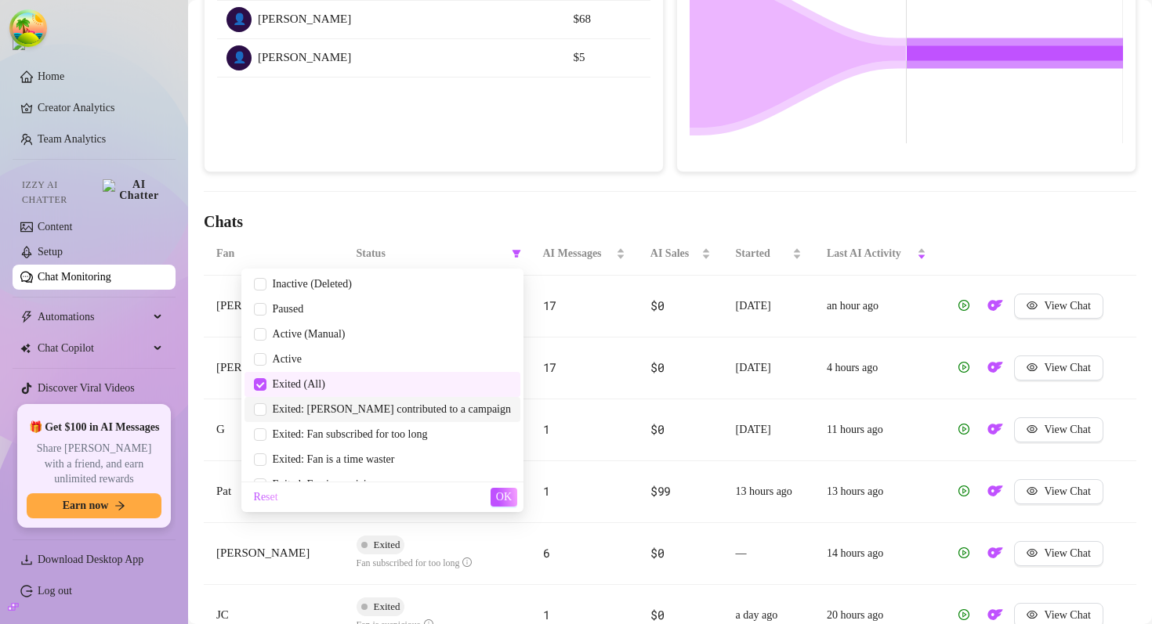
click at [382, 411] on span "Exited: [PERSON_NAME] contributed to a campaign" at bounding box center [388, 409] width 244 height 12
checkbox input "true"
click at [382, 389] on span "Exited (All)" at bounding box center [382, 384] width 257 height 17
checkbox input "false"
click at [511, 494] on span "OK" at bounding box center [504, 497] width 16 height 13
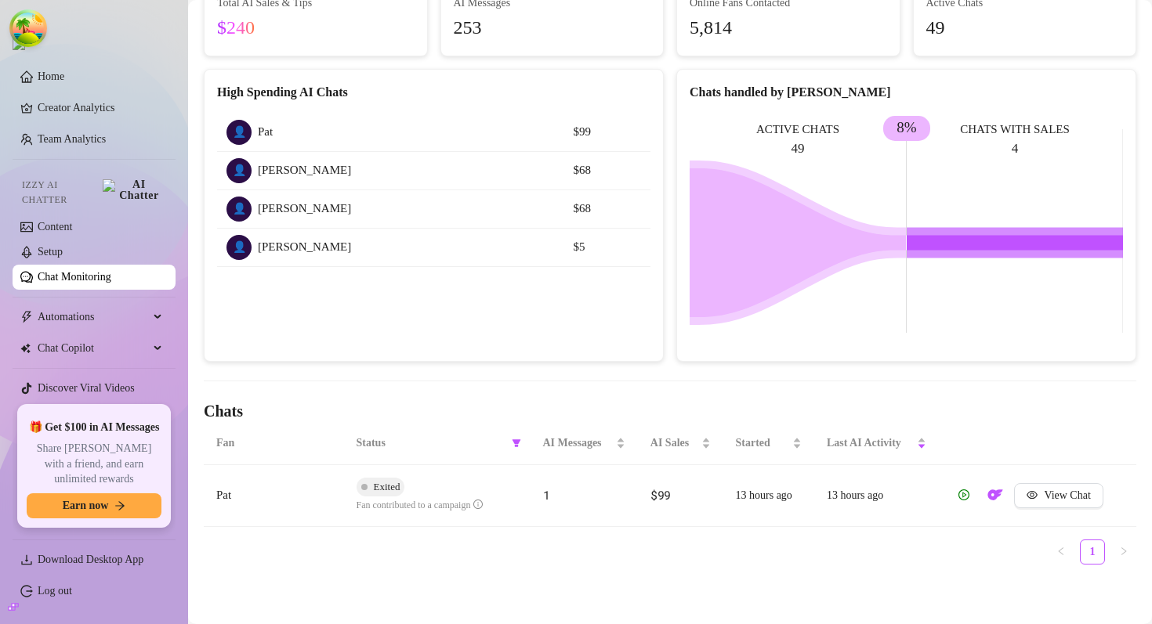
scroll to position [161, 0]
click at [516, 440] on icon "filter" at bounding box center [516, 444] width 9 height 8
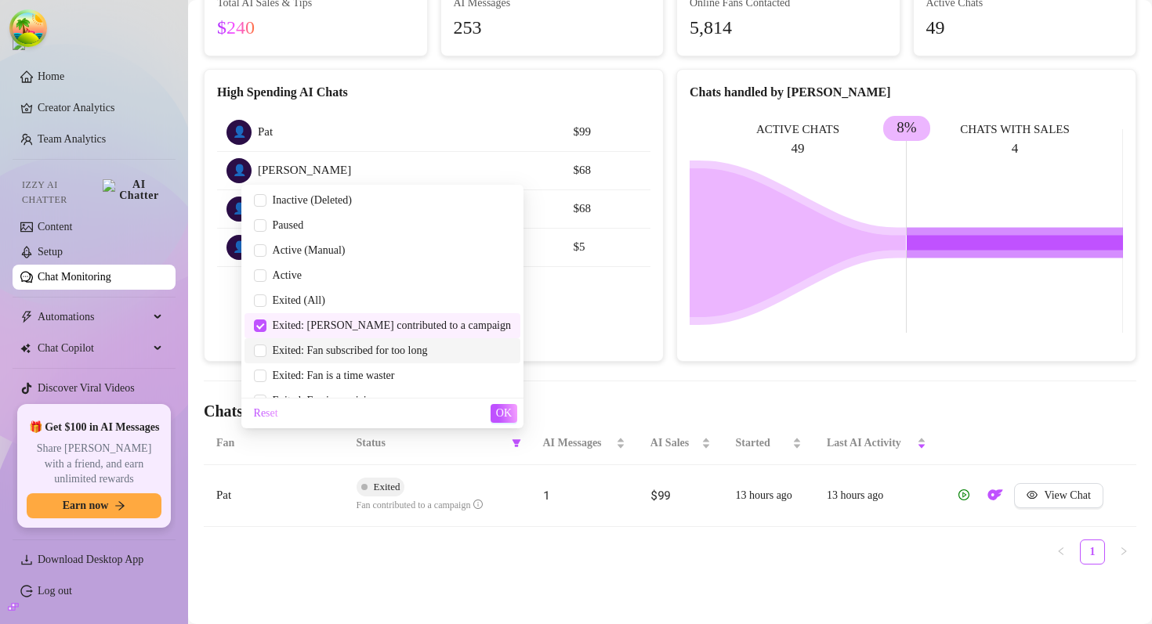
click at [421, 350] on span "Exited: Fan subscribed for too long" at bounding box center [346, 351] width 161 height 12
checkbox input "true"
click at [379, 317] on span "Exited: [PERSON_NAME] contributed to a campaign" at bounding box center [382, 325] width 257 height 17
checkbox input "false"
click at [506, 414] on span "OK" at bounding box center [504, 413] width 16 height 13
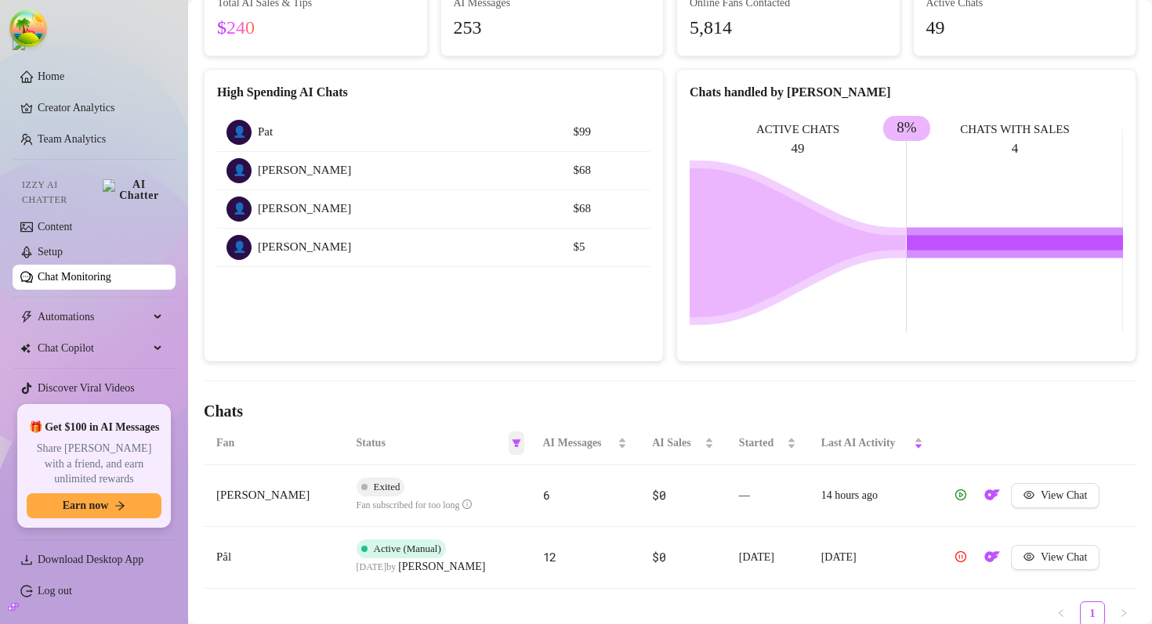
click at [514, 442] on icon "filter" at bounding box center [516, 444] width 9 height 8
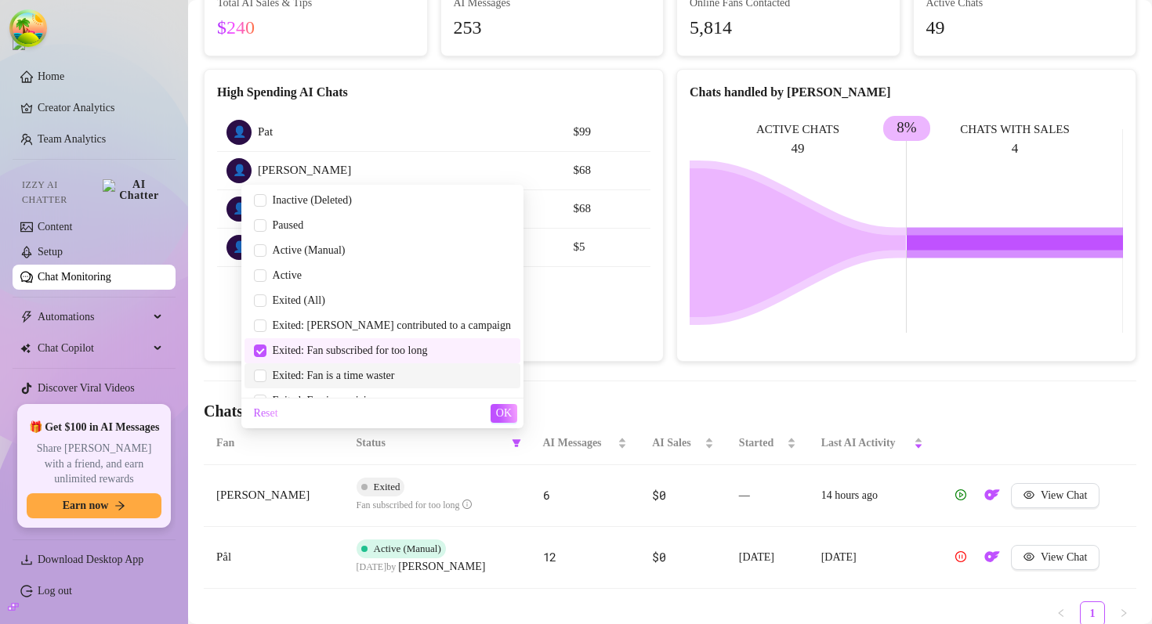
click at [377, 371] on span "Exited: Fan is a time waster" at bounding box center [330, 376] width 128 height 12
checkbox input "true"
click at [380, 356] on span "Exited: Fan subscribed for too long" at bounding box center [346, 351] width 161 height 12
click at [508, 415] on span "OK" at bounding box center [504, 413] width 16 height 13
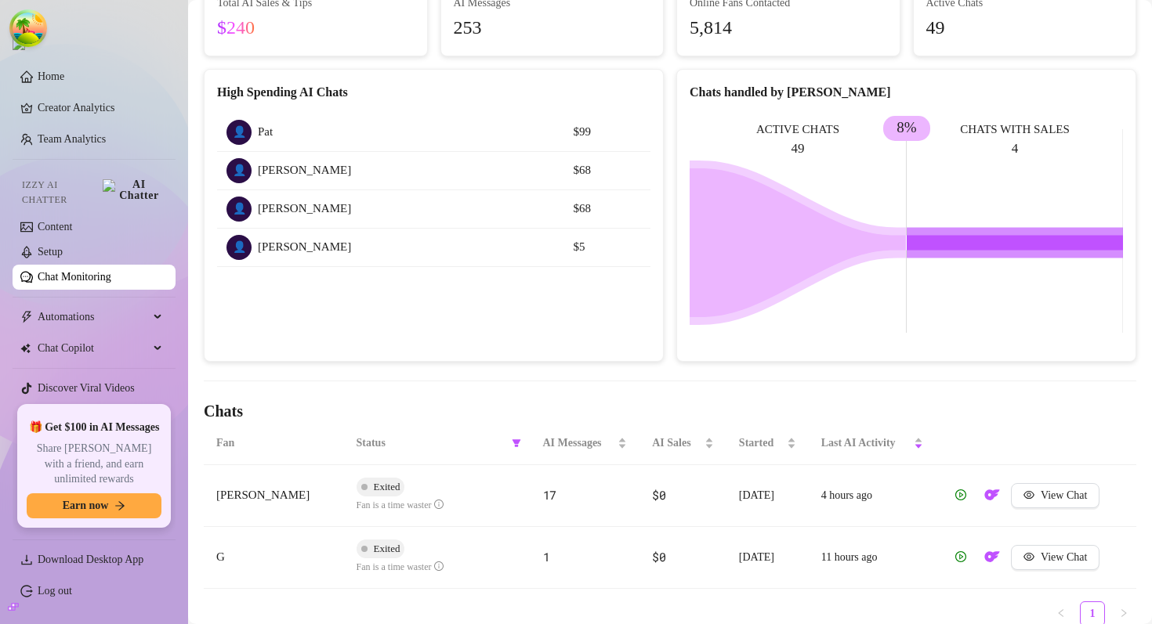
scroll to position [223, 0]
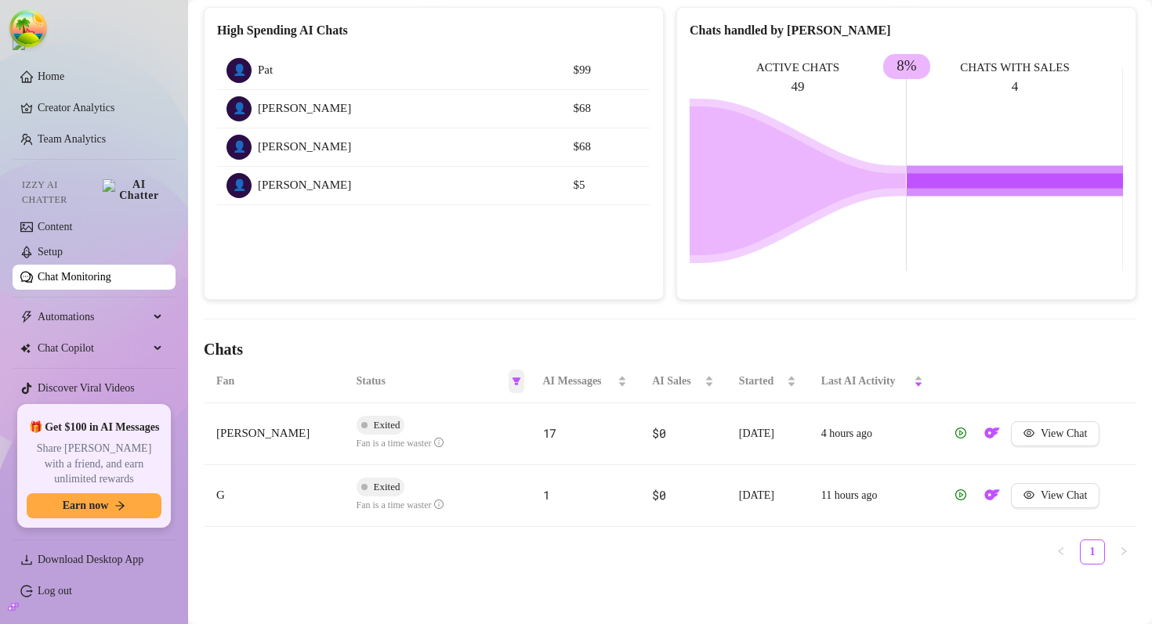
click at [512, 385] on icon "filter" at bounding box center [516, 381] width 9 height 9
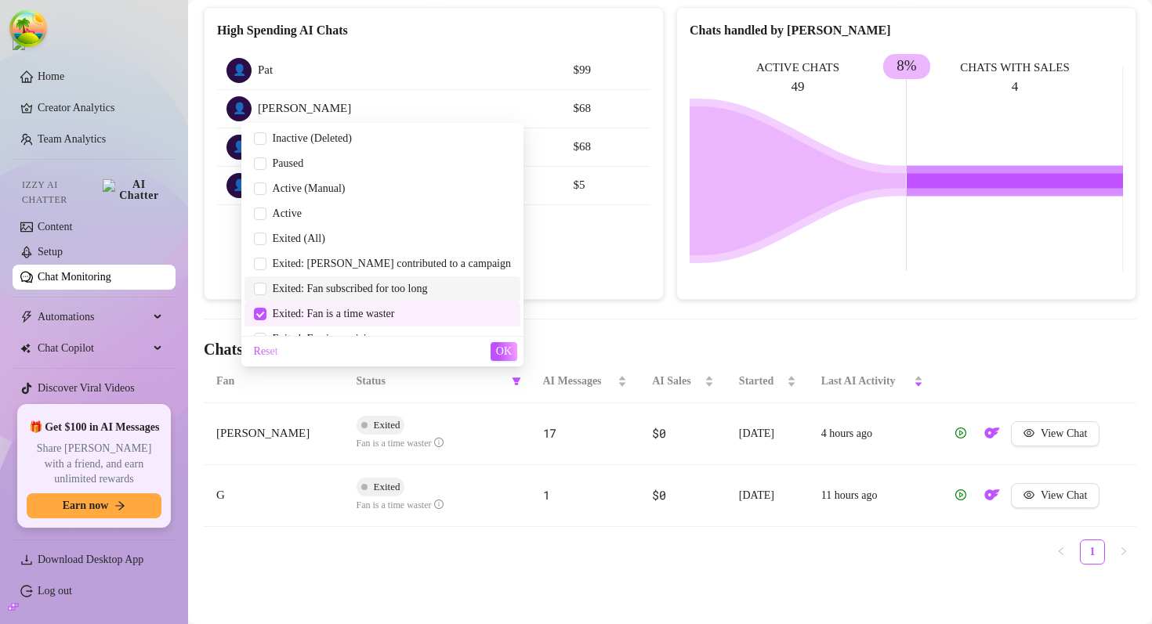
click at [428, 290] on span "Exited: Fan subscribed for too long" at bounding box center [346, 289] width 161 height 12
checkbox input "true"
click at [507, 348] on span "OK" at bounding box center [504, 352] width 16 height 13
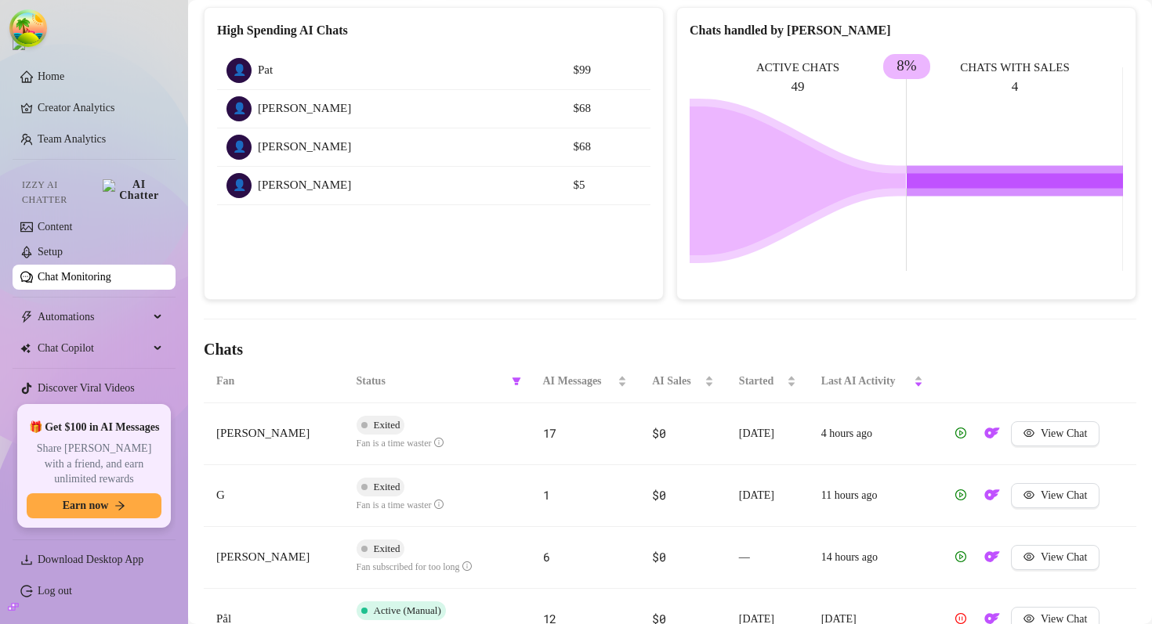
scroll to position [346, 0]
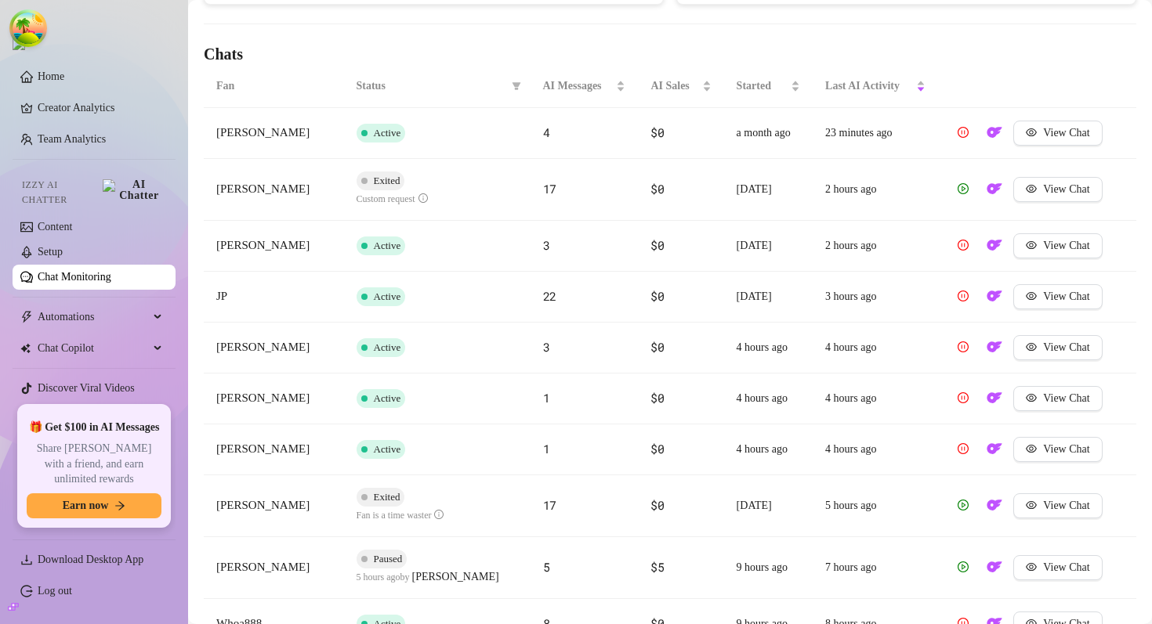
scroll to position [302, 0]
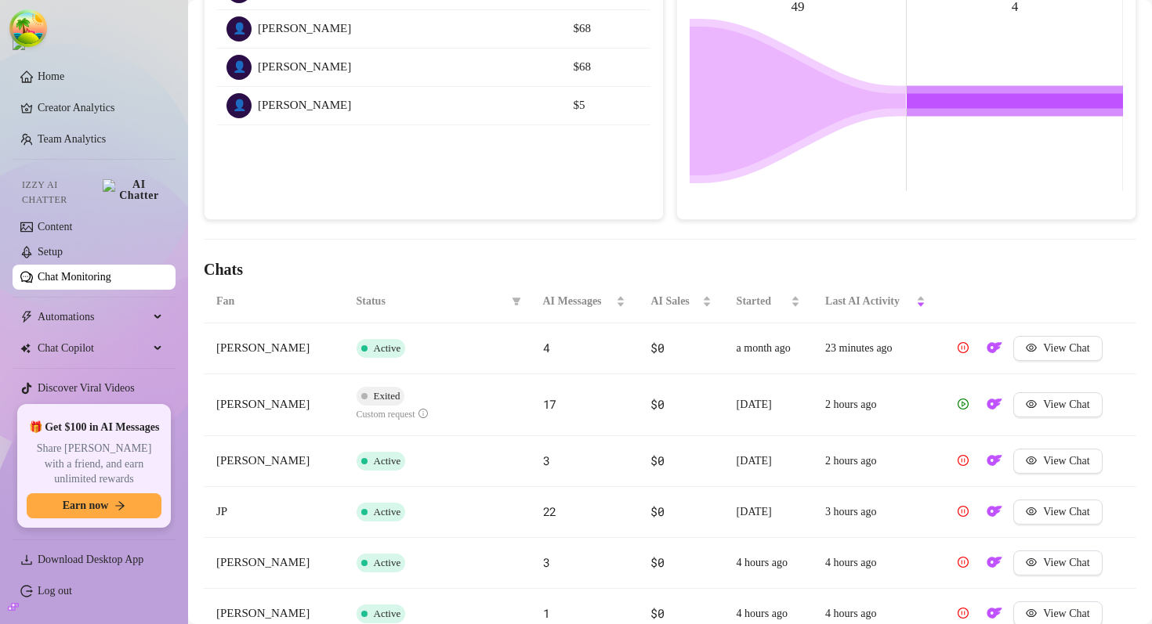
click at [671, 226] on div "Chat Monitoring Chat Monitoring for Charli Charli (charlisayshi) Performance Me…" at bounding box center [670, 312] width 932 height 1207
click at [654, 226] on div "Chat Monitoring Chat Monitoring for Charli Charli (charlisayshi) Performance Me…" at bounding box center [670, 312] width 932 height 1207
click at [711, 208] on div "ACTIVE CHATS 49 CHATS WITH SALES 4 8%" at bounding box center [905, 92] width 433 height 241
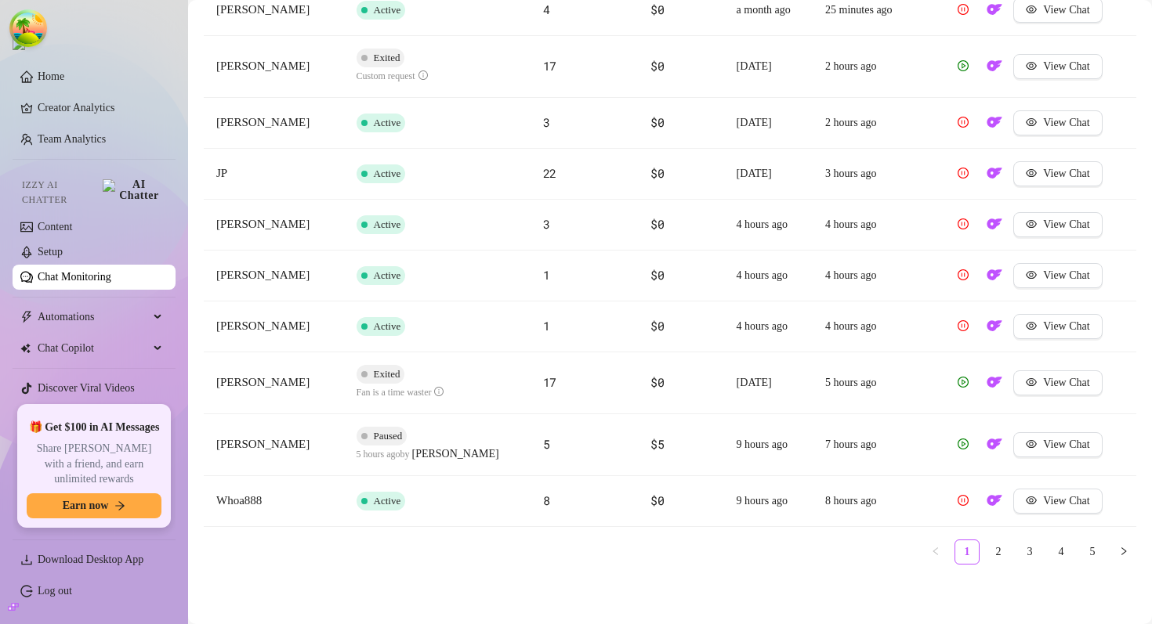
scroll to position [0, 0]
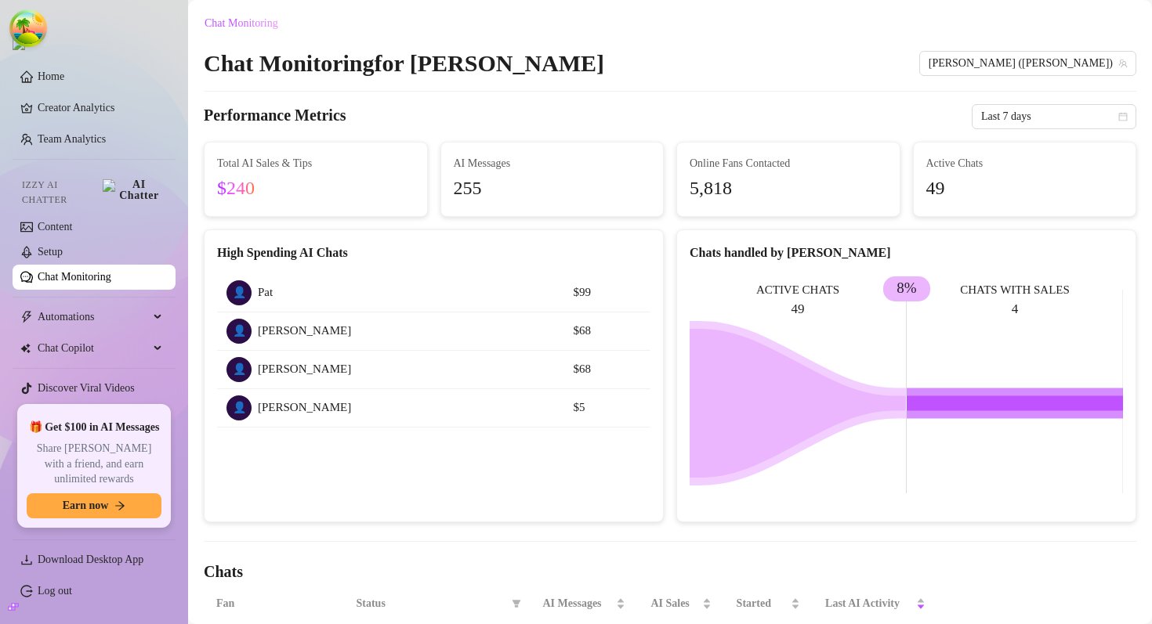
click at [617, 269] on div "👤 Pat $99 👤 Angus May $68 👤 martin $68 👤 Brian $5" at bounding box center [433, 351] width 458 height 179
click at [709, 320] on rect at bounding box center [905, 391] width 433 height 235
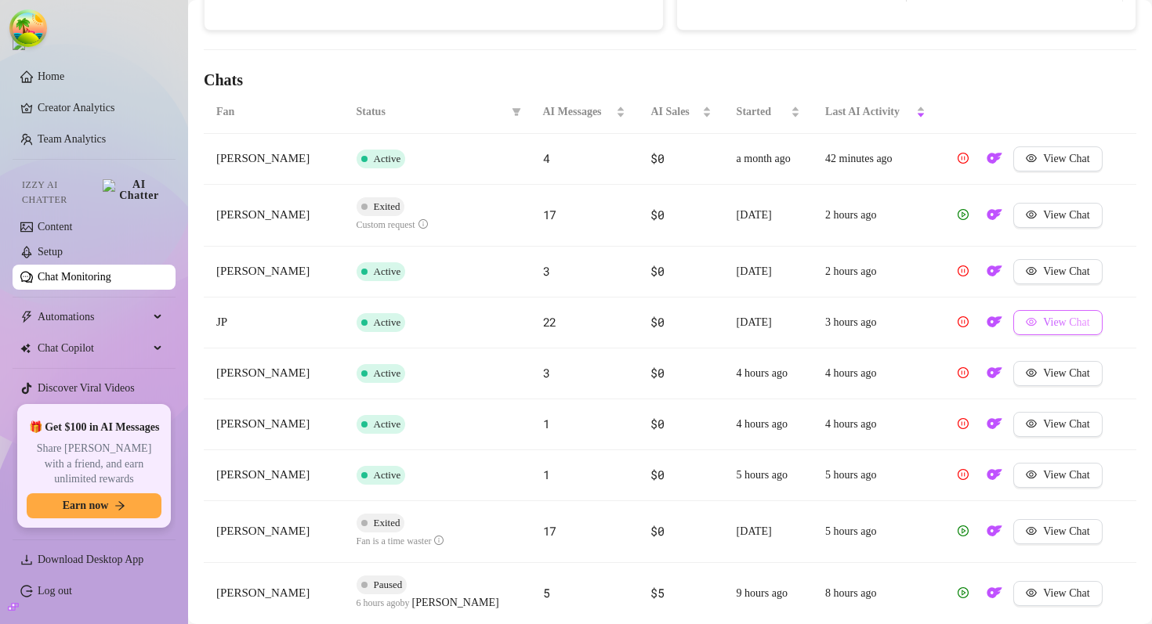
click at [1060, 318] on span "View Chat" at bounding box center [1066, 323] width 46 height 13
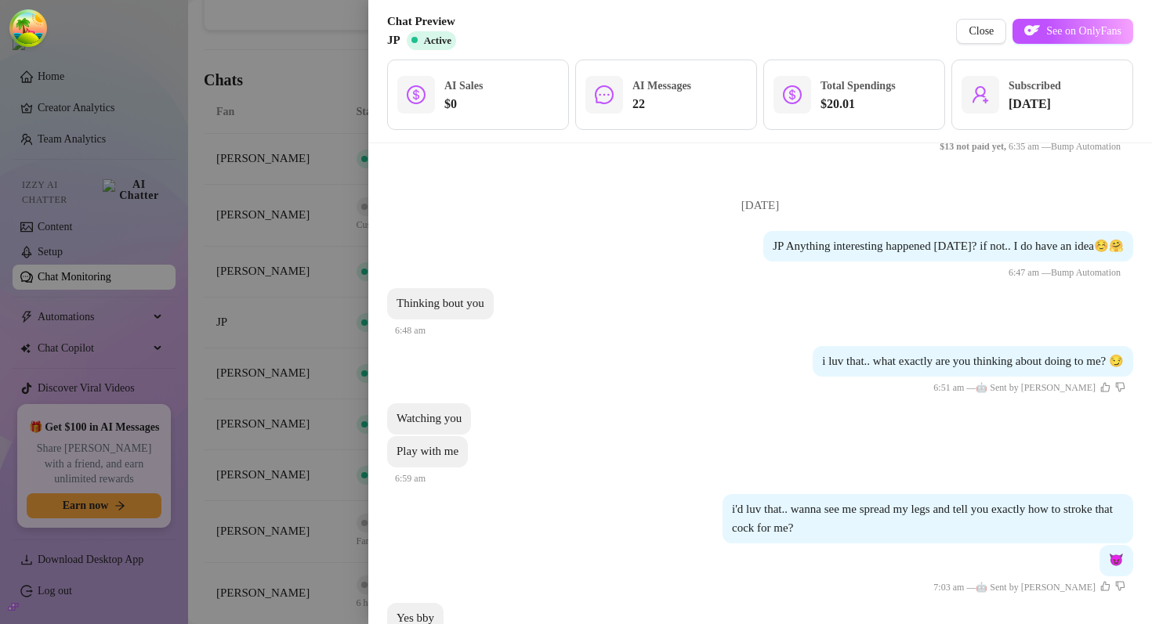
scroll to position [0, 0]
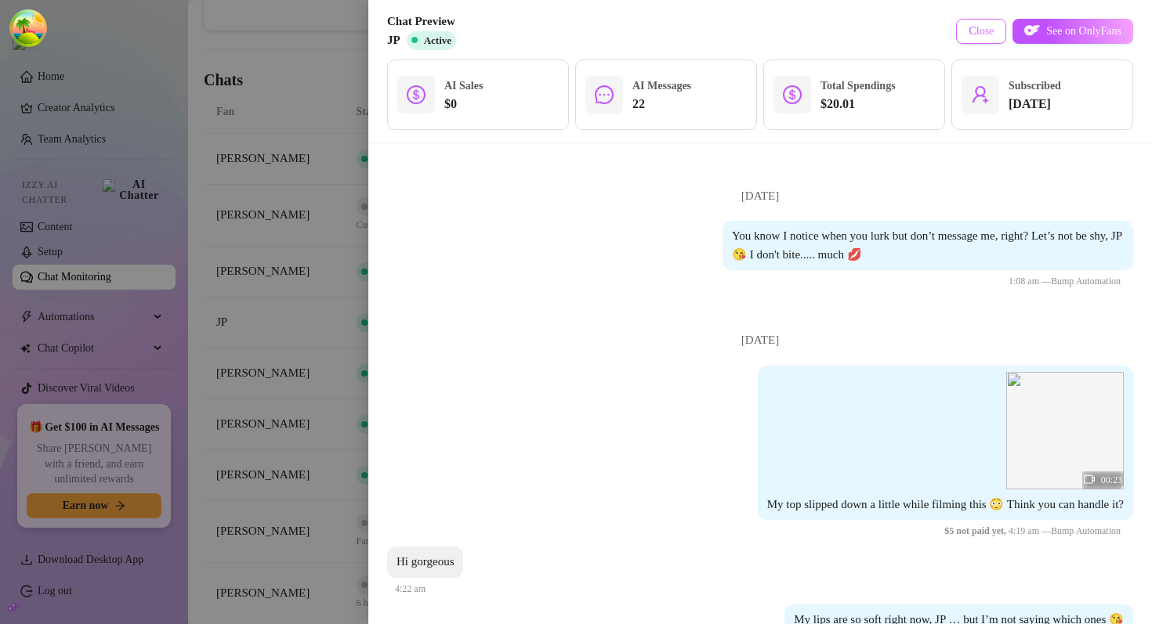
click at [975, 33] on span "Close" at bounding box center [980, 31] width 25 height 13
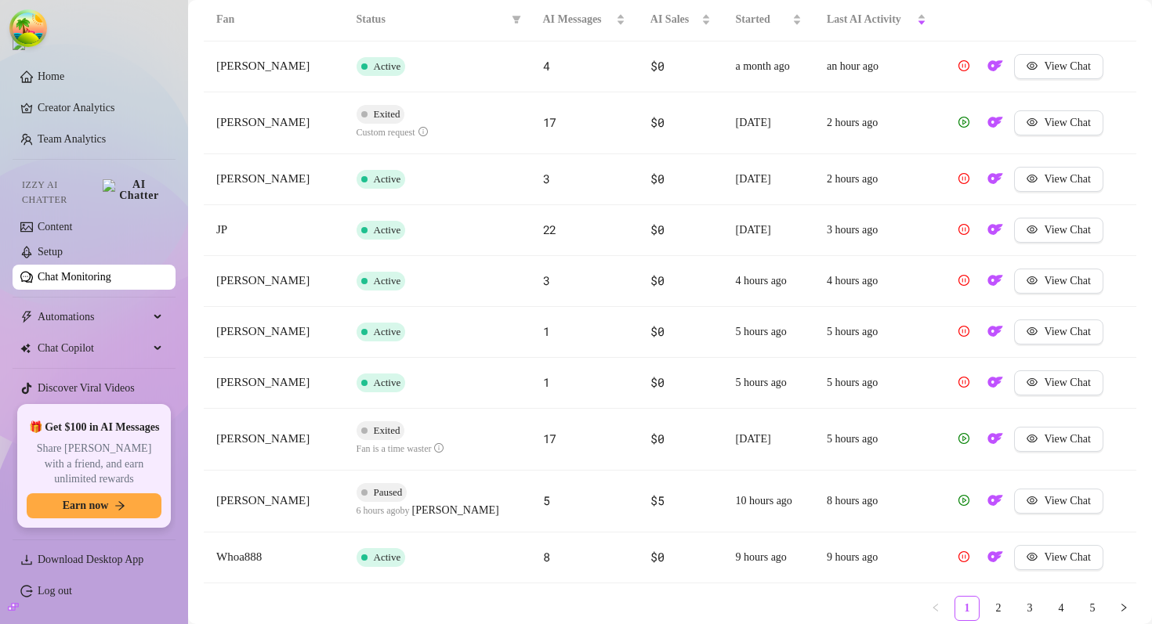
scroll to position [641, 0]
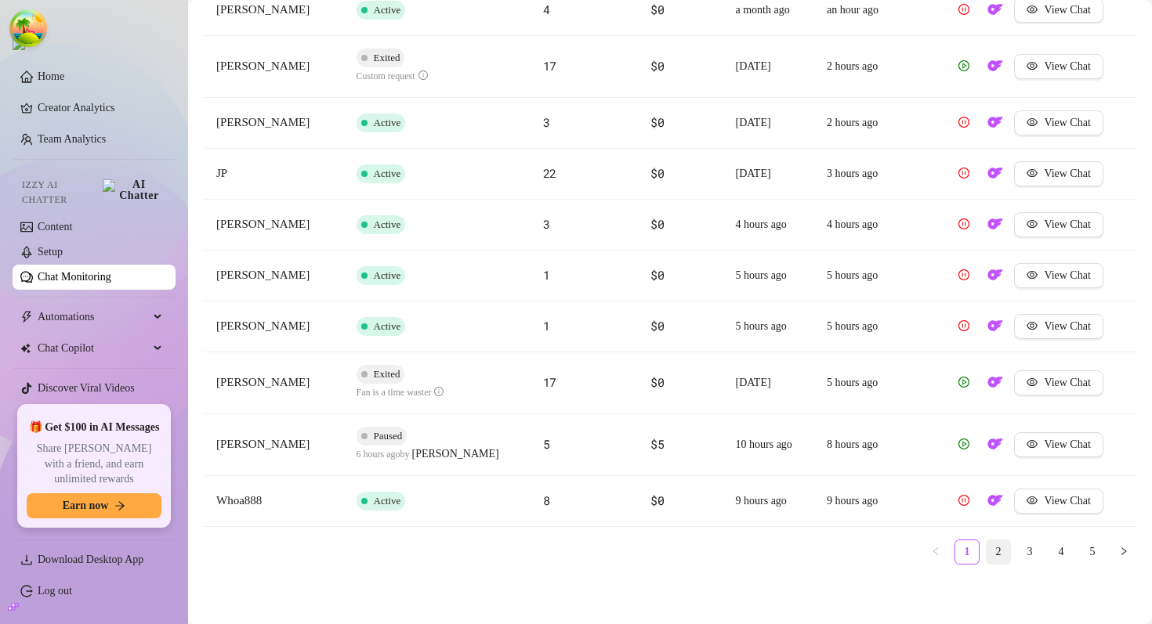
click at [1000, 552] on link "2" at bounding box center [998, 553] width 24 height 24
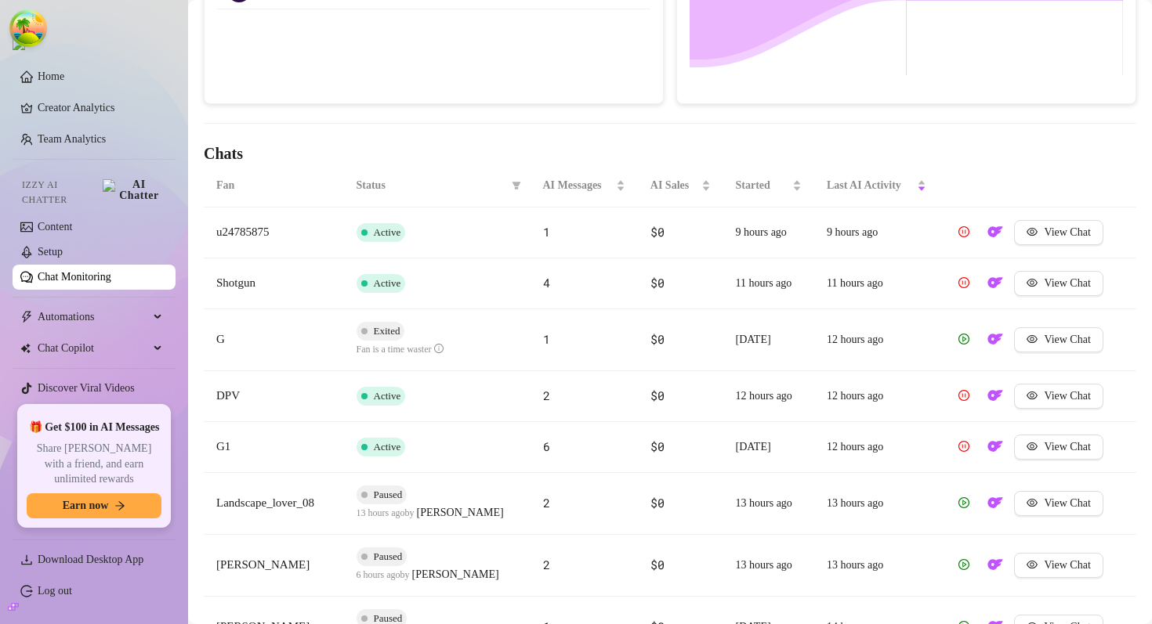
scroll to position [508, 0]
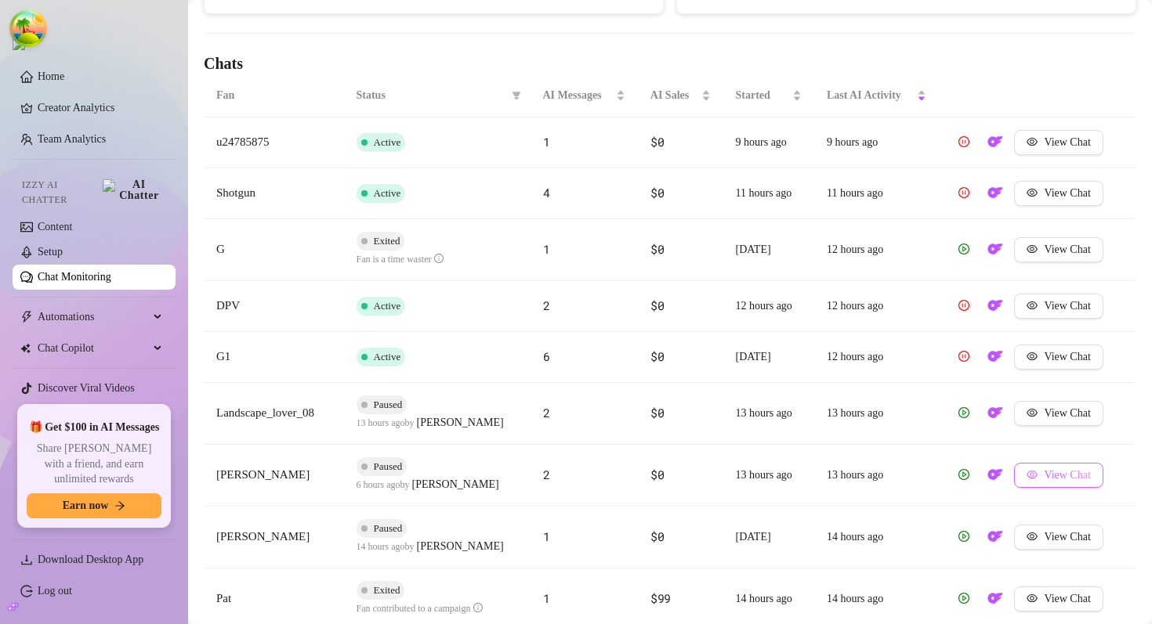
click at [1048, 480] on span "View Chat" at bounding box center [1067, 475] width 46 height 13
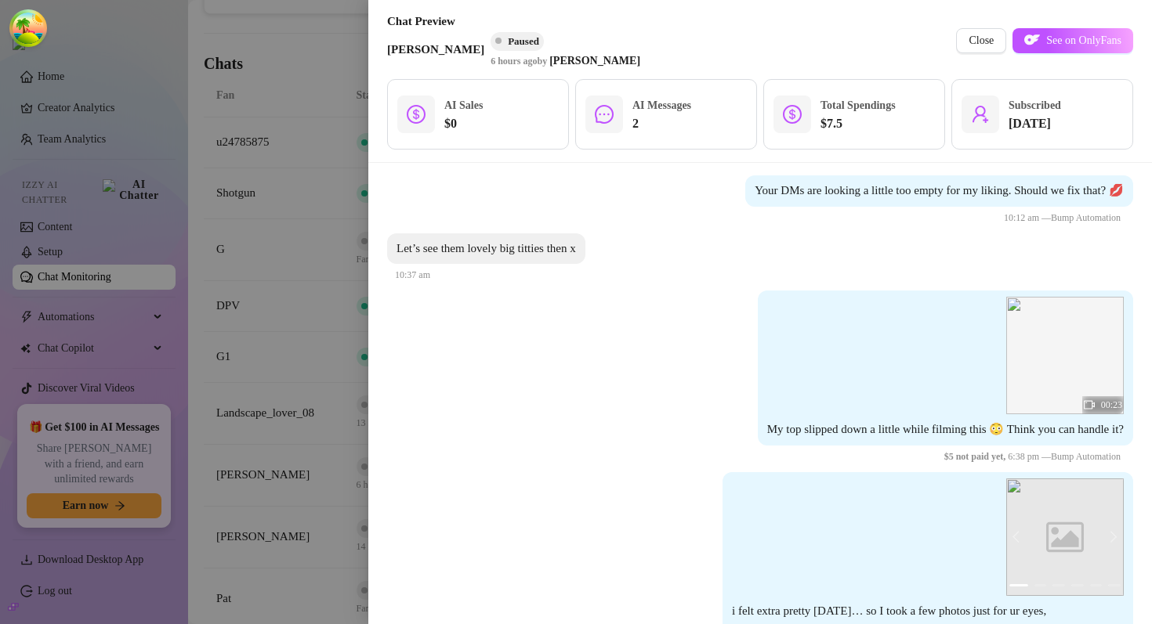
scroll to position [184, 0]
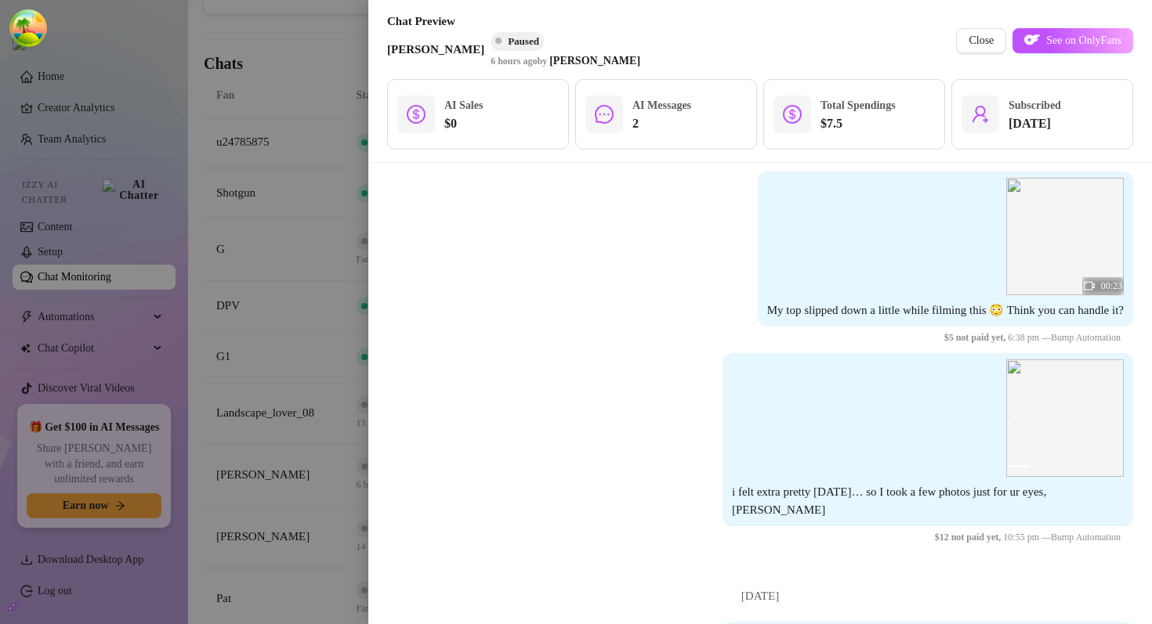
click at [326, 281] on div at bounding box center [576, 312] width 1152 height 624
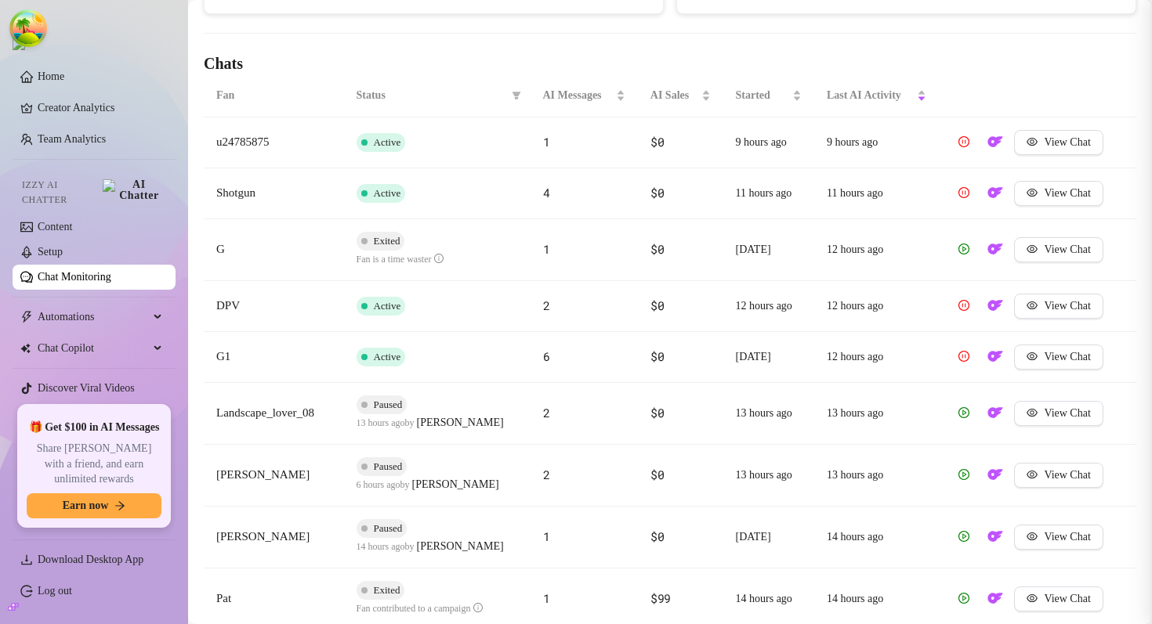
scroll to position [0, 0]
click at [648, 73] on h4 "Chats" at bounding box center [670, 63] width 932 height 22
click at [632, 59] on h4 "Chats" at bounding box center [670, 63] width 932 height 22
click at [633, 59] on h4 "Chats" at bounding box center [670, 63] width 932 height 22
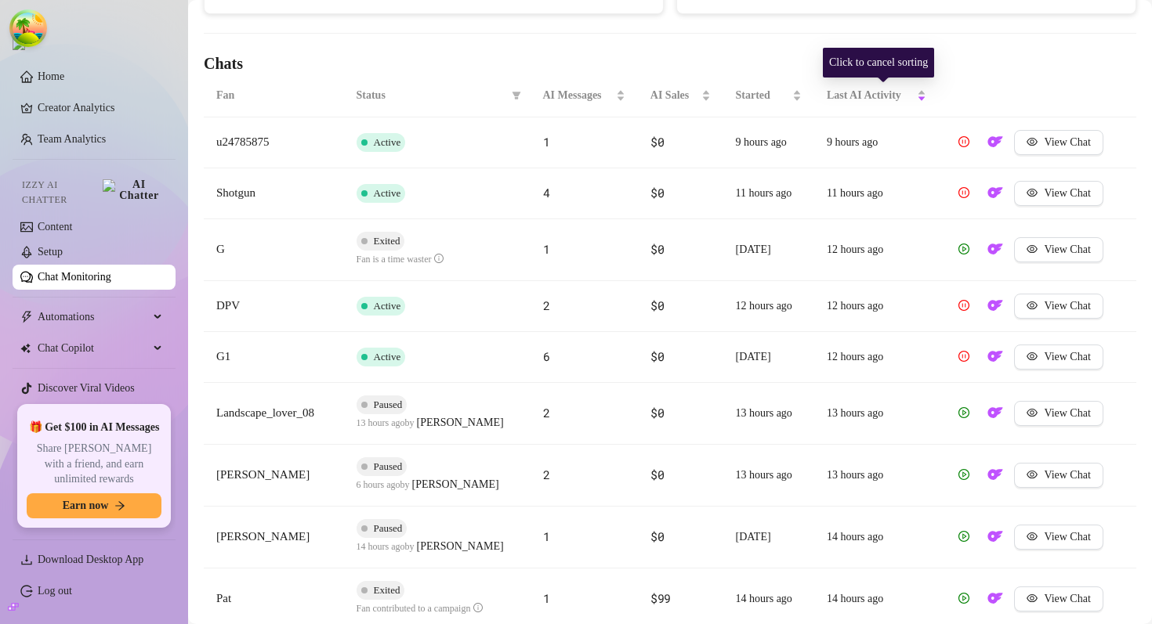
click at [880, 71] on div "Click to cancel sorting" at bounding box center [878, 63] width 111 height 30
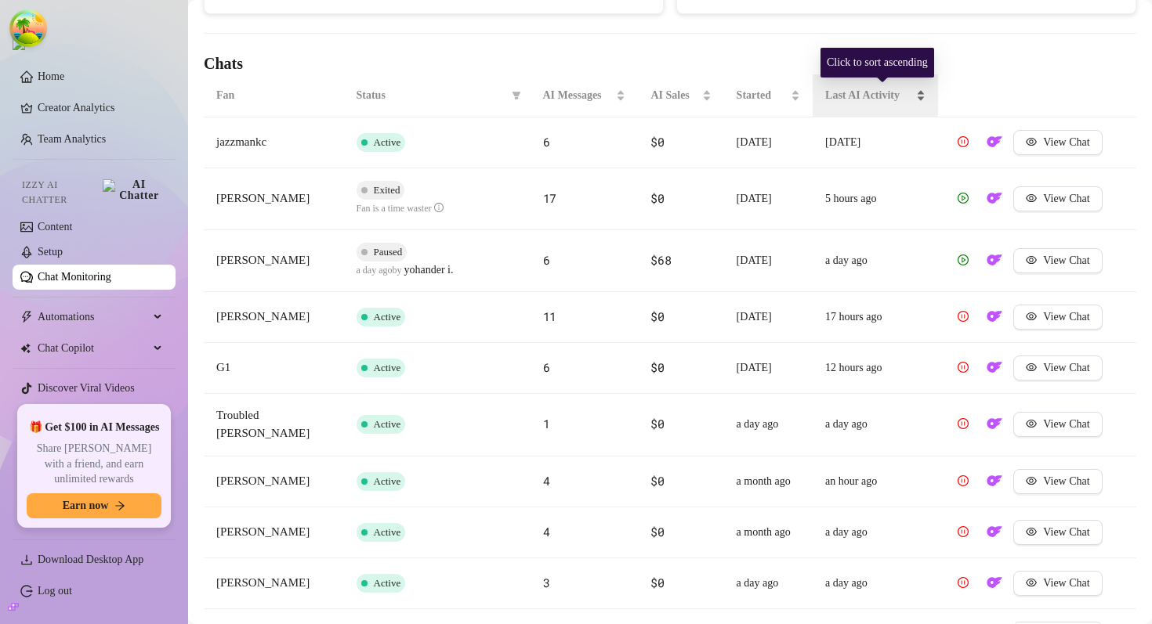
click at [872, 92] on span "Last AI Activity" at bounding box center [869, 95] width 88 height 17
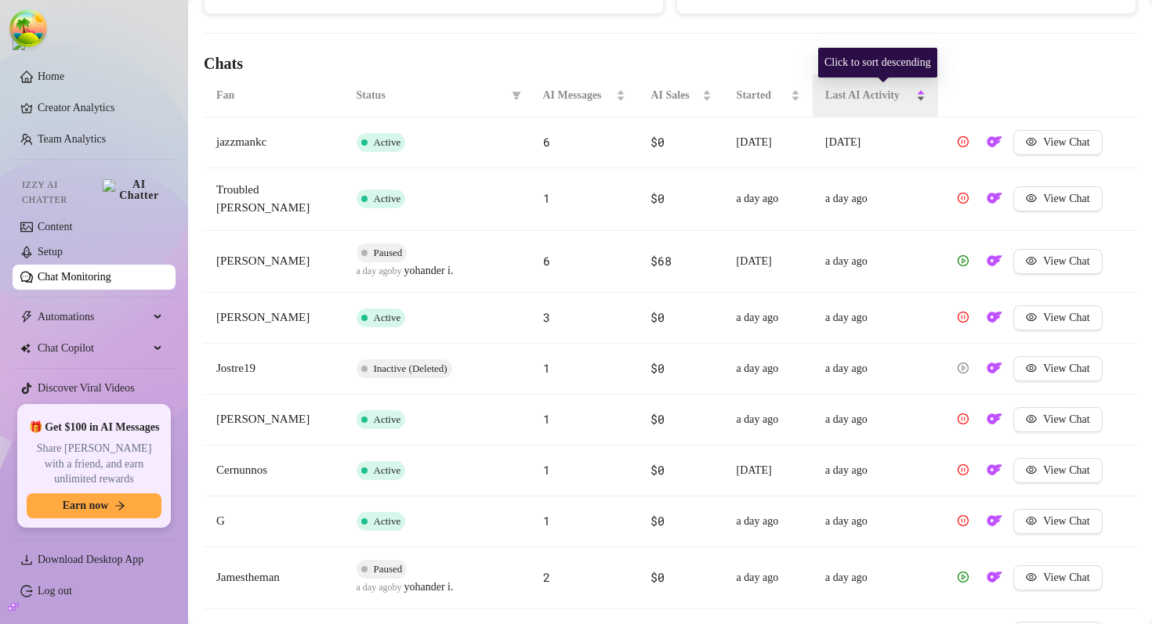
click at [871, 92] on span "Last AI Activity" at bounding box center [869, 95] width 88 height 17
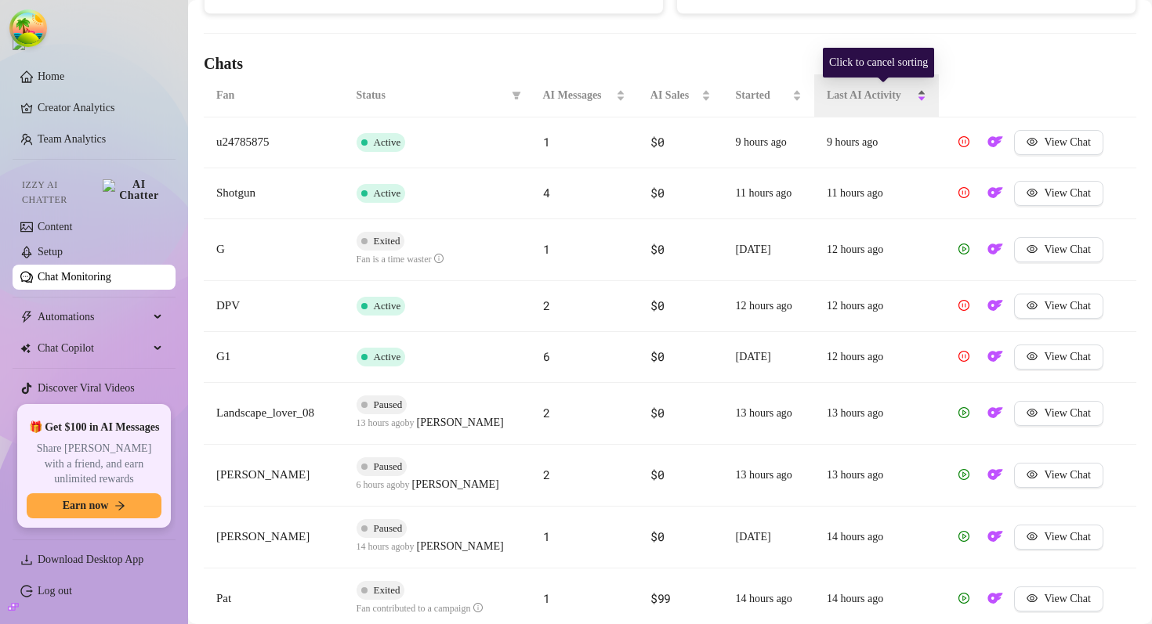
click at [870, 92] on span "Last AI Activity" at bounding box center [870, 95] width 87 height 17
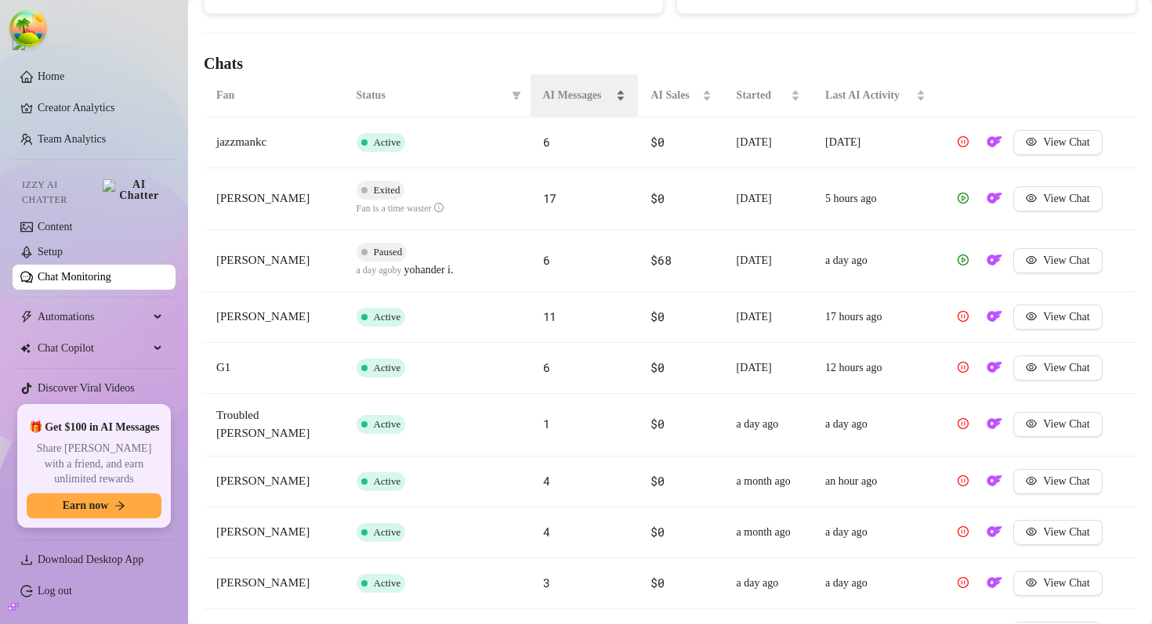
click at [575, 87] on div "AI Messages" at bounding box center [584, 95] width 83 height 17
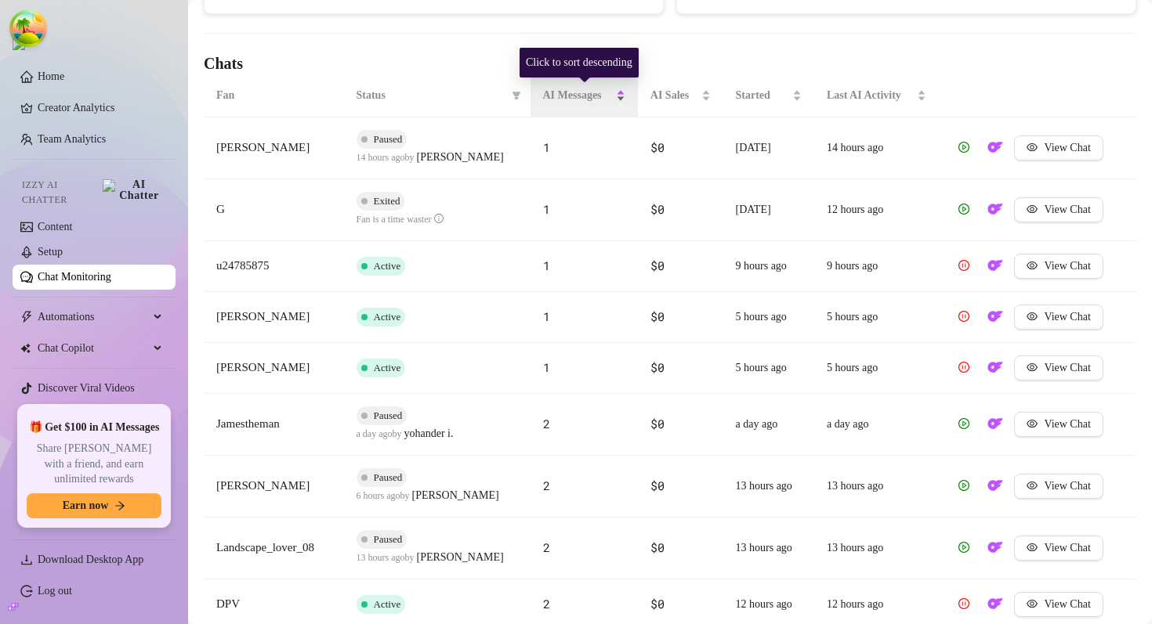
click at [575, 87] on div "AI Messages" at bounding box center [584, 95] width 82 height 17
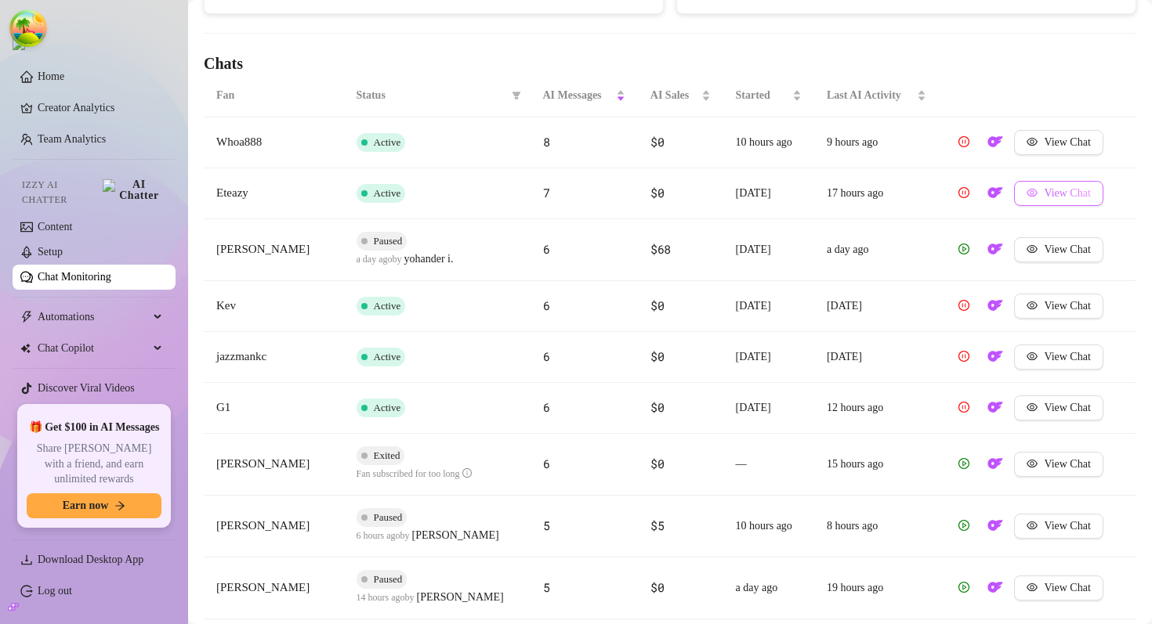
click at [1078, 197] on span "View Chat" at bounding box center [1067, 193] width 46 height 13
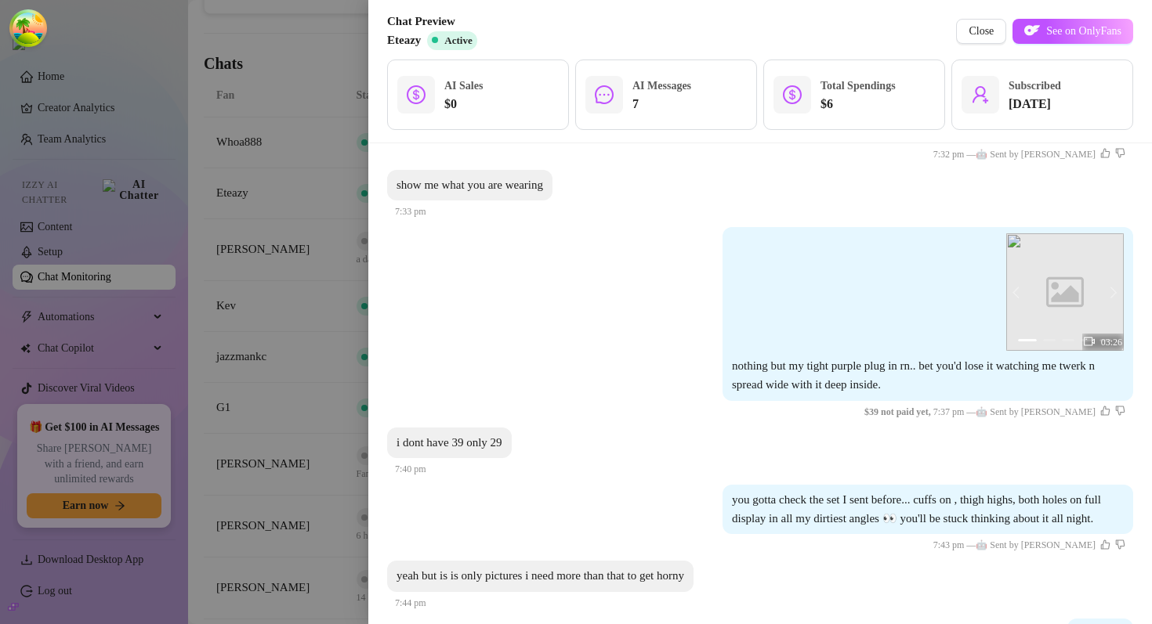
scroll to position [1287, 0]
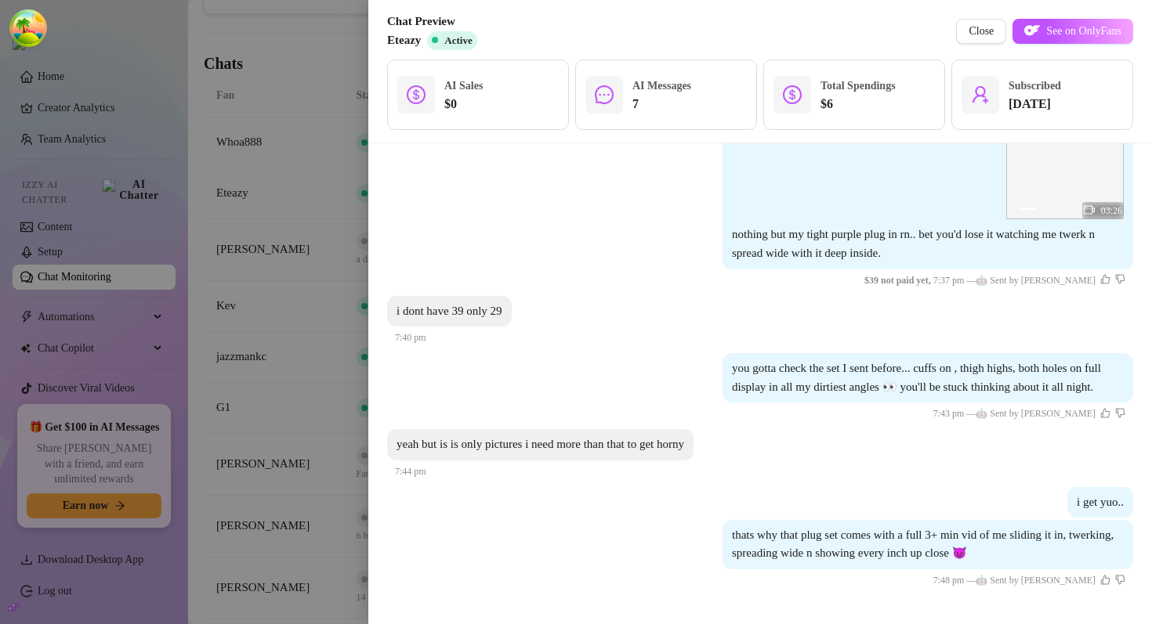
click at [320, 132] on div at bounding box center [576, 312] width 1152 height 624
